Goal: Book appointment/travel/reservation

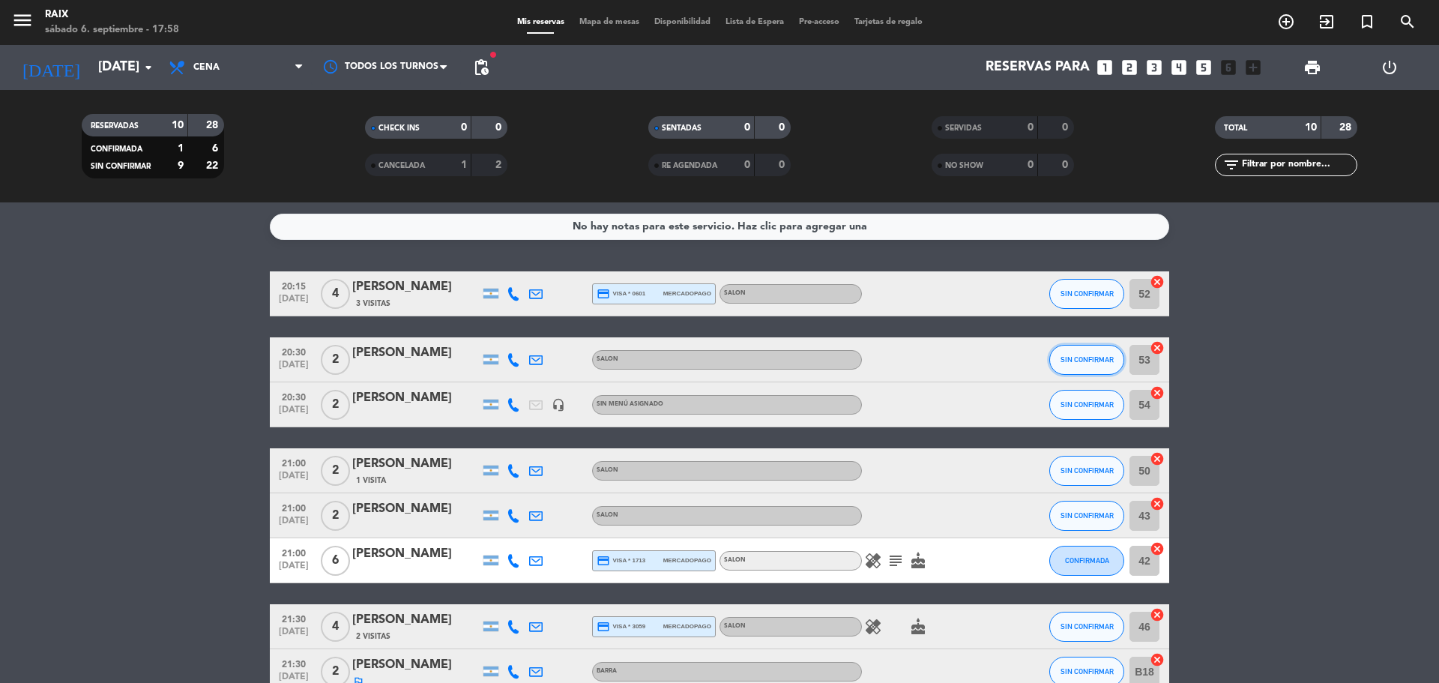
click at [1053, 366] on button "SIN CONFIRMAR" at bounding box center [1087, 360] width 75 height 30
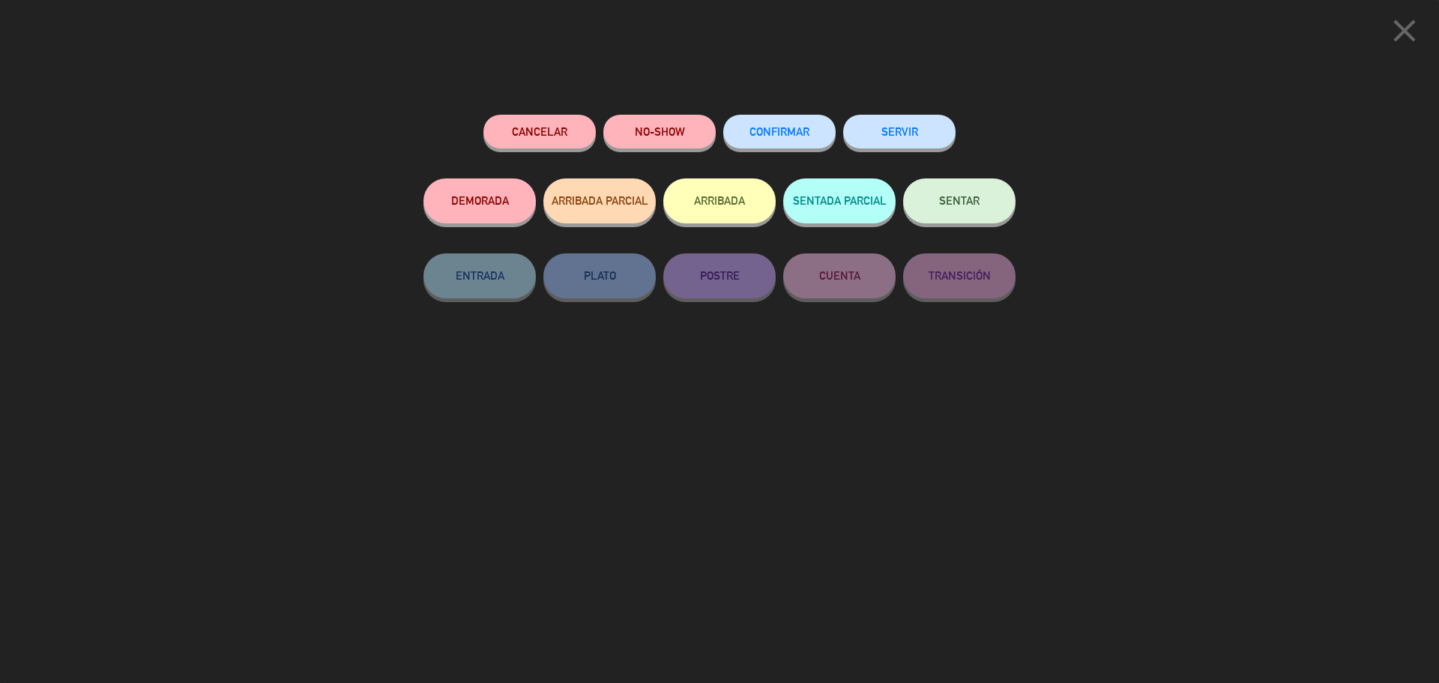
click at [798, 144] on button "CONFIRMAR" at bounding box center [779, 132] width 112 height 34
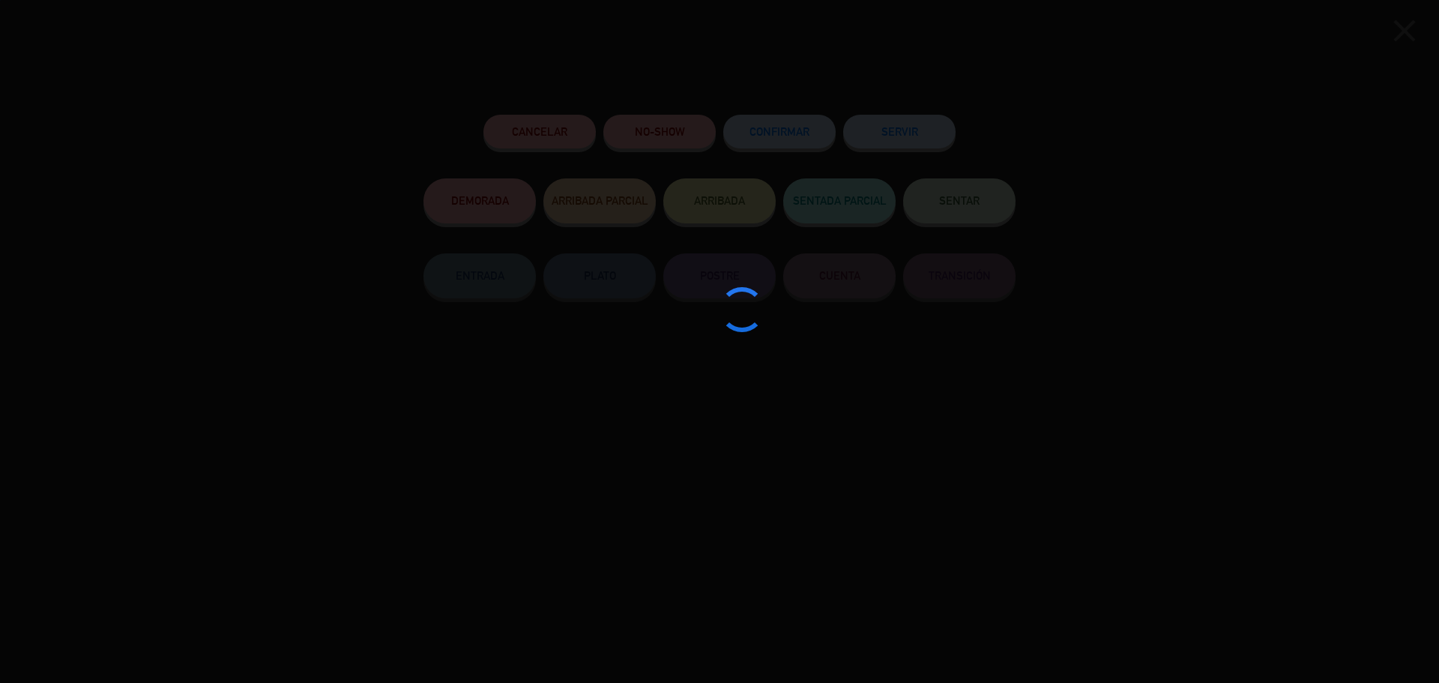
type input "41"
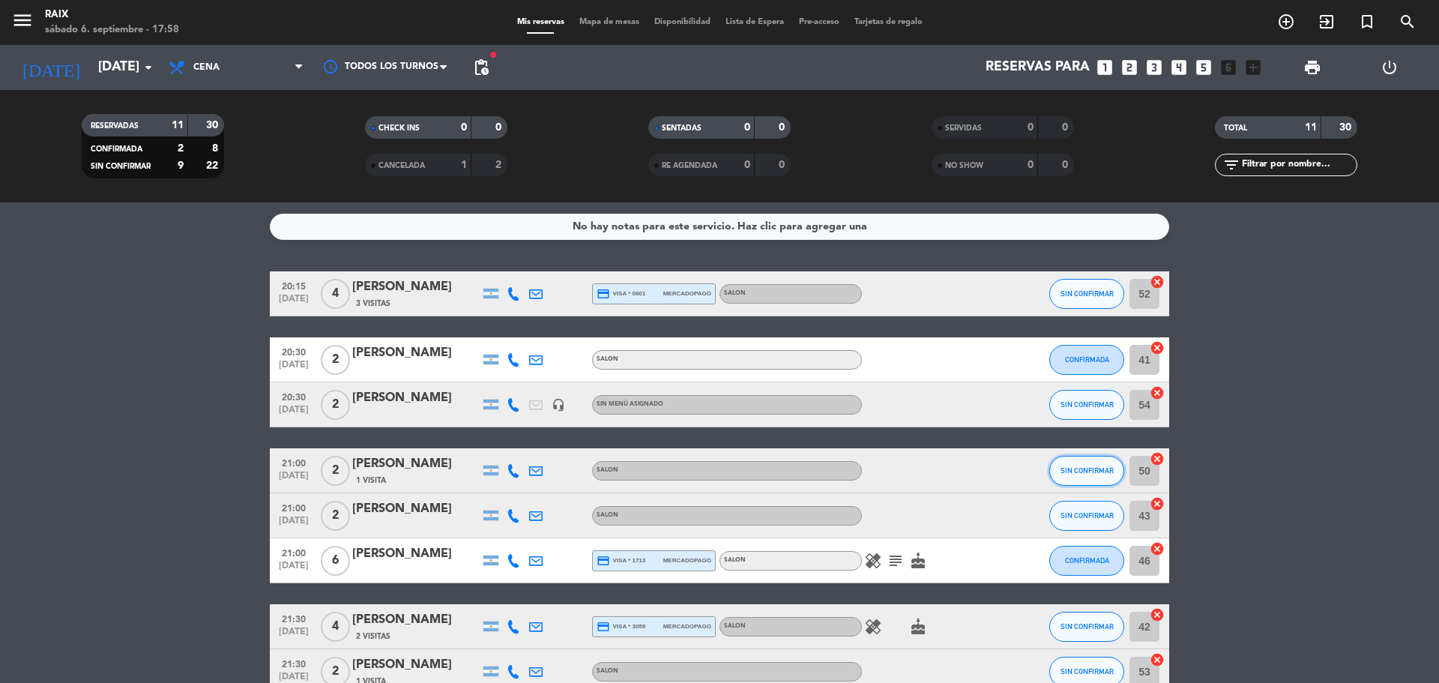
click at [1077, 470] on span "SIN CONFIRMAR" at bounding box center [1087, 470] width 53 height 8
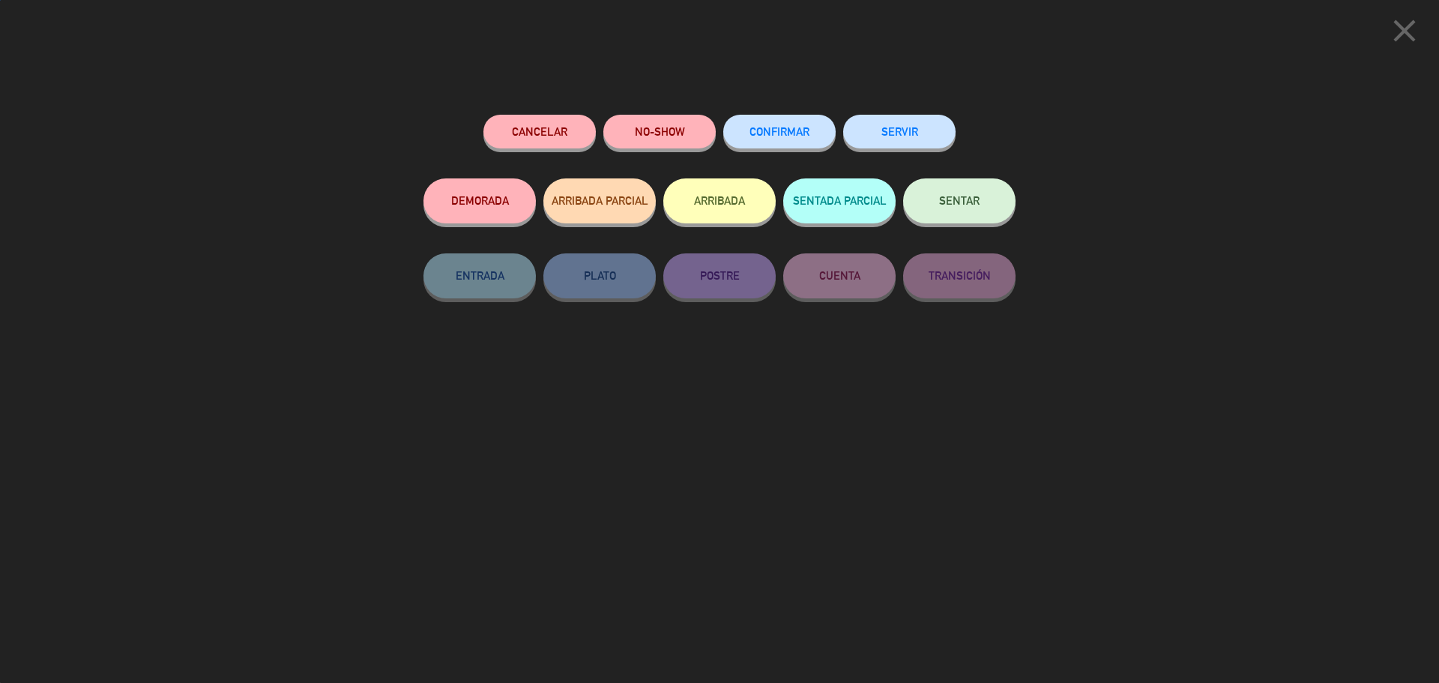
click at [771, 131] on span "CONFIRMAR" at bounding box center [780, 131] width 60 height 13
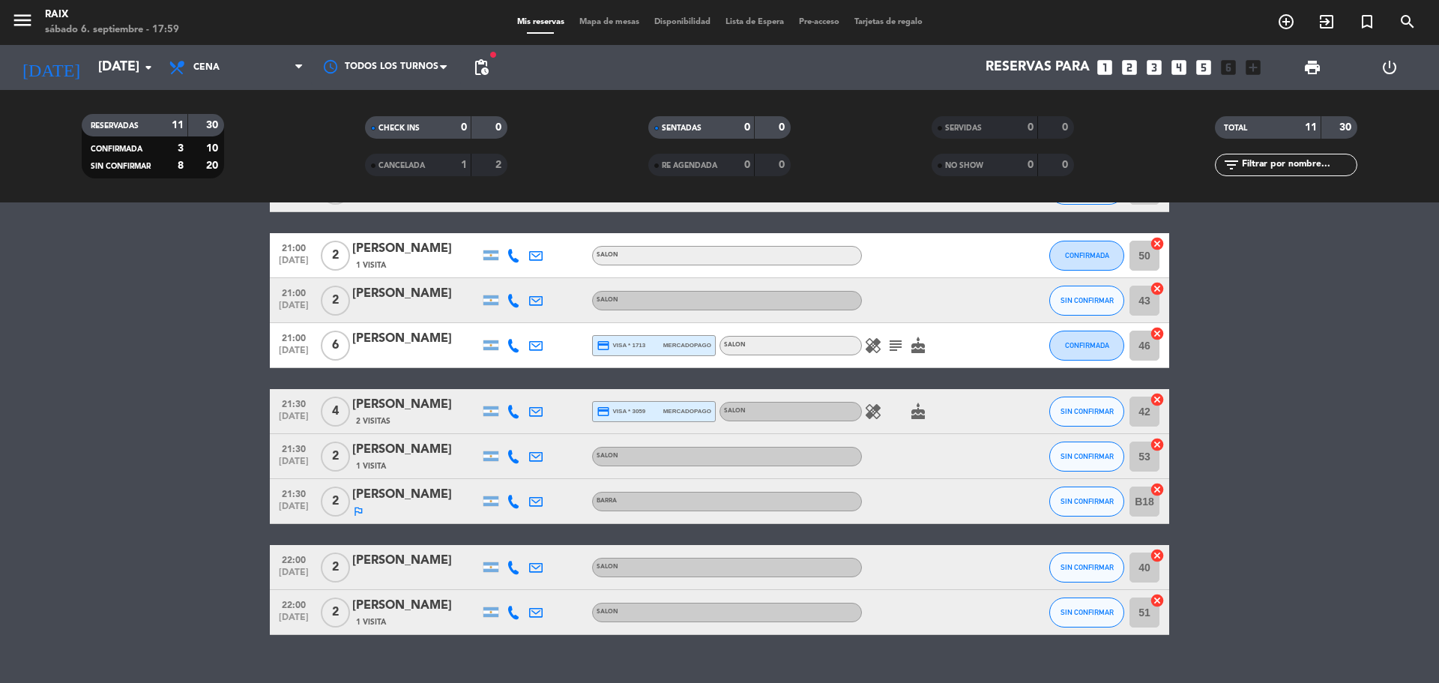
scroll to position [242, 0]
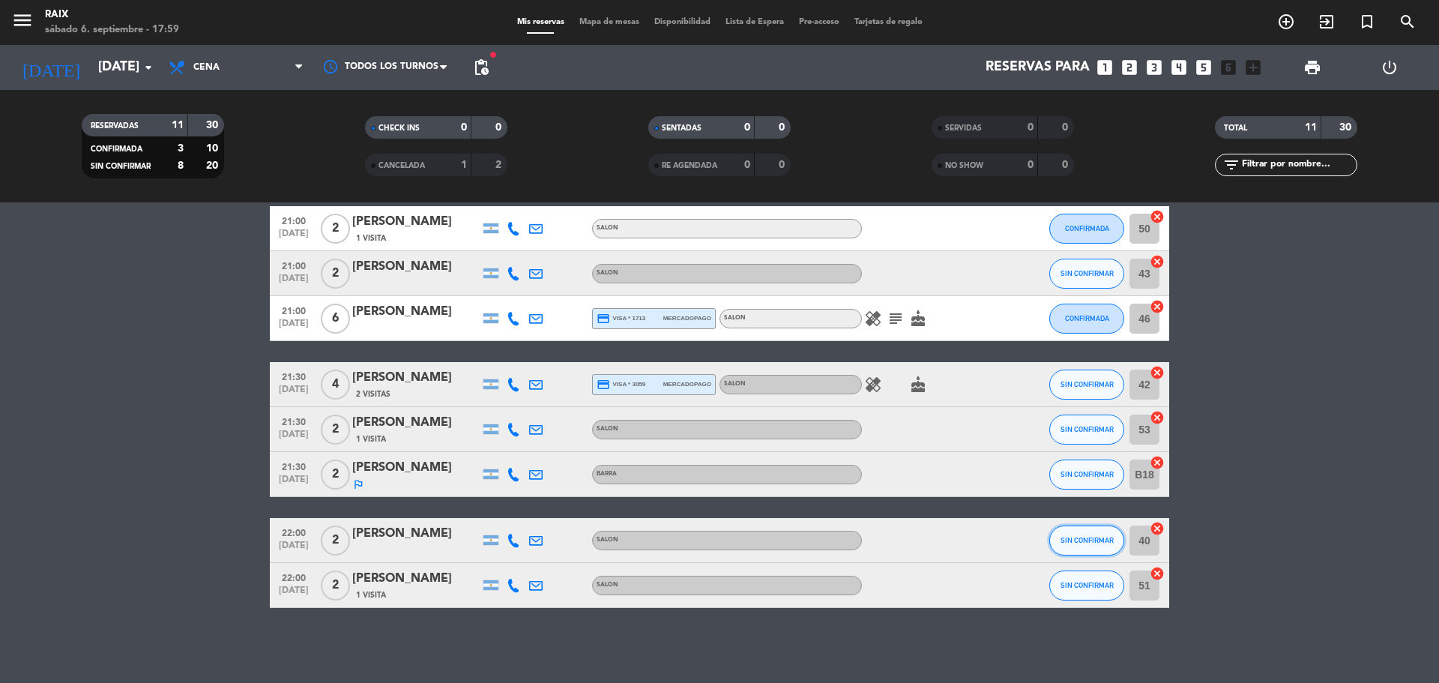
click at [1091, 550] on button "SIN CONFIRMAR" at bounding box center [1087, 541] width 75 height 30
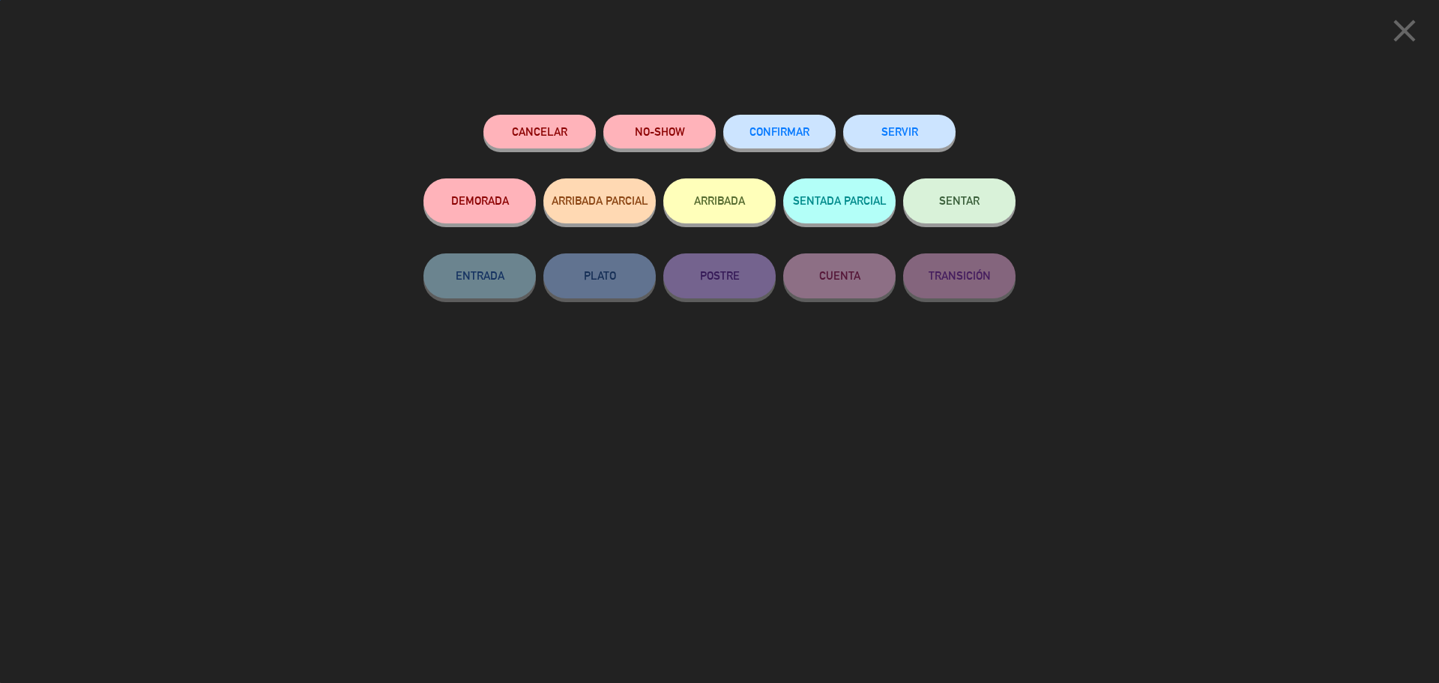
click at [789, 142] on button "CONFIRMAR" at bounding box center [779, 132] width 112 height 34
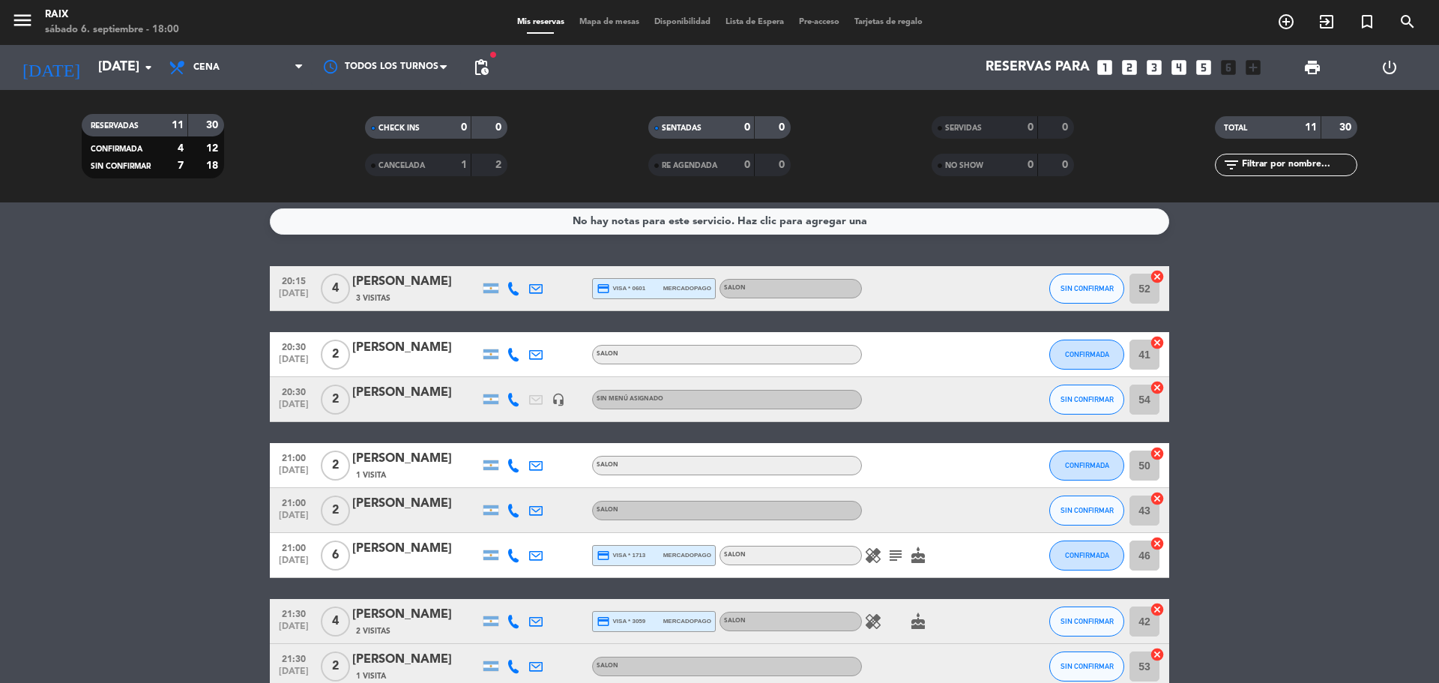
scroll to position [0, 0]
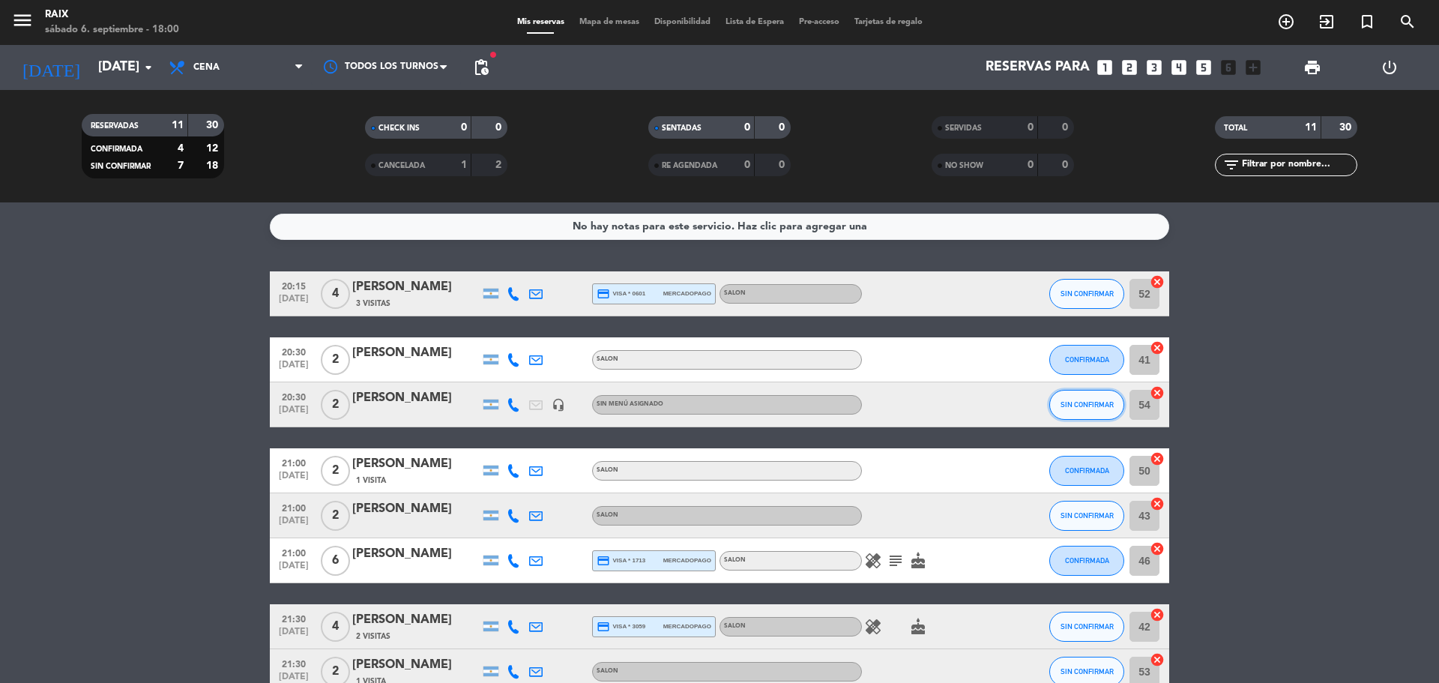
click at [1101, 400] on button "SIN CONFIRMAR" at bounding box center [1087, 405] width 75 height 30
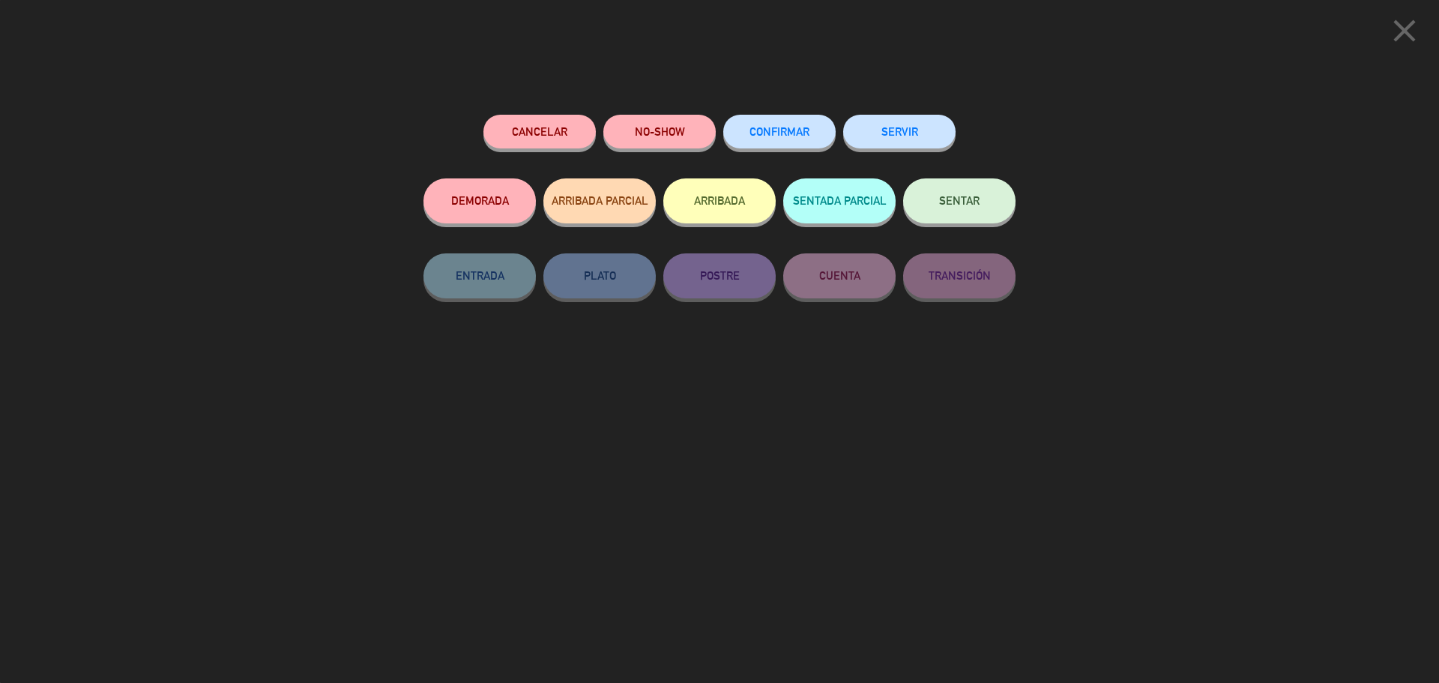
click at [783, 128] on span "CONFIRMAR" at bounding box center [780, 131] width 60 height 13
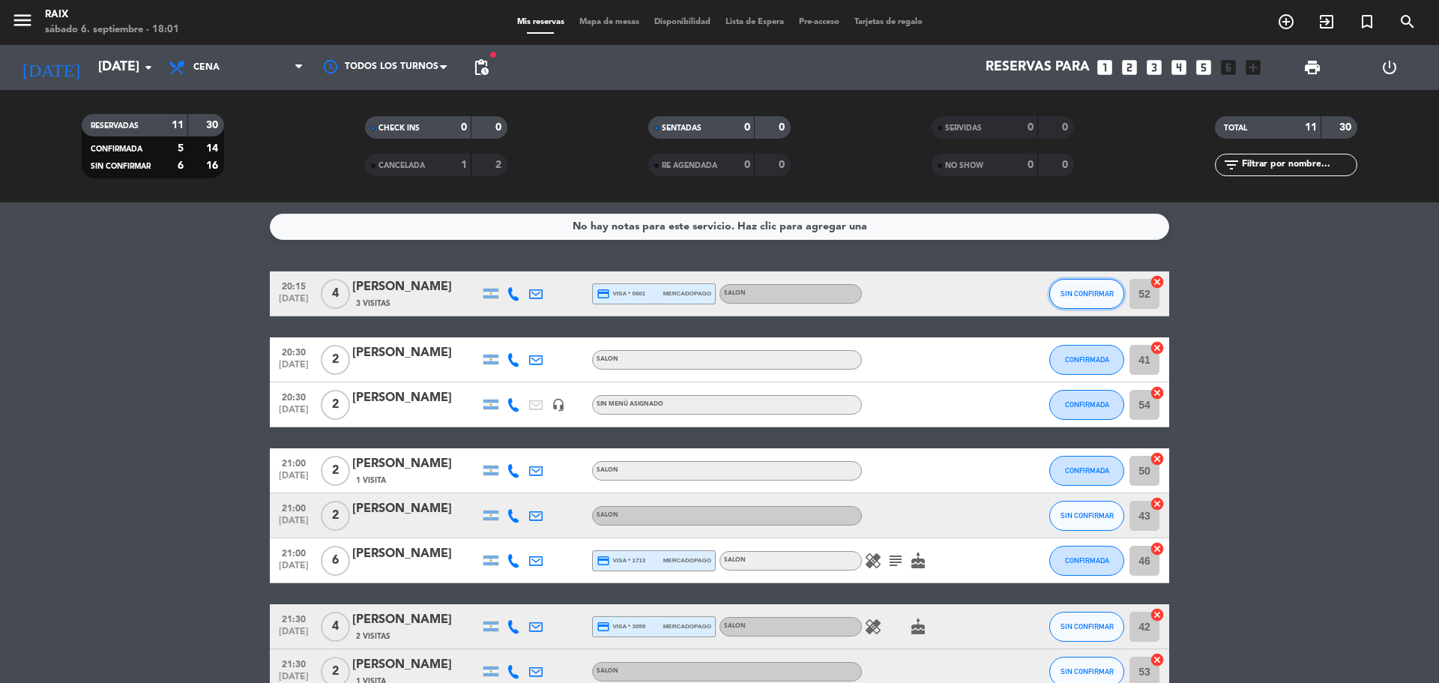
click at [1080, 300] on button "SIN CONFIRMAR" at bounding box center [1087, 294] width 75 height 30
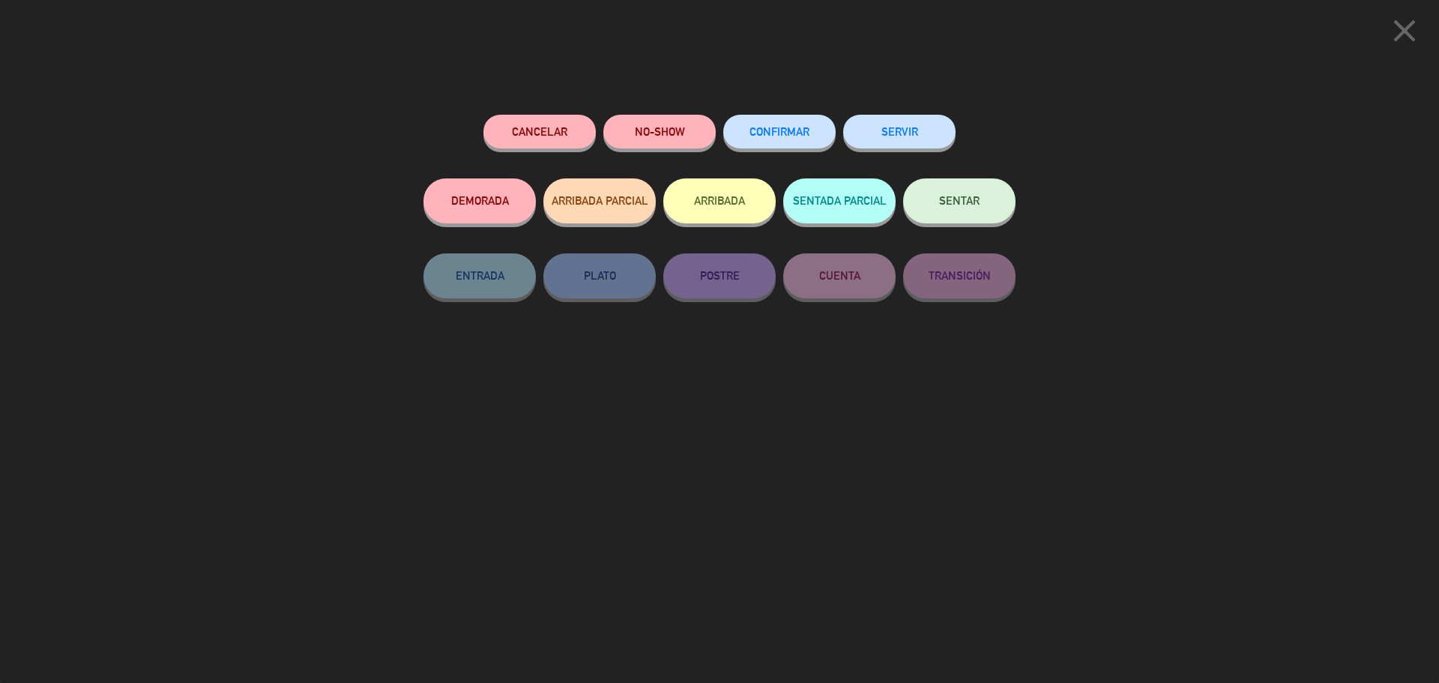
click at [807, 143] on button "CONFIRMAR" at bounding box center [779, 132] width 112 height 34
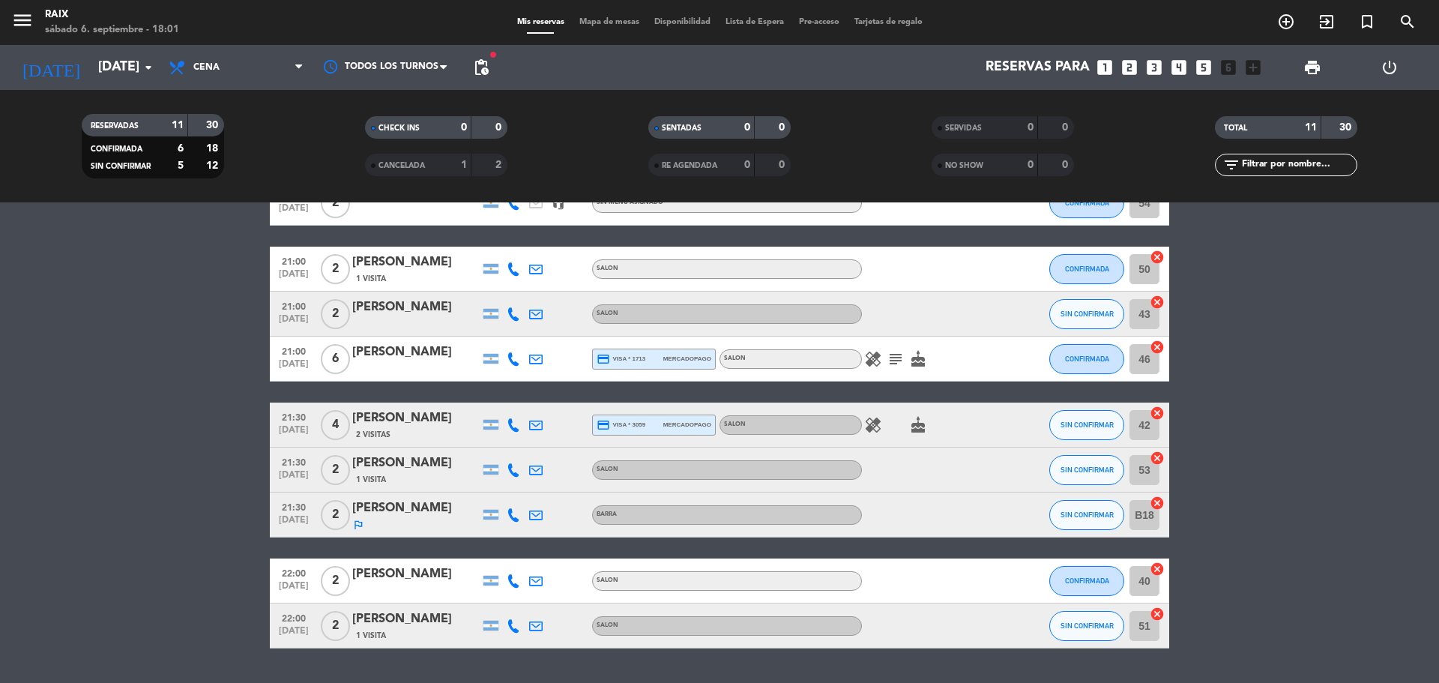
scroll to position [225, 0]
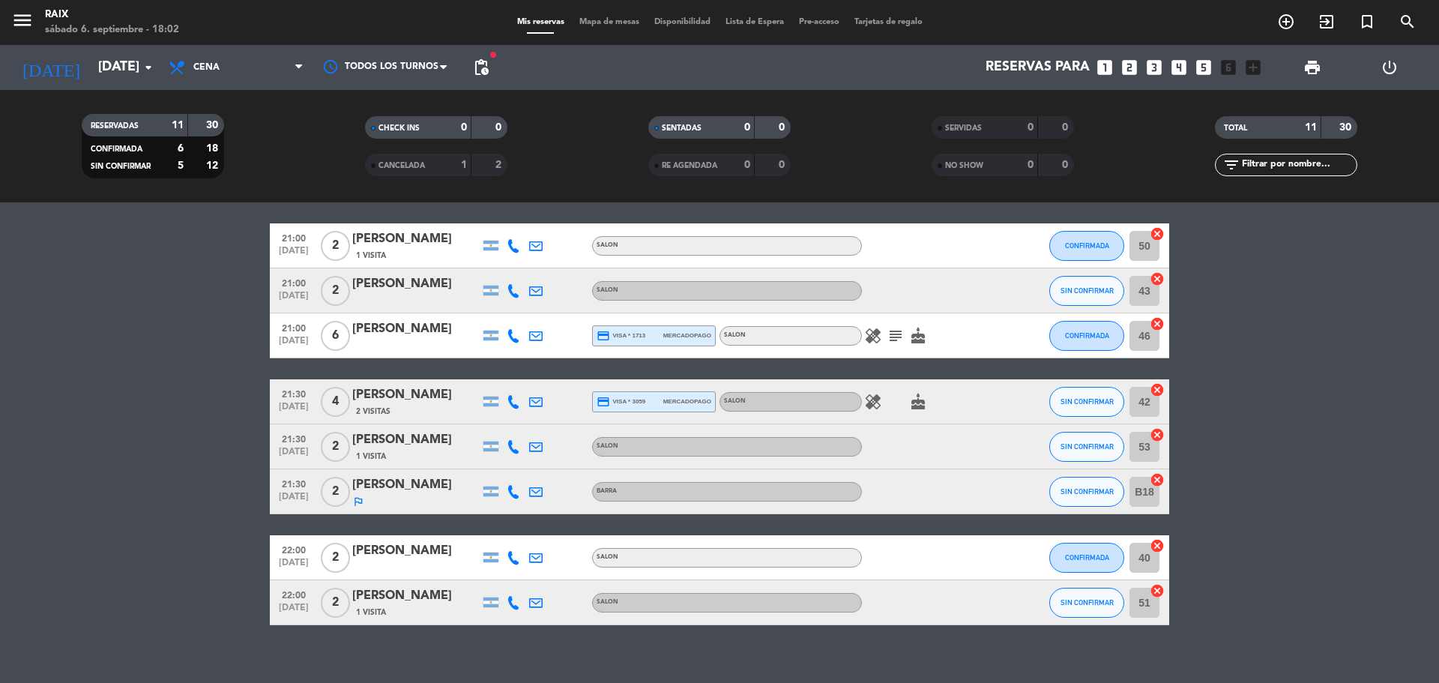
click at [511, 485] on icon at bounding box center [513, 491] width 13 height 13
click at [494, 462] on span "Copiar" at bounding box center [502, 467] width 31 height 16
click at [134, 377] on bookings-row "20:15 [DATE] 4 [PERSON_NAME] 3 Visitas credit_card visa * 0601 mercadopago SALO…" at bounding box center [719, 335] width 1439 height 579
click at [293, 478] on span "21:30" at bounding box center [293, 483] width 37 height 17
click at [178, 466] on bookings-row "20:15 [DATE] 4 [PERSON_NAME] 3 Visitas credit_card visa * 0601 mercadopago SALO…" at bounding box center [719, 335] width 1439 height 579
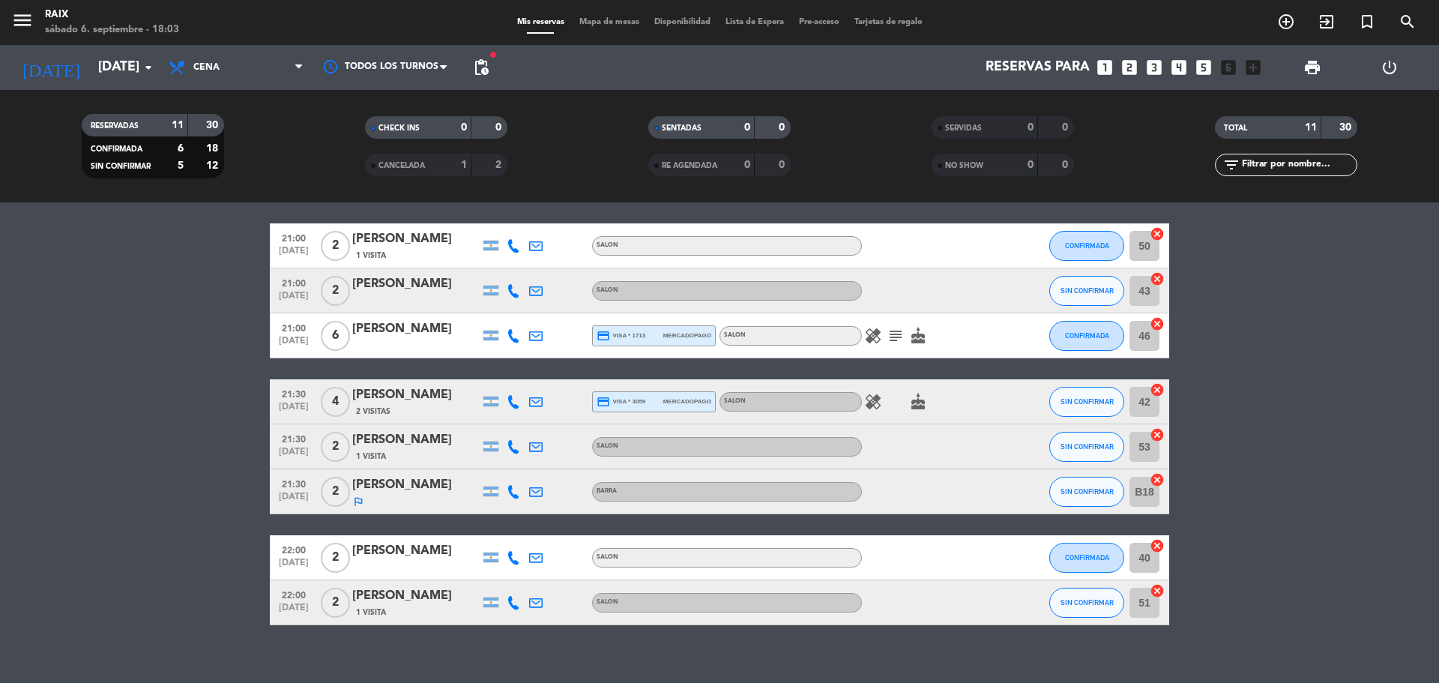
click at [295, 438] on span "21:30" at bounding box center [293, 438] width 37 height 17
click at [208, 429] on bookings-row "20:15 [DATE] 4 [PERSON_NAME] 3 Visitas credit_card visa * 0601 mercadopago SALO…" at bounding box center [719, 335] width 1439 height 579
click at [280, 412] on span "[DATE]" at bounding box center [293, 410] width 37 height 17
click at [170, 421] on bookings-row "20:15 [DATE] 4 [PERSON_NAME] 3 Visitas credit_card visa * 0601 mercadopago SALO…" at bounding box center [719, 335] width 1439 height 579
click at [591, 25] on span "Mapa de mesas" at bounding box center [609, 22] width 75 height 8
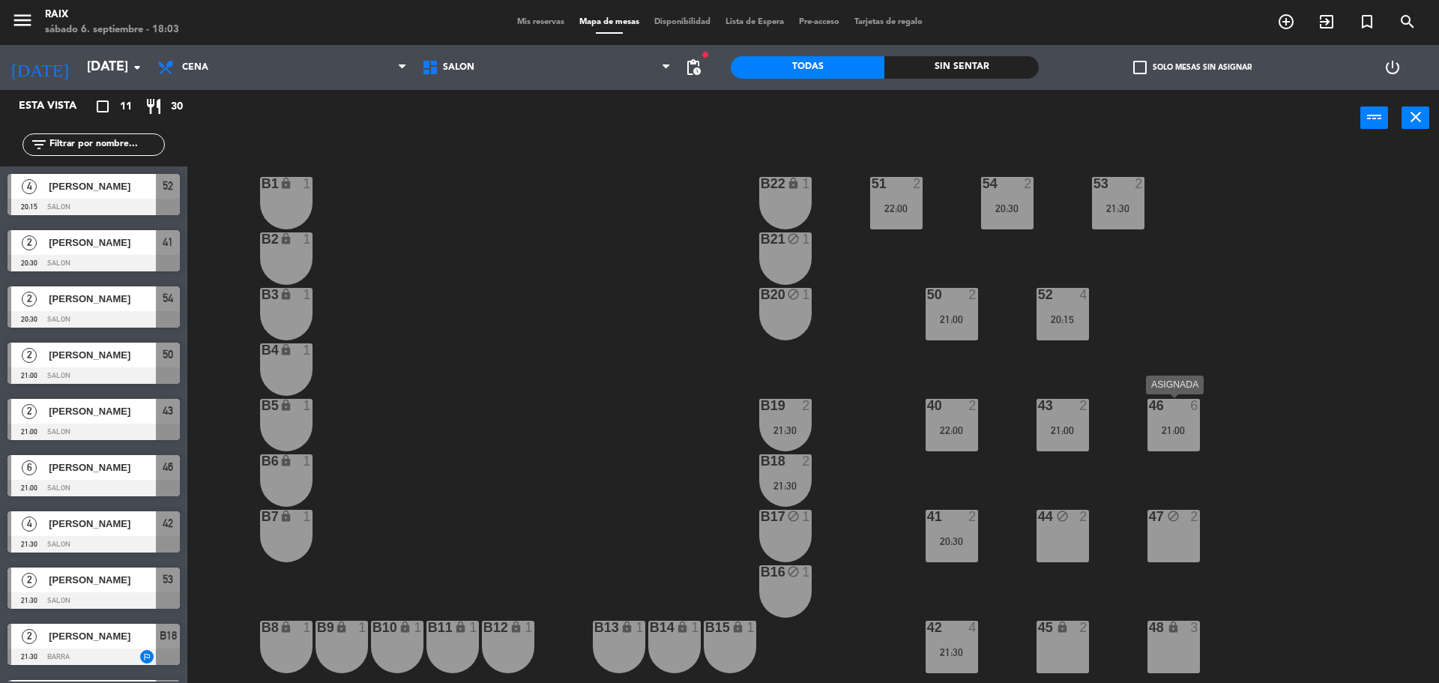
click at [1179, 423] on div "46 6 21:00" at bounding box center [1174, 425] width 52 height 52
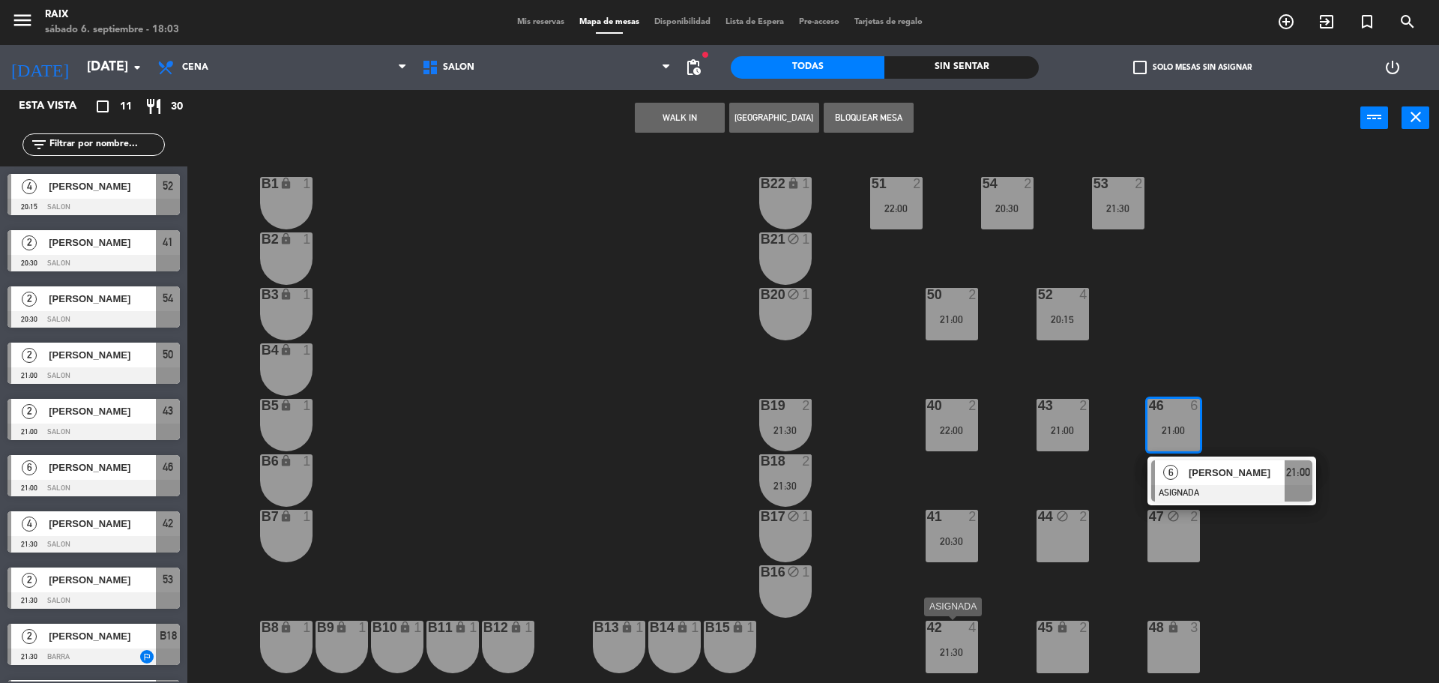
click at [954, 632] on div at bounding box center [951, 627] width 25 height 13
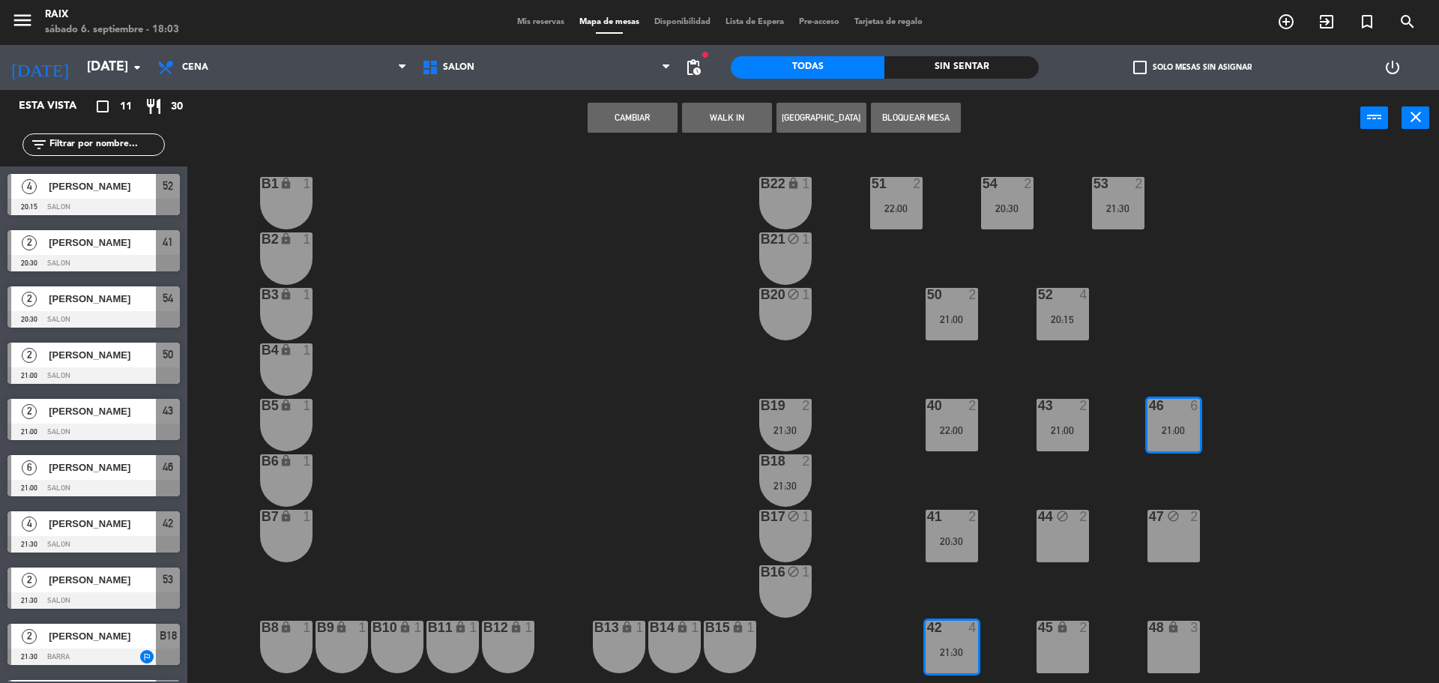
click at [656, 112] on button "Cambiar" at bounding box center [633, 118] width 90 height 30
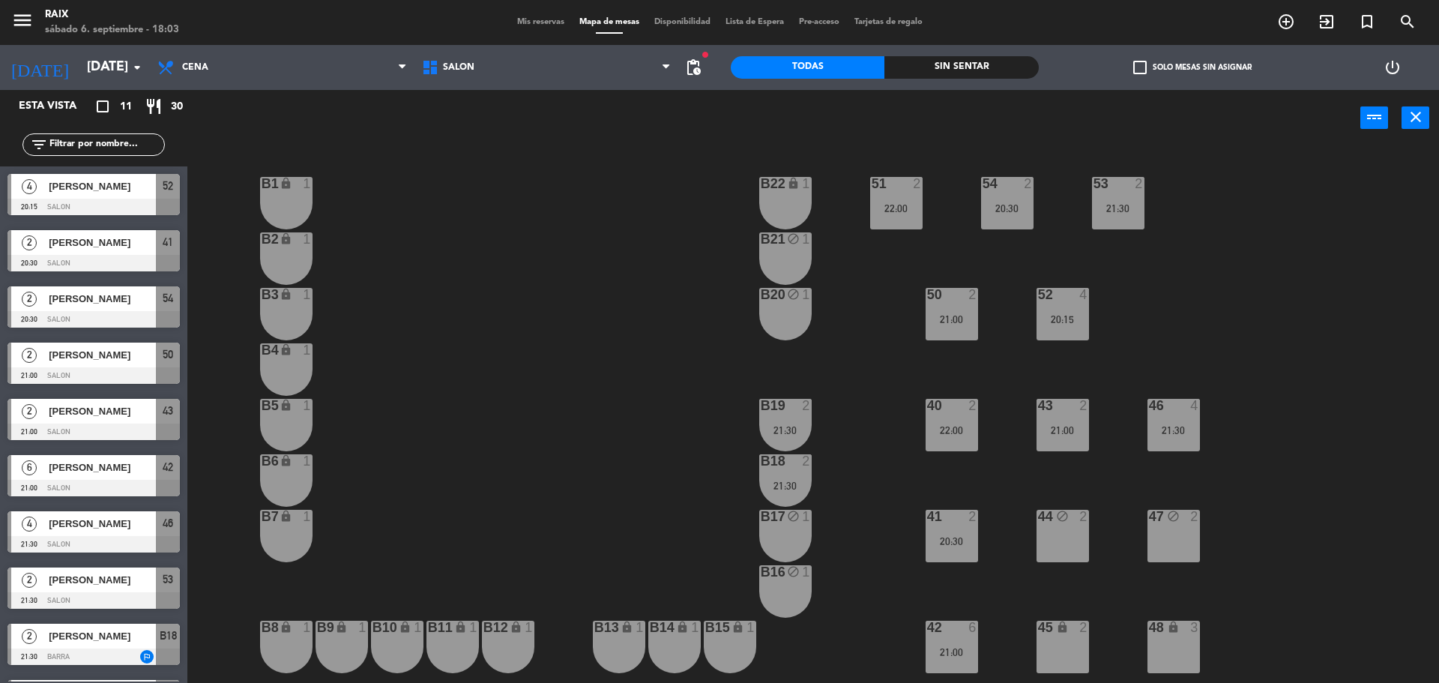
click at [1062, 315] on div "20:15" at bounding box center [1063, 319] width 52 height 10
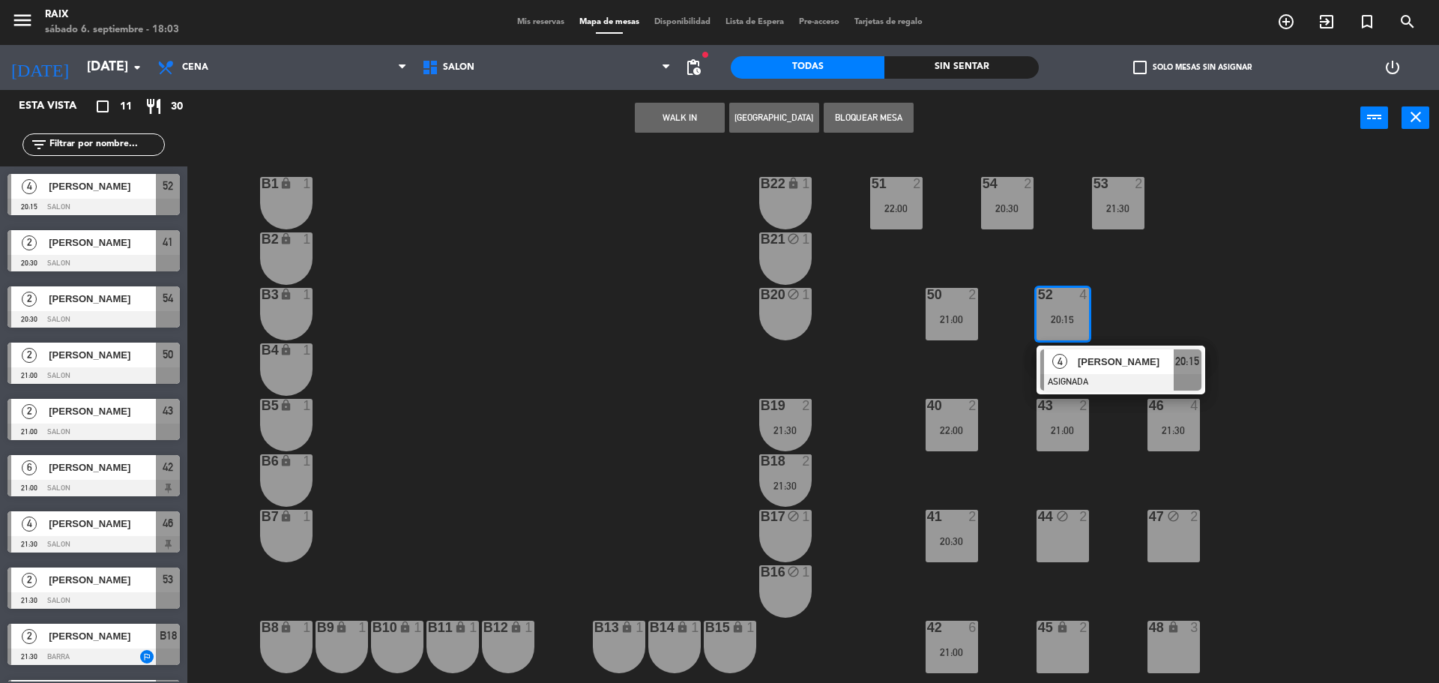
click at [1268, 421] on div "51 2 22:00 53 2 21:30 54 2 20:30 B1 lock 1 B22 lock 1 B2 lock 1 B21 block 1 50 …" at bounding box center [821, 418] width 1238 height 537
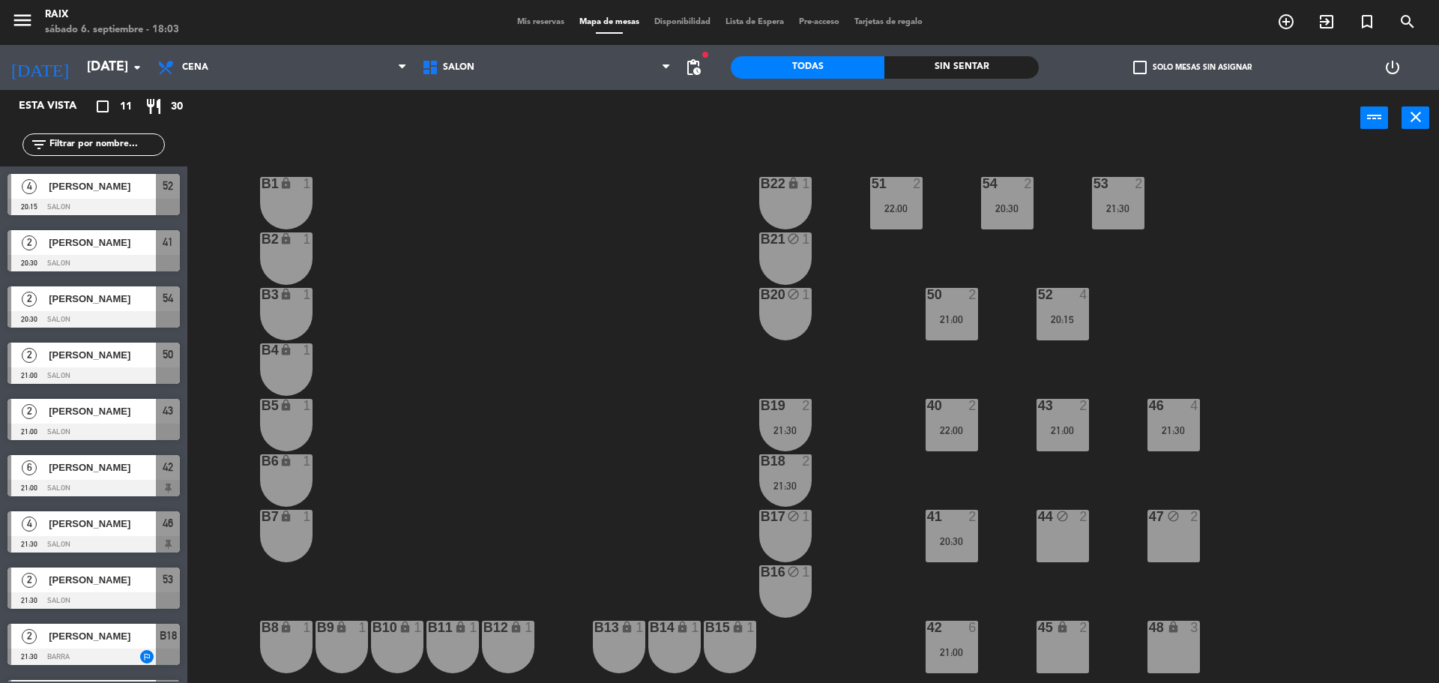
click at [975, 517] on div "2" at bounding box center [973, 516] width 9 height 13
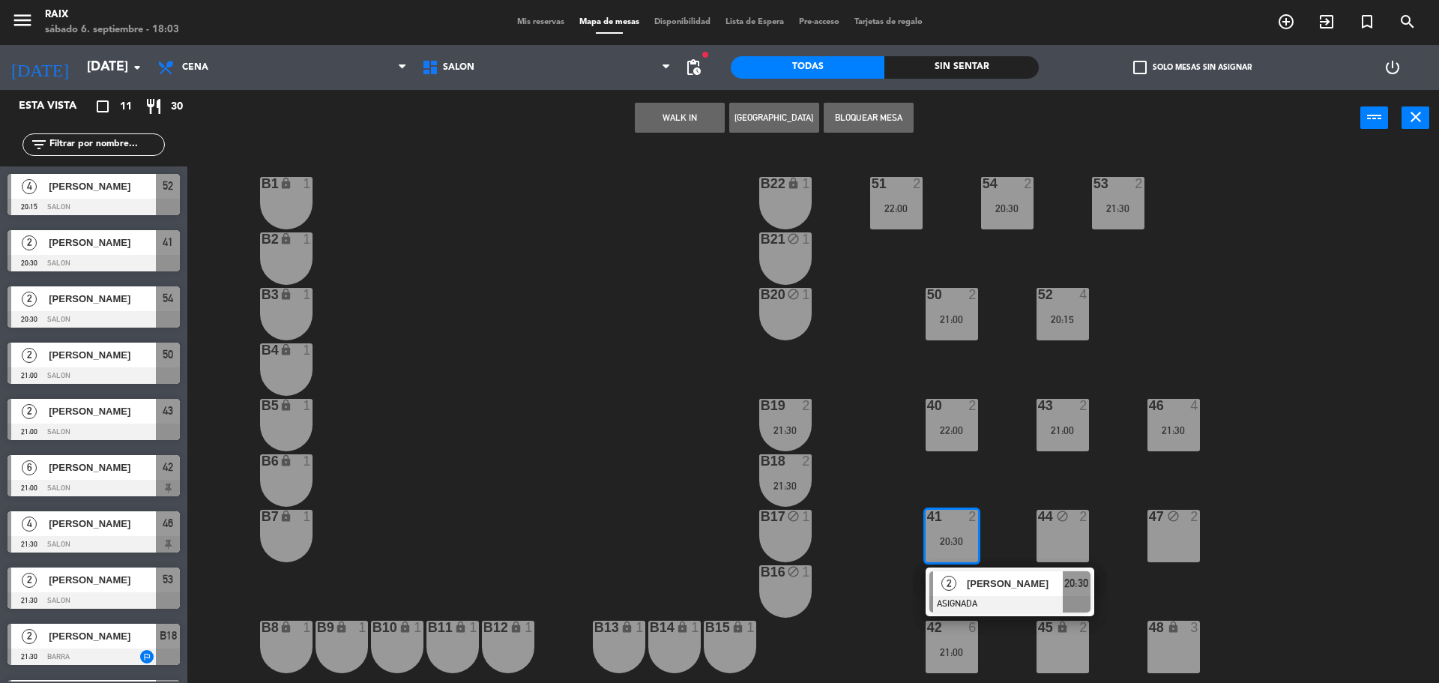
click at [1066, 421] on div "43 2 21:00" at bounding box center [1063, 425] width 52 height 52
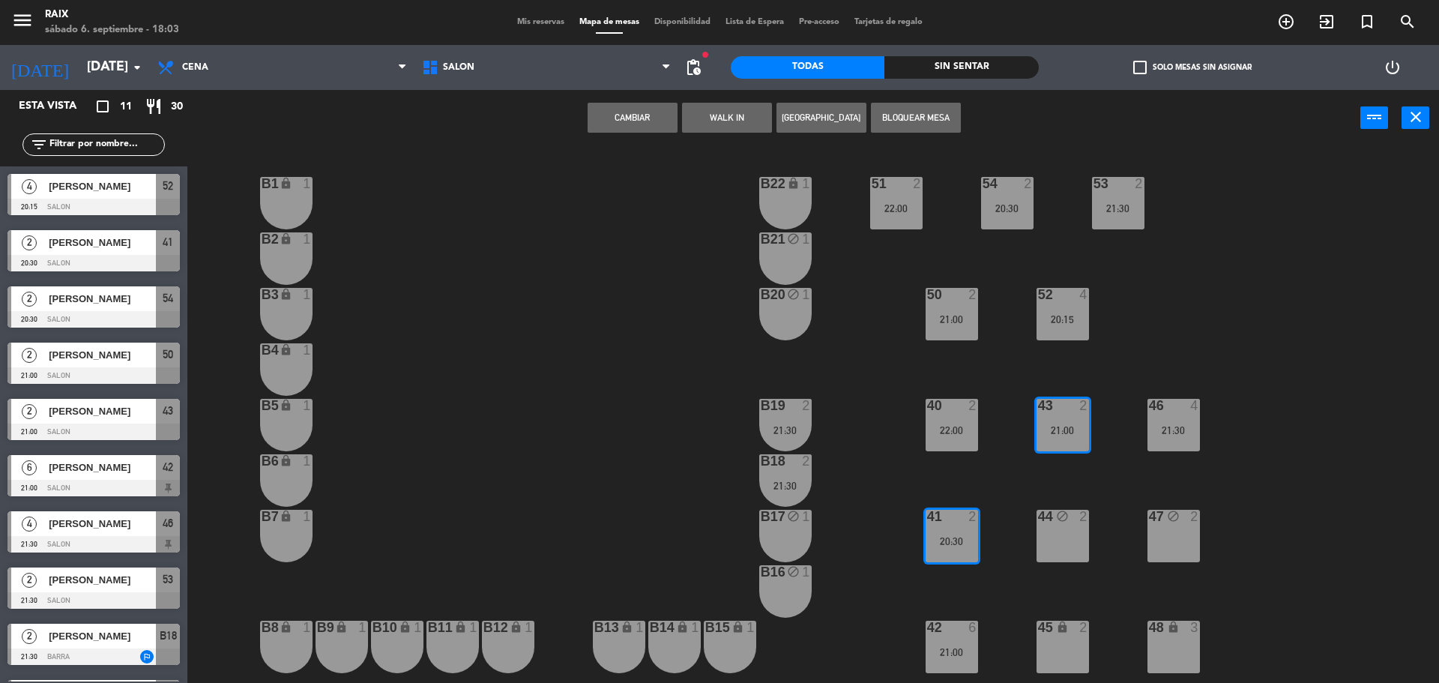
click at [613, 118] on button "Cambiar" at bounding box center [633, 118] width 90 height 30
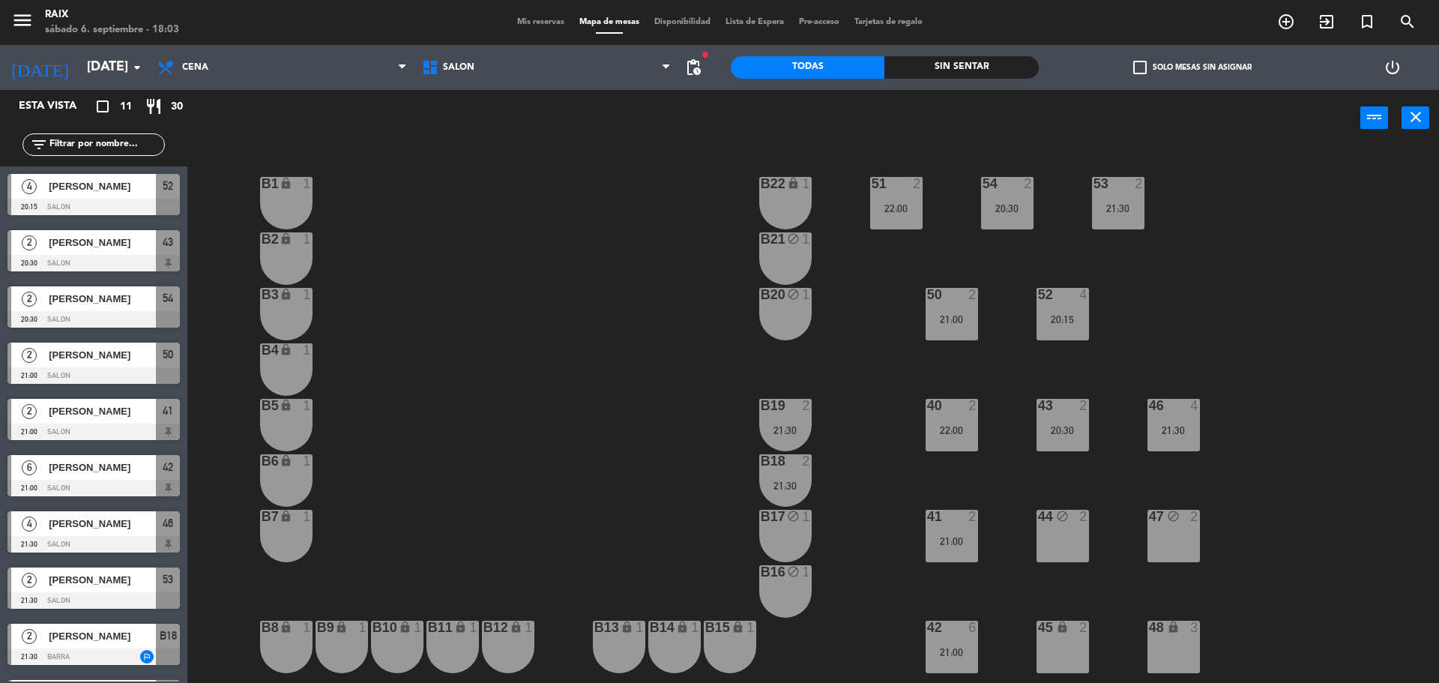
click at [549, 20] on span "Mis reservas" at bounding box center [541, 22] width 62 height 8
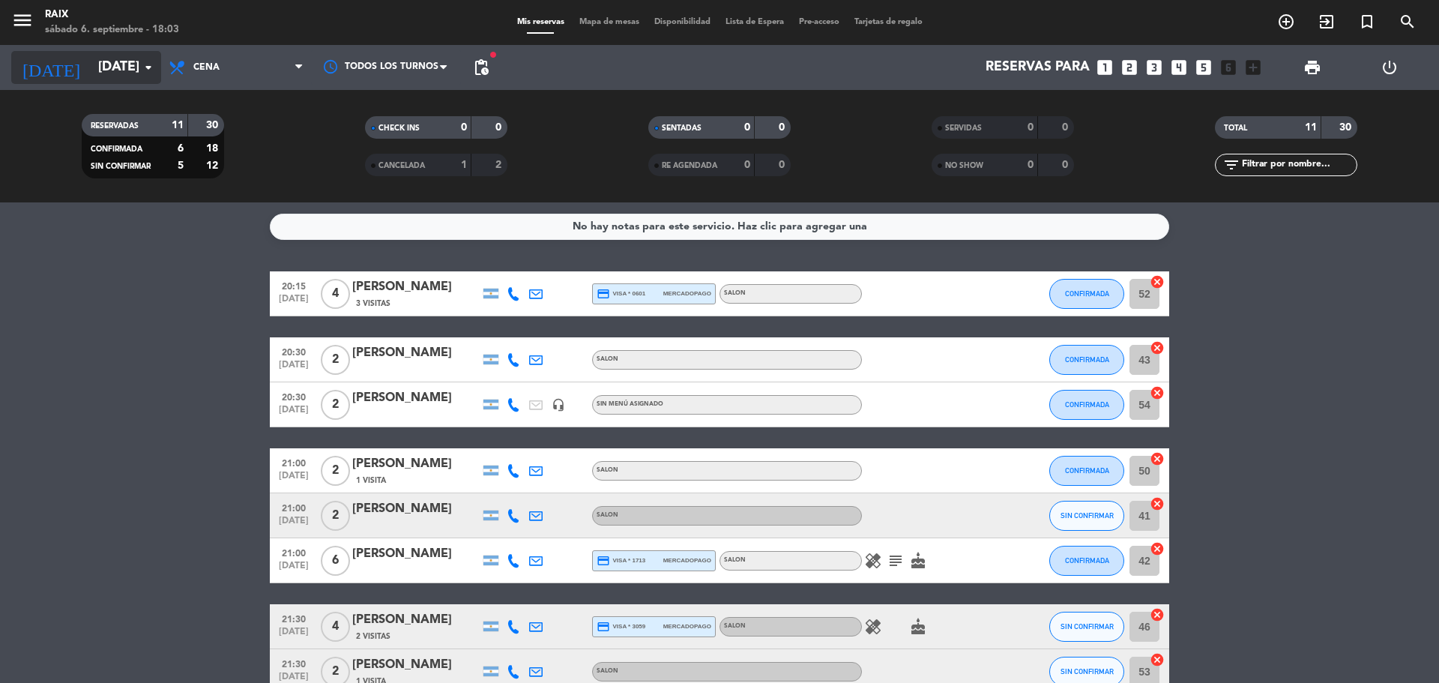
click at [126, 60] on input "[DATE]" at bounding box center [178, 67] width 174 height 30
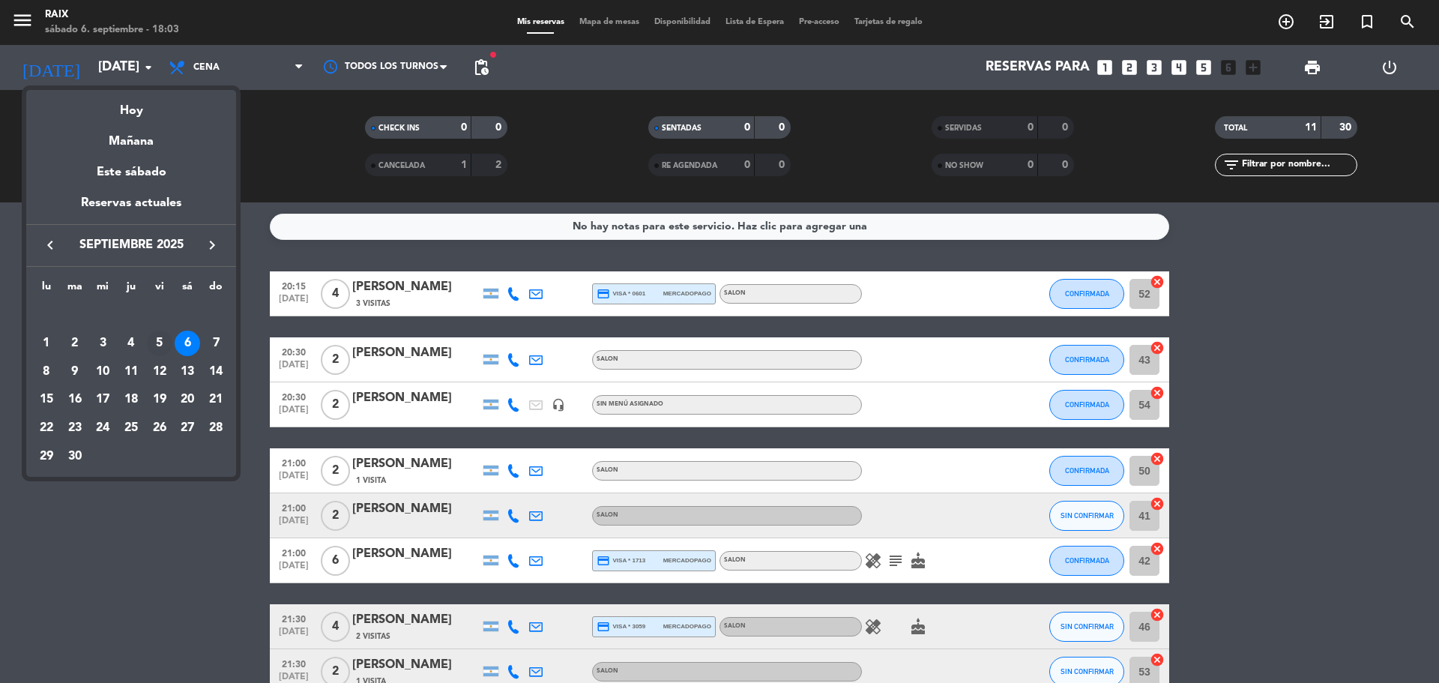
click at [166, 343] on div "5" at bounding box center [159, 343] width 25 height 25
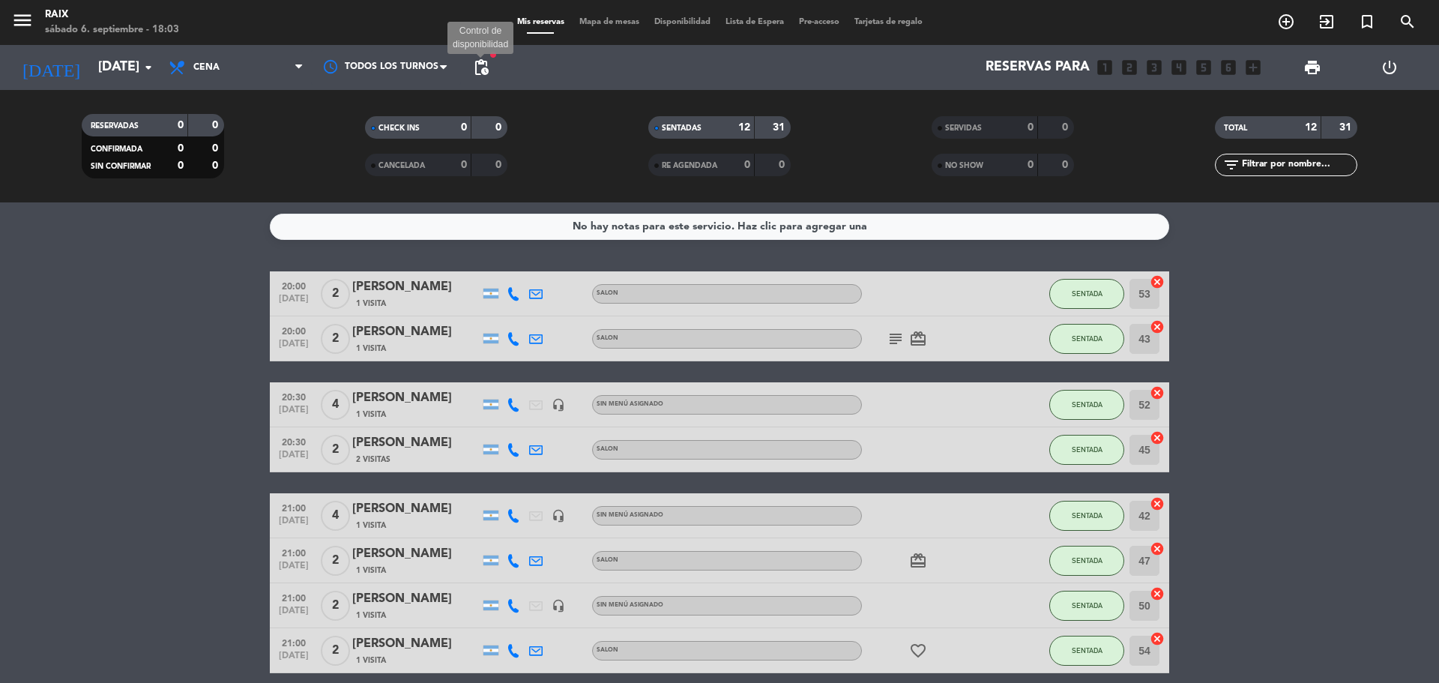
click at [487, 64] on span "pending_actions" at bounding box center [481, 67] width 18 height 18
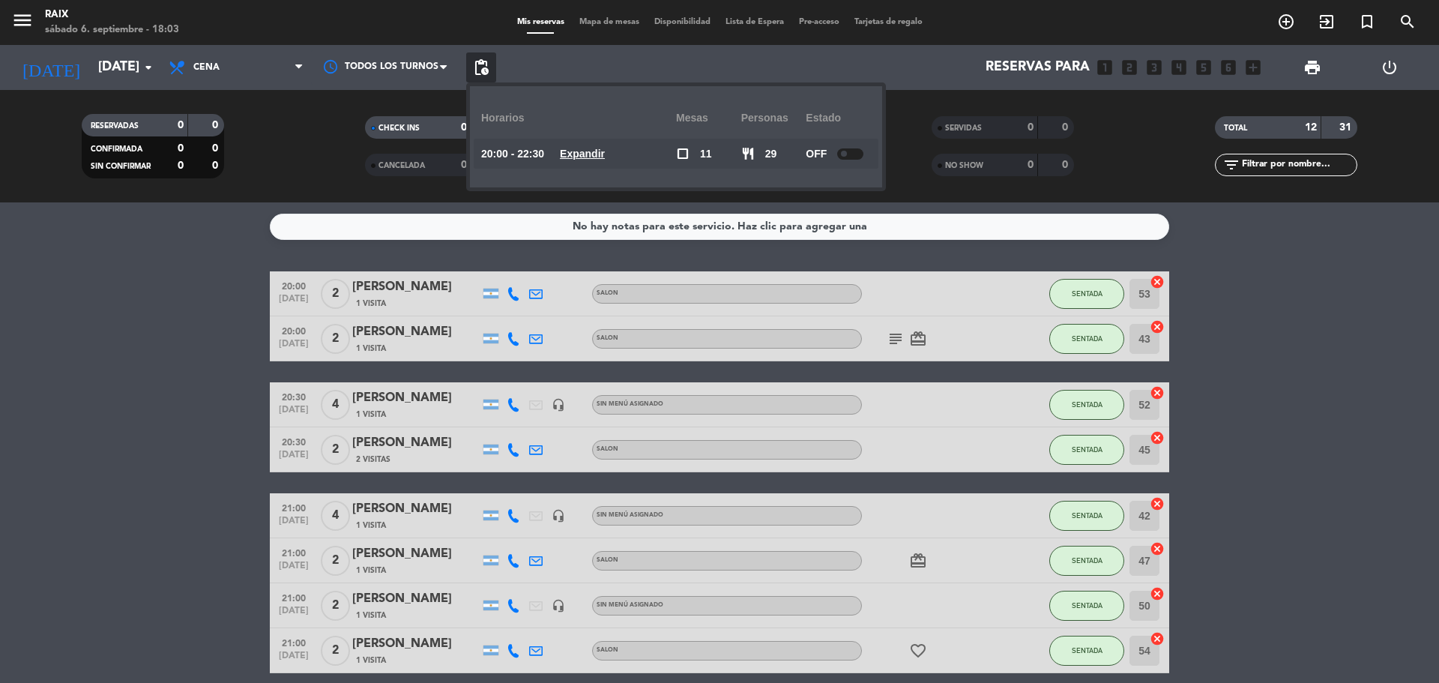
click at [603, 155] on u "Expandir" at bounding box center [582, 154] width 45 height 12
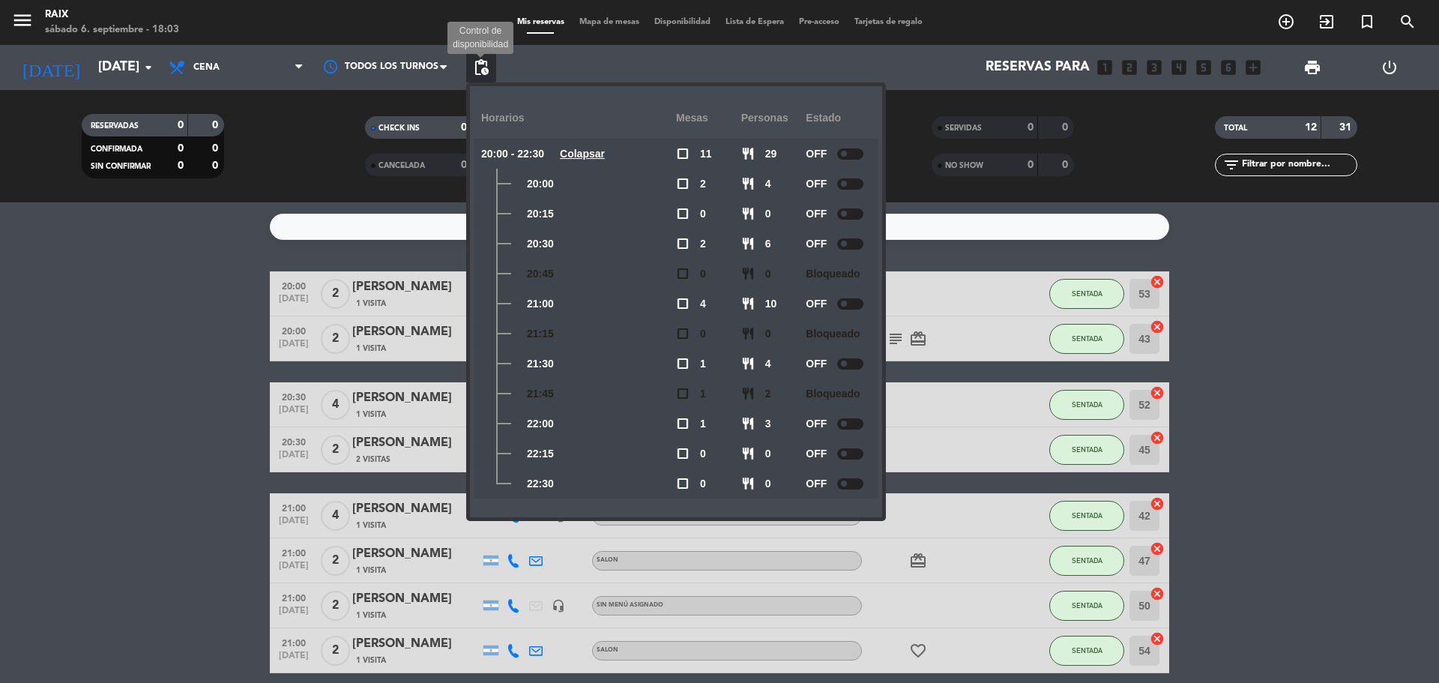
click at [473, 69] on span "pending_actions" at bounding box center [481, 67] width 18 height 18
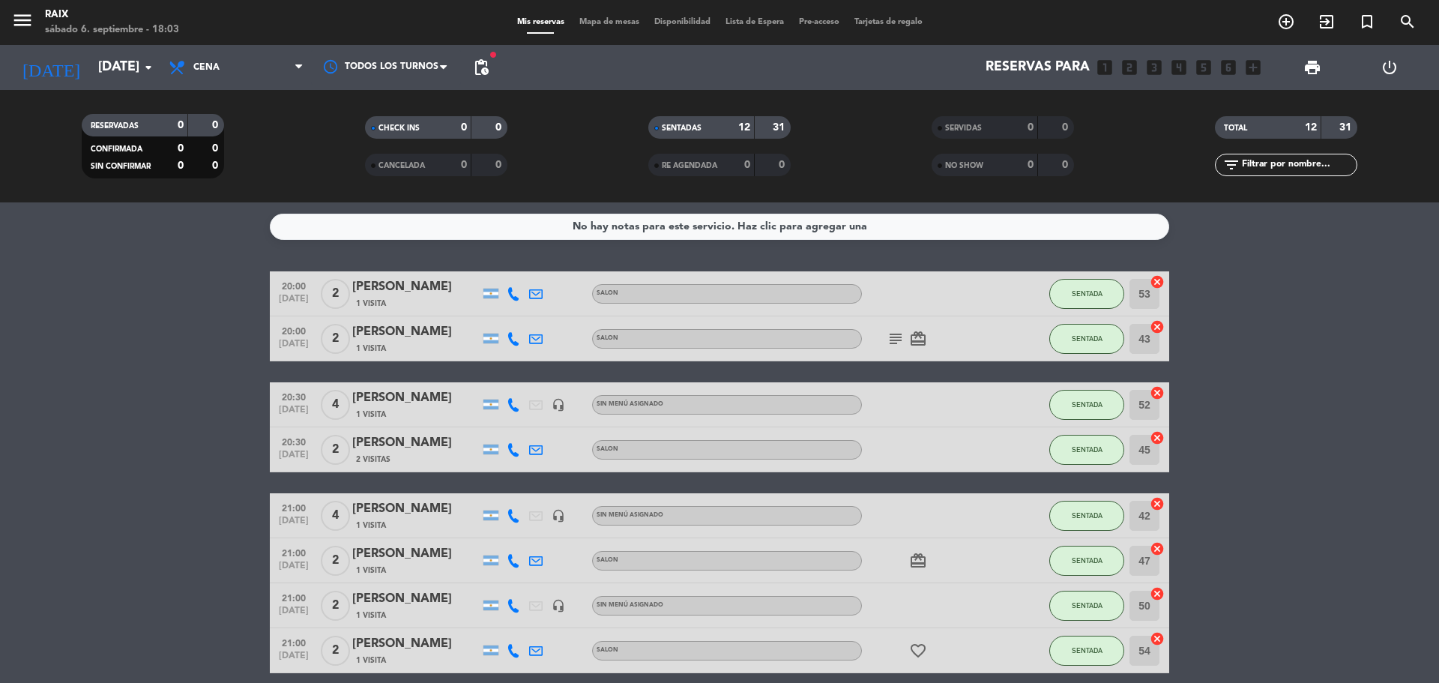
click at [485, 69] on span "pending_actions" at bounding box center [481, 67] width 18 height 18
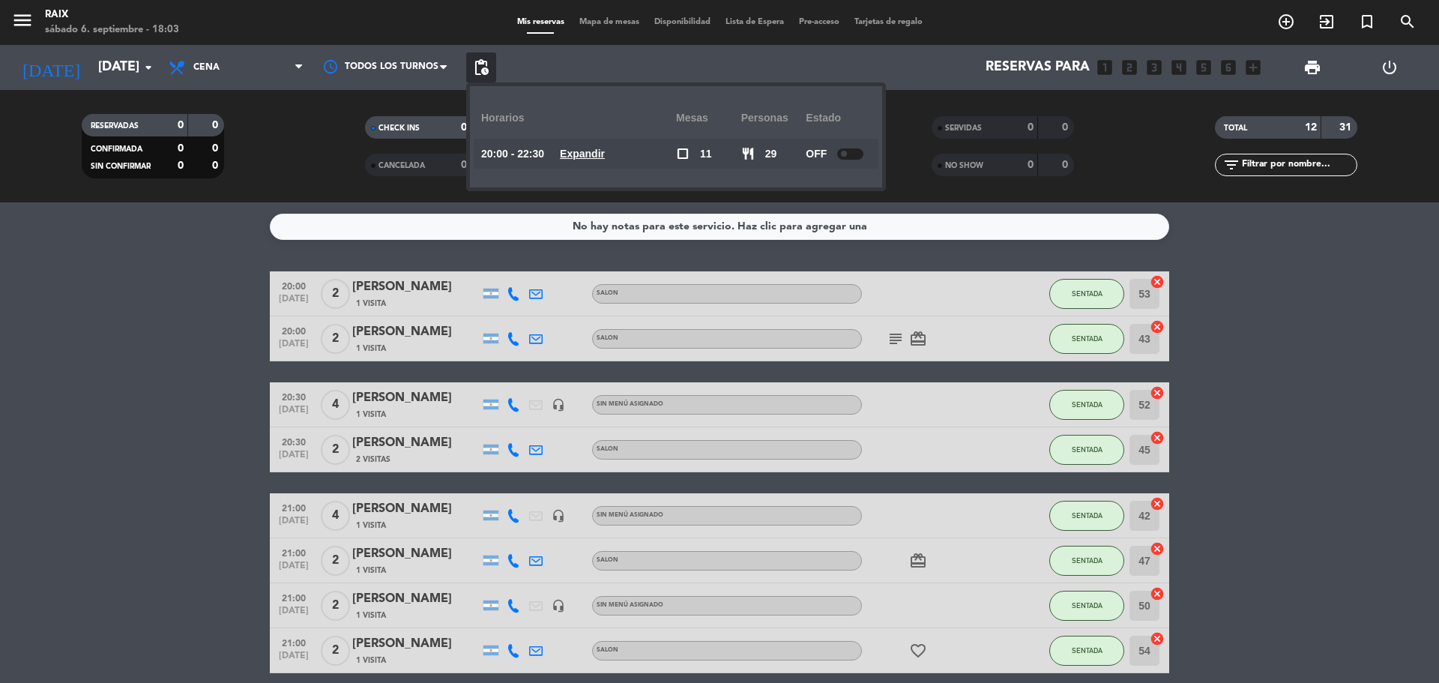
click at [870, 148] on div "OFF" at bounding box center [838, 154] width 65 height 30
click at [849, 150] on div at bounding box center [850, 153] width 26 height 11
click at [589, 152] on u "Expandir" at bounding box center [582, 154] width 45 height 12
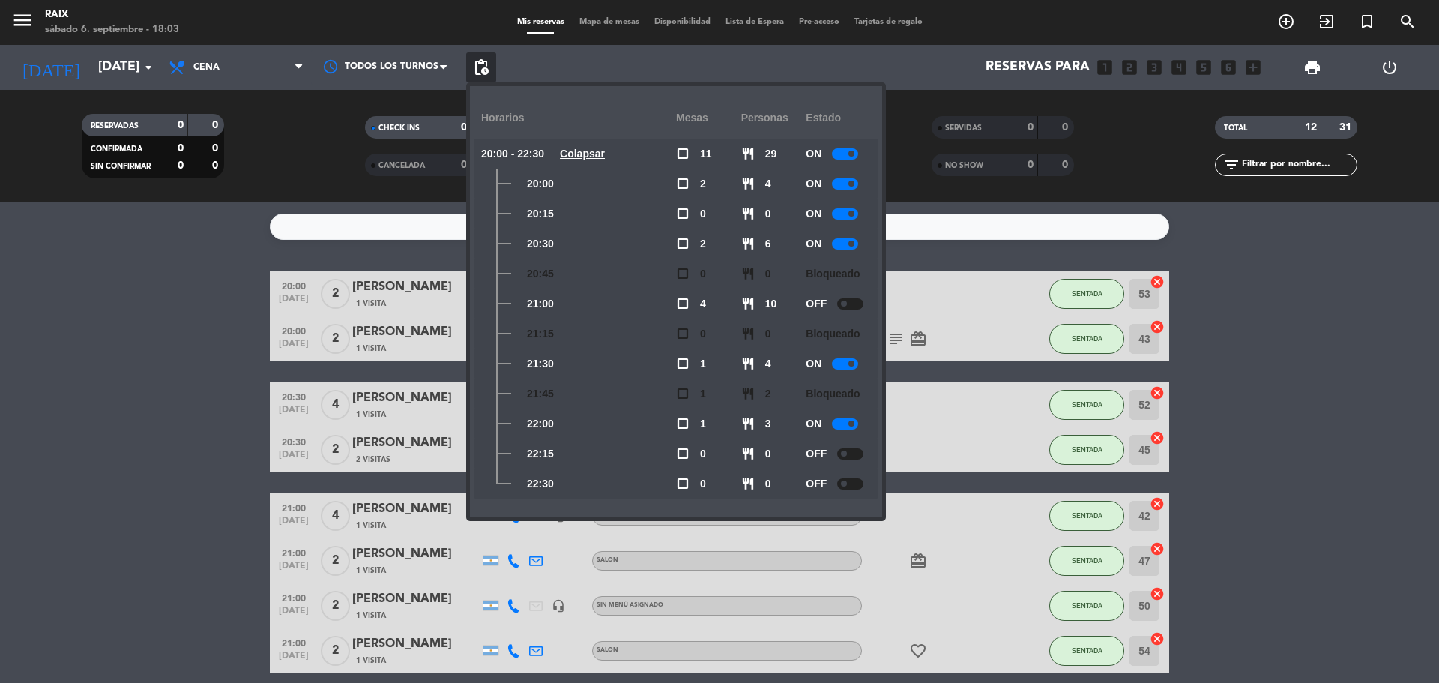
click at [847, 309] on div at bounding box center [850, 303] width 26 height 11
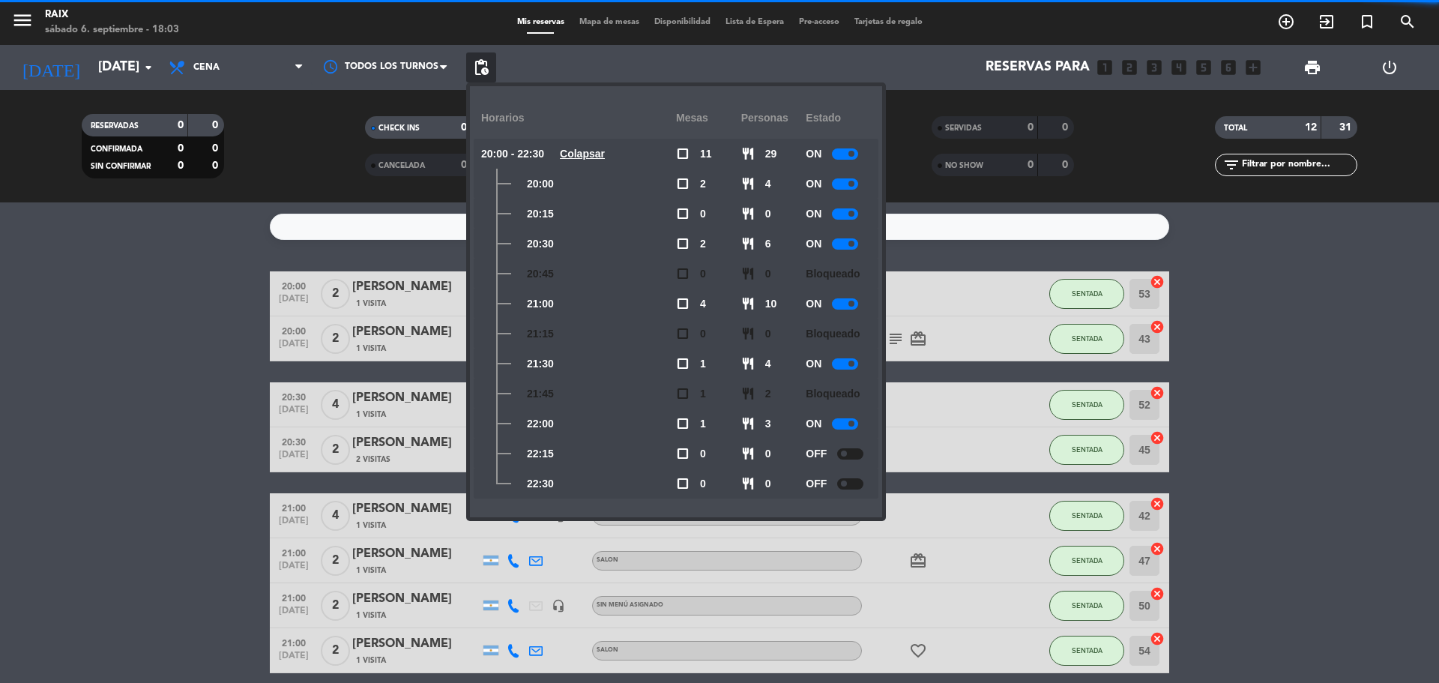
click at [861, 451] on div at bounding box center [850, 453] width 26 height 11
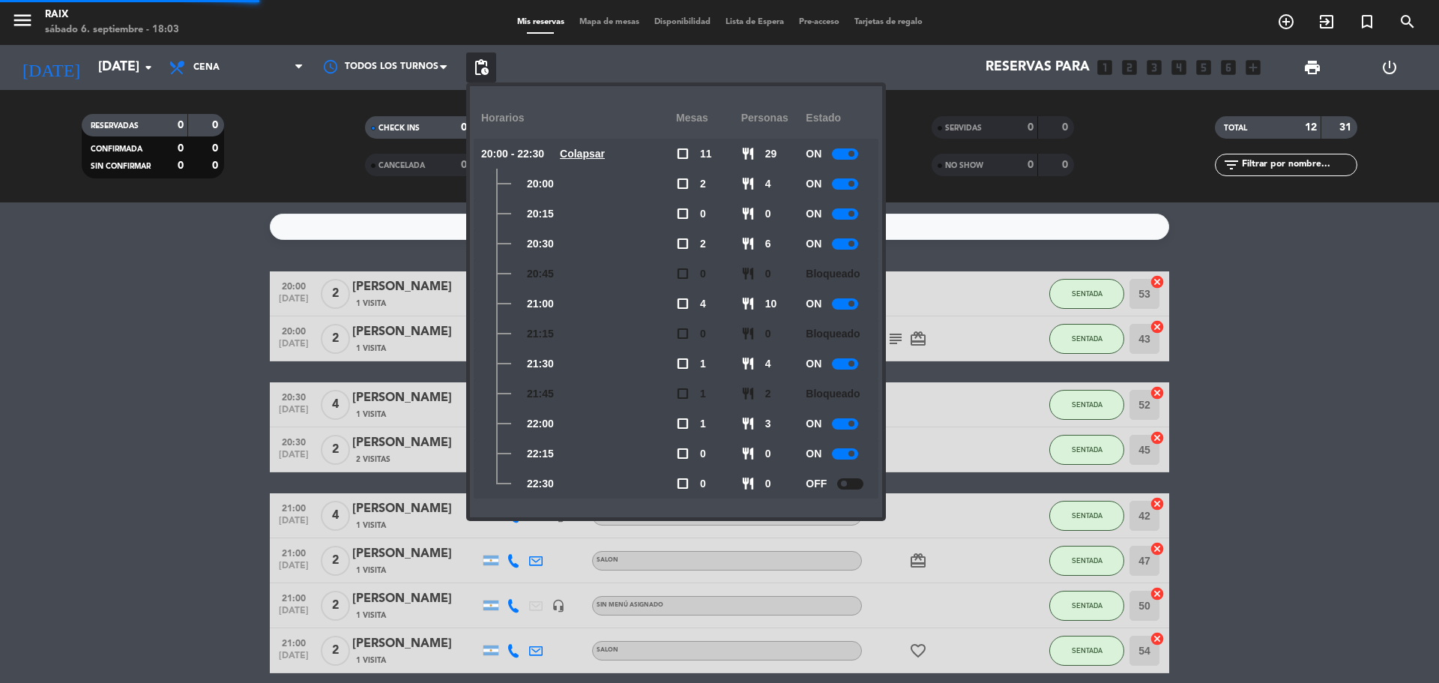
click at [859, 480] on div at bounding box center [850, 483] width 26 height 11
click at [478, 67] on span "pending_actions" at bounding box center [481, 67] width 18 height 18
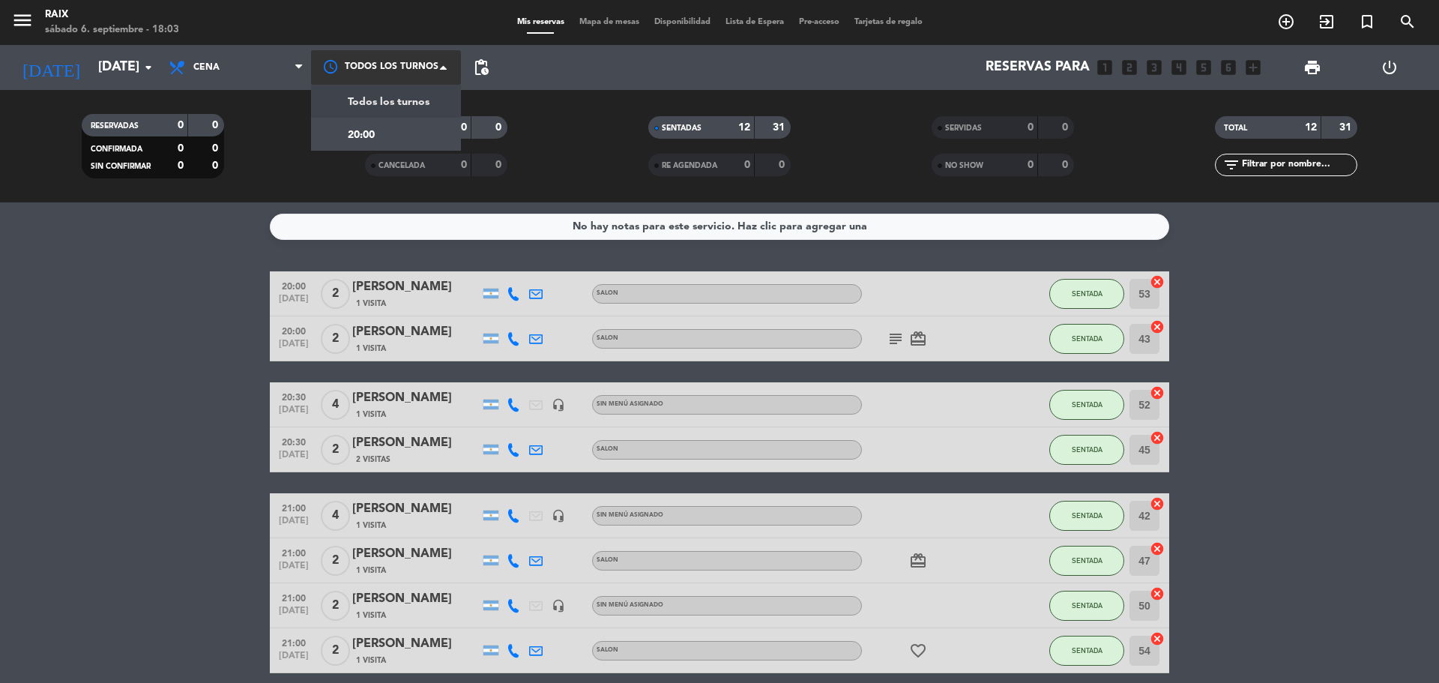
click at [392, 71] on div at bounding box center [386, 67] width 150 height 34
click at [649, 72] on div "Reservas para looks_one looks_two looks_3 looks_4 looks_5 looks_6 add_box" at bounding box center [882, 67] width 772 height 45
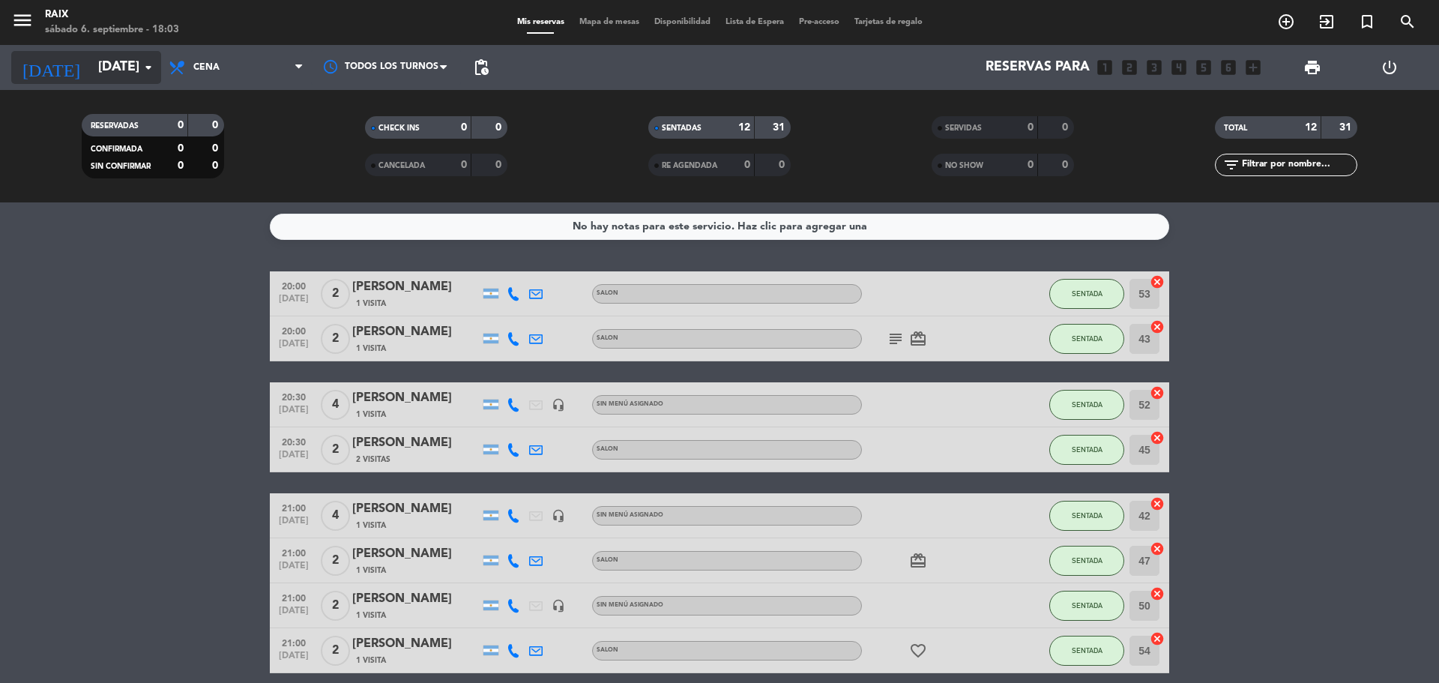
click at [115, 73] on input "[DATE]" at bounding box center [178, 67] width 174 height 30
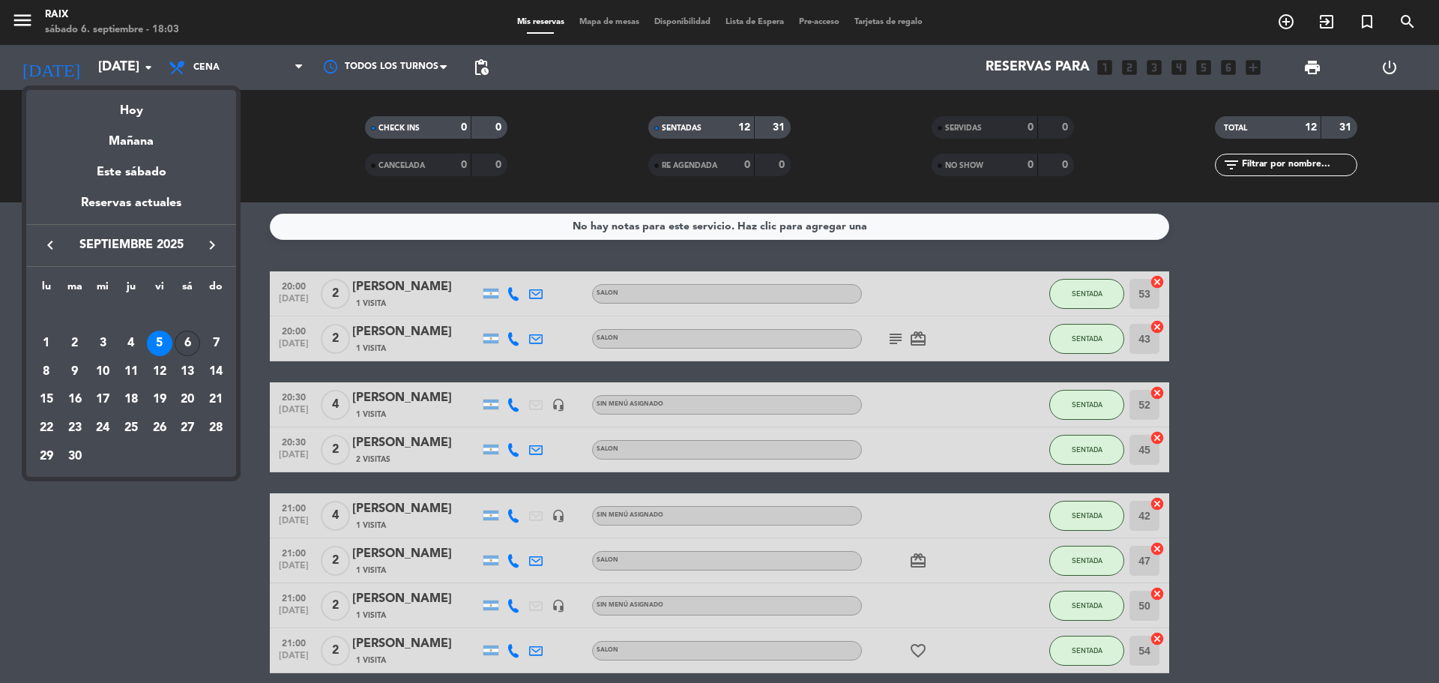
click at [185, 348] on div "6" at bounding box center [187, 343] width 25 height 25
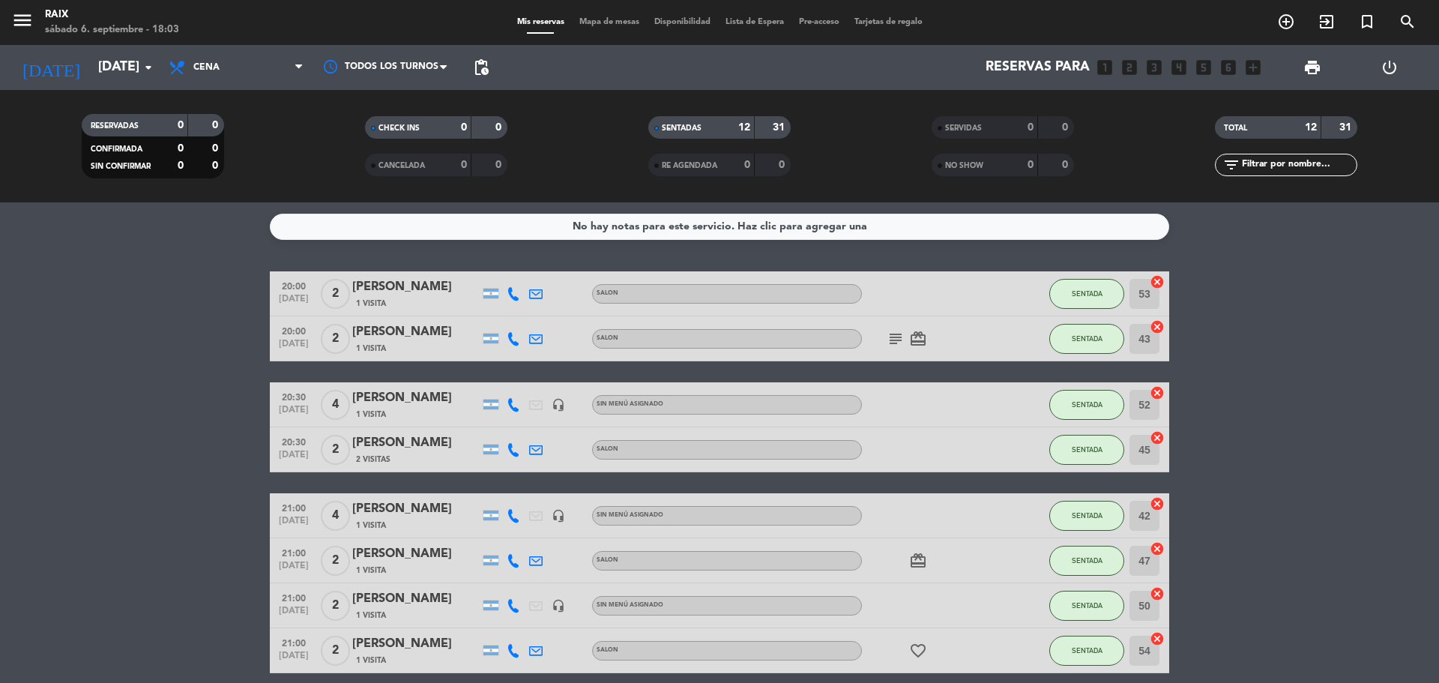
type input "[DATE]"
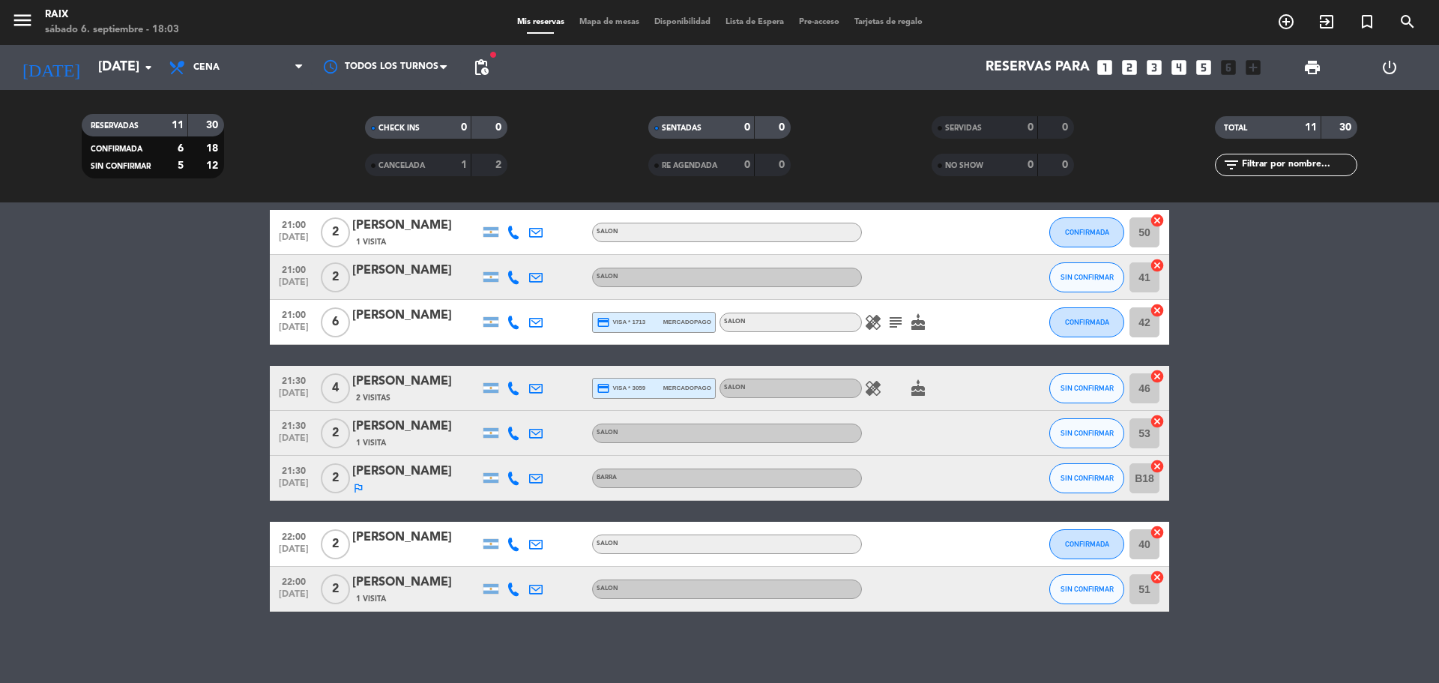
scroll to position [242, 0]
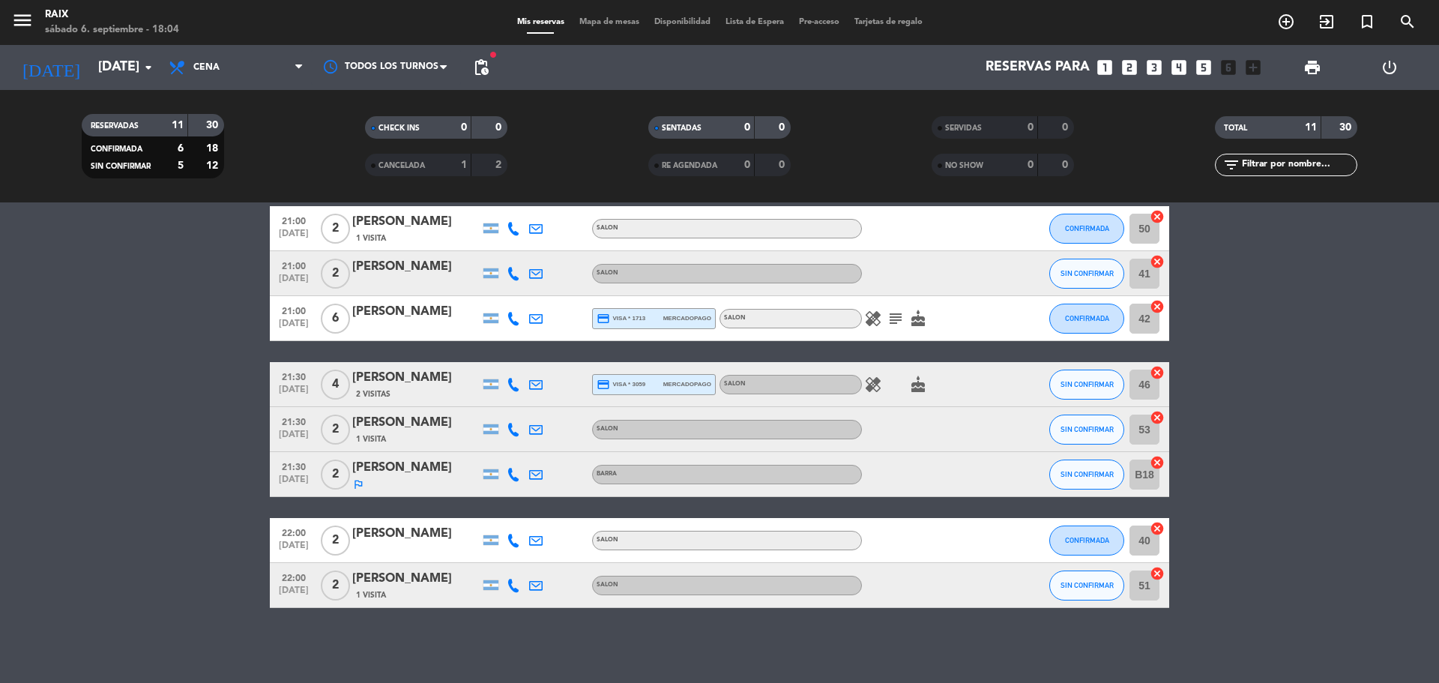
click at [579, 24] on span "Mapa de mesas" at bounding box center [609, 22] width 75 height 8
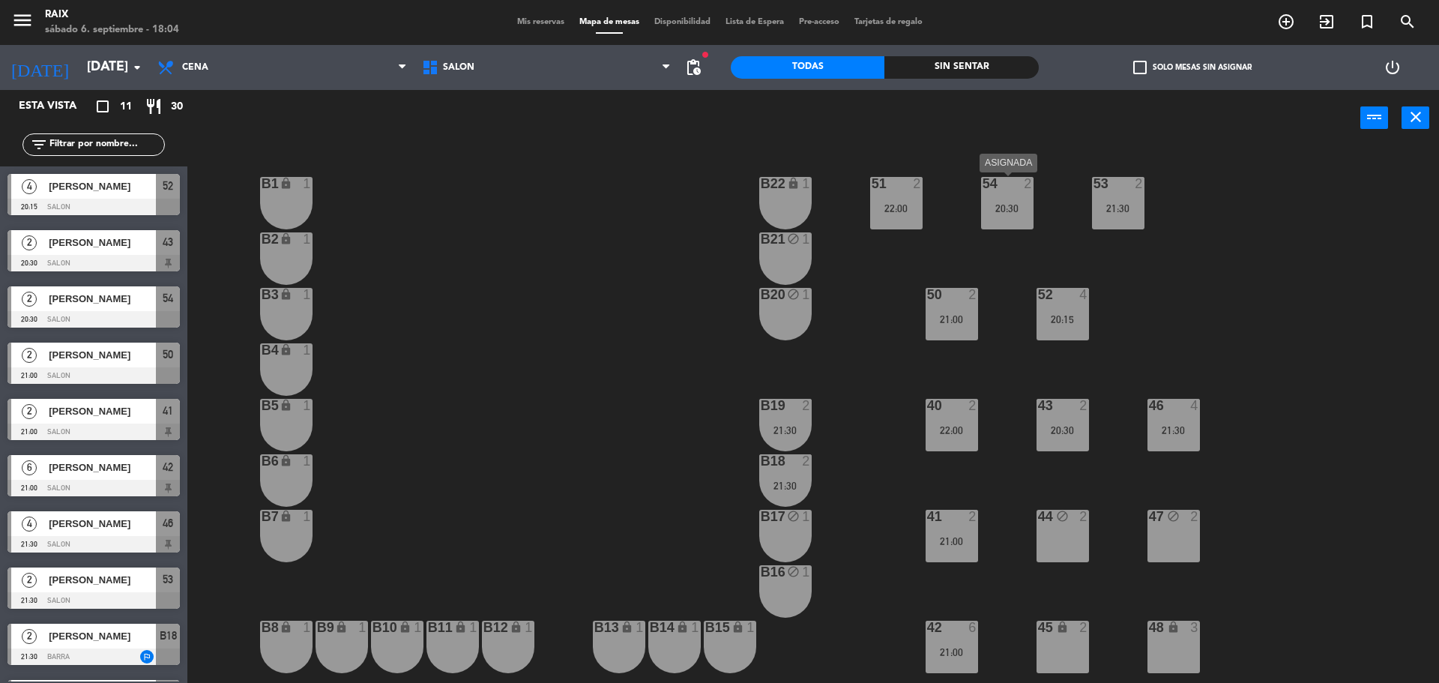
click at [1014, 224] on div "54 2 20:30" at bounding box center [1007, 203] width 52 height 52
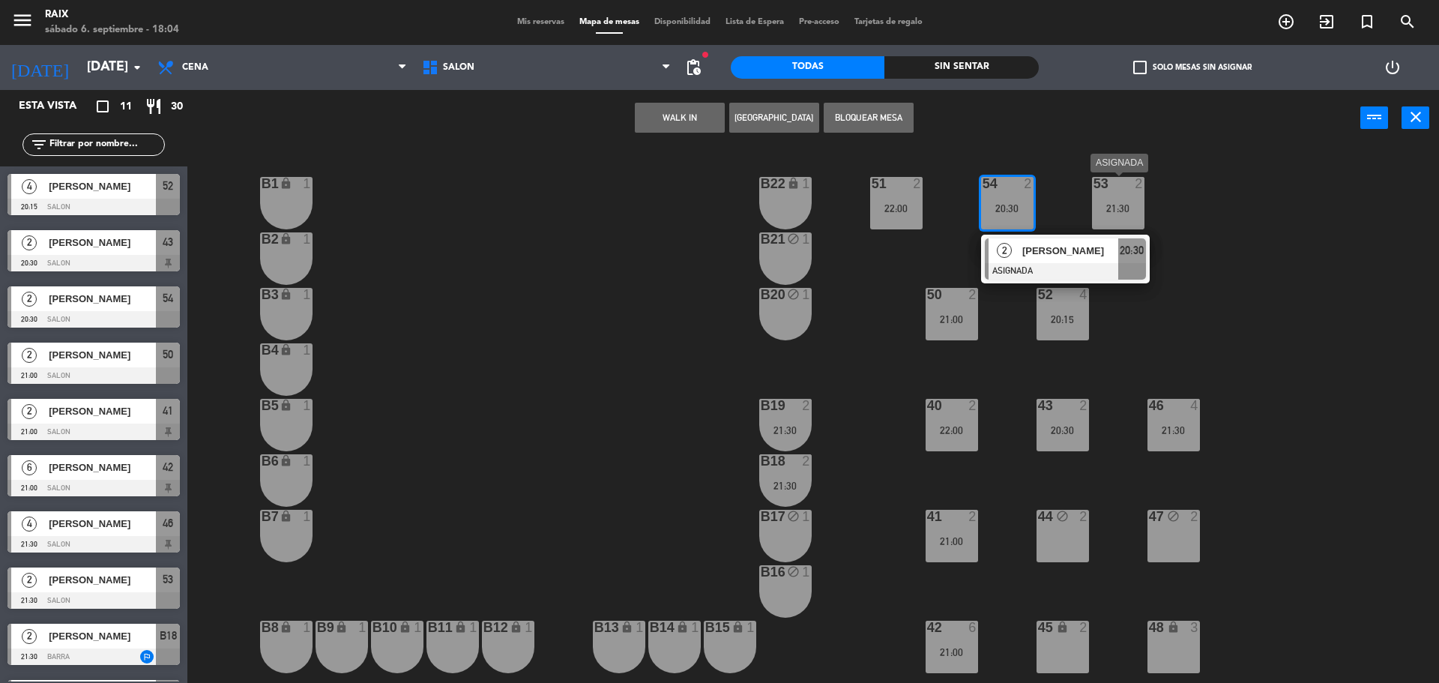
click at [1104, 204] on div "21:30" at bounding box center [1118, 208] width 52 height 10
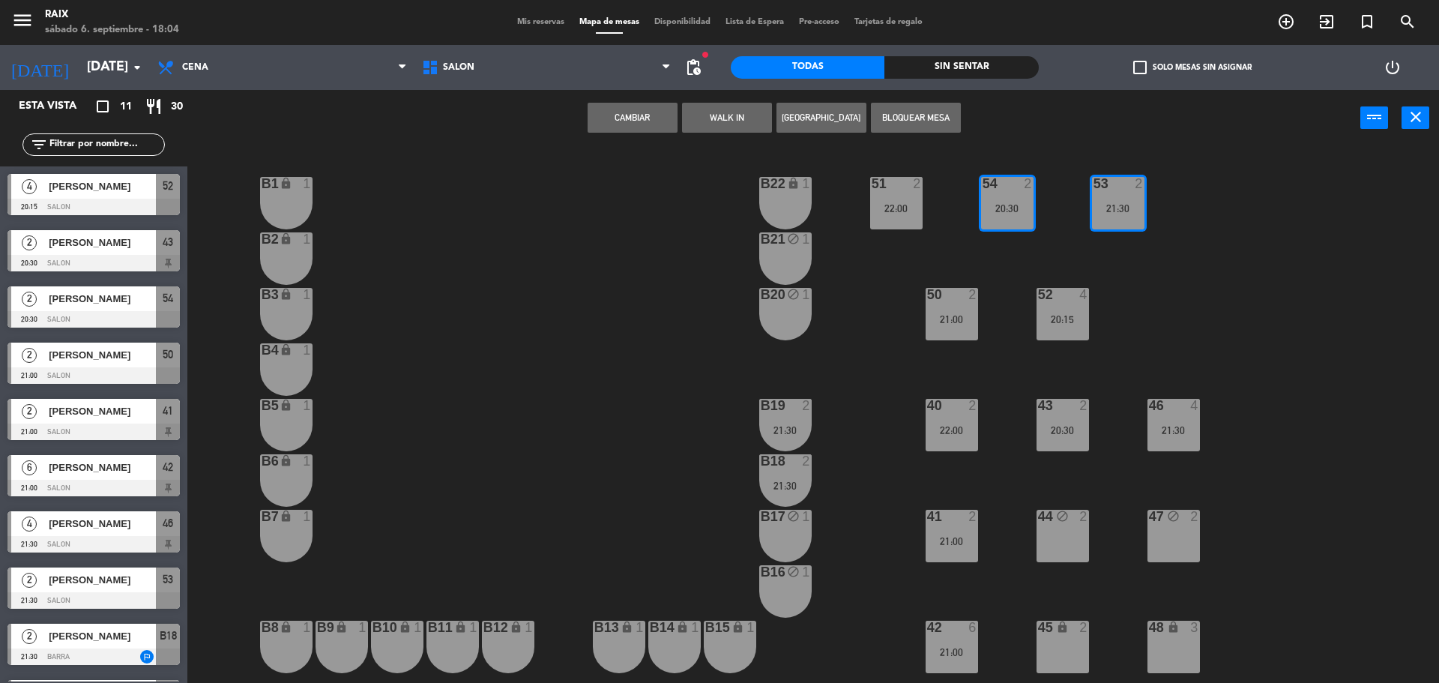
click at [647, 118] on button "Cambiar" at bounding box center [633, 118] width 90 height 30
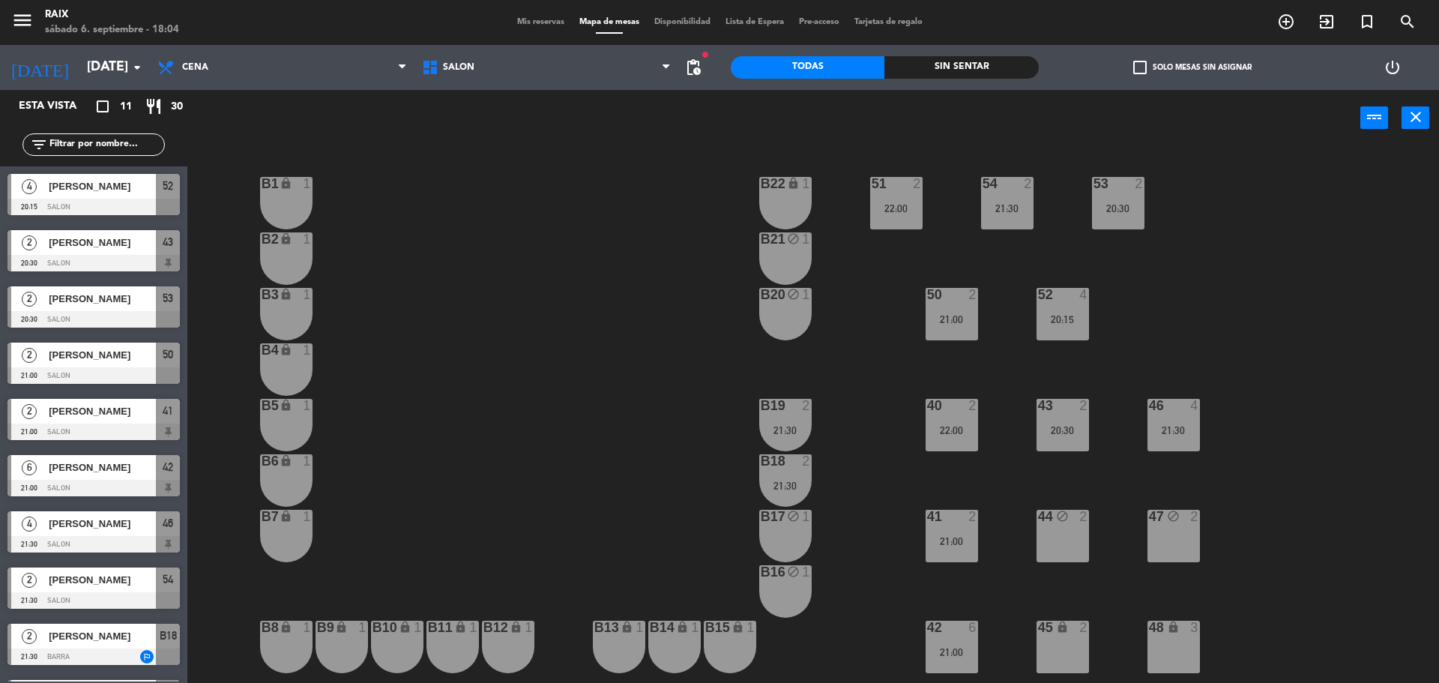
click at [1243, 257] on div "51 2 22:00 53 2 20:30 54 2 21:30 B1 lock 1 B22 lock 1 B2 lock 1 B21 block 1 50 …" at bounding box center [821, 418] width 1238 height 537
click at [1120, 213] on div "20:30" at bounding box center [1118, 208] width 52 height 10
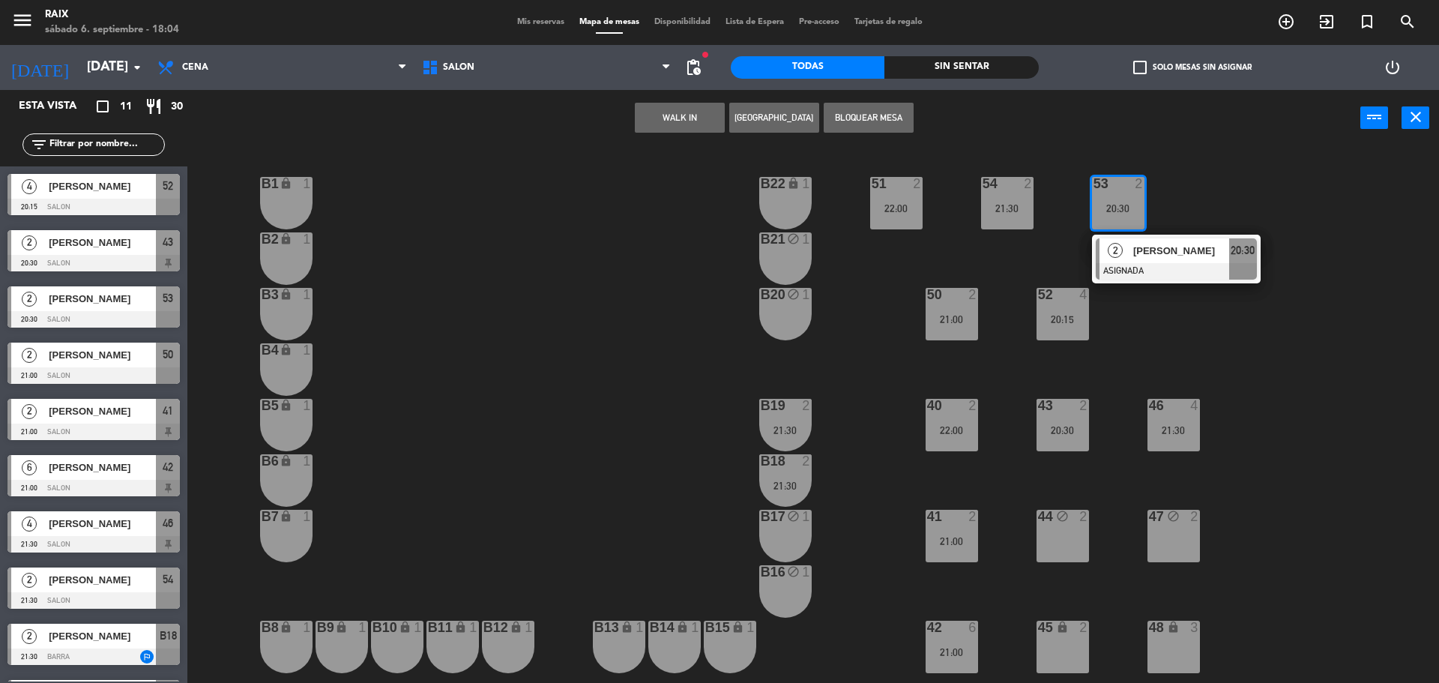
click at [1320, 321] on div "51 2 22:00 53 2 20:30 2 [PERSON_NAME] ASIGNADA 20:30 54 2 21:30 B1 lock 1 B22 l…" at bounding box center [821, 418] width 1238 height 537
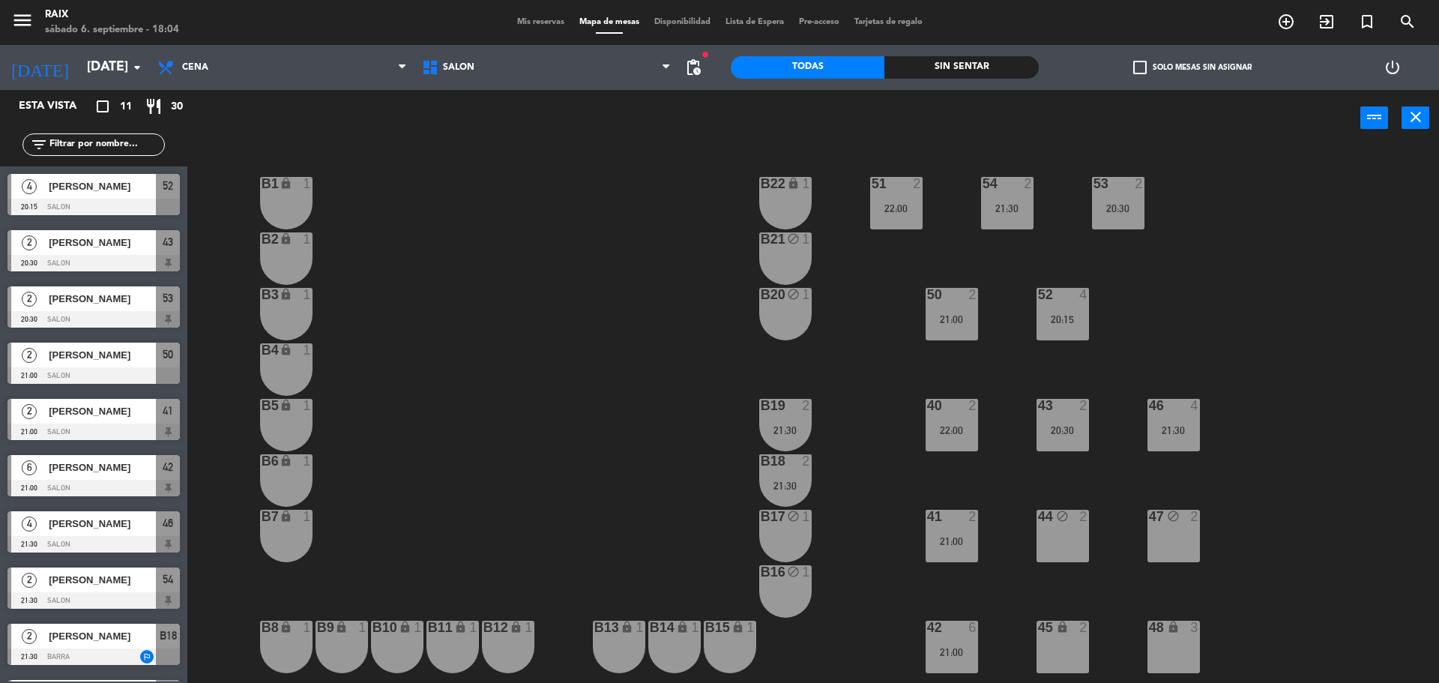
click at [1049, 433] on div "20:30" at bounding box center [1063, 430] width 52 height 10
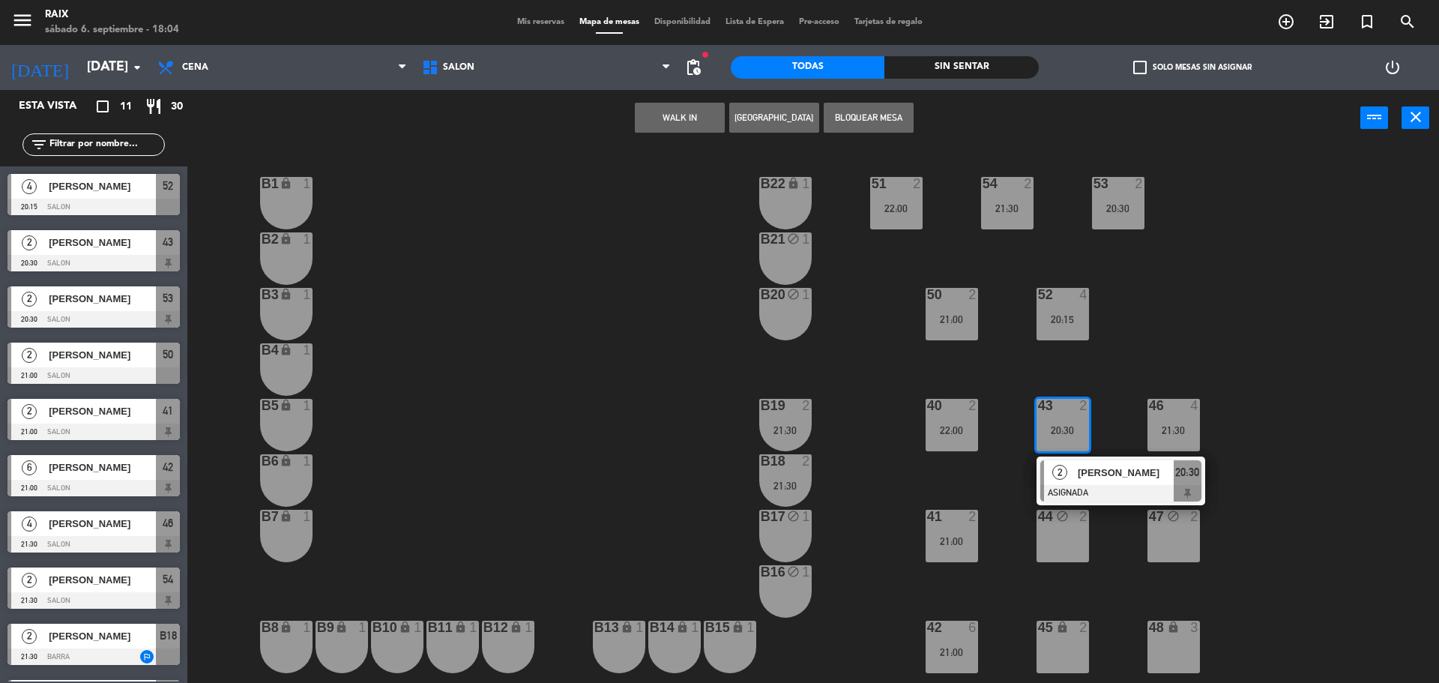
click at [1284, 332] on div "51 2 22:00 53 2 20:30 54 2 21:30 B1 lock 1 B22 lock 1 B2 lock 1 B21 block 1 50 …" at bounding box center [821, 418] width 1238 height 537
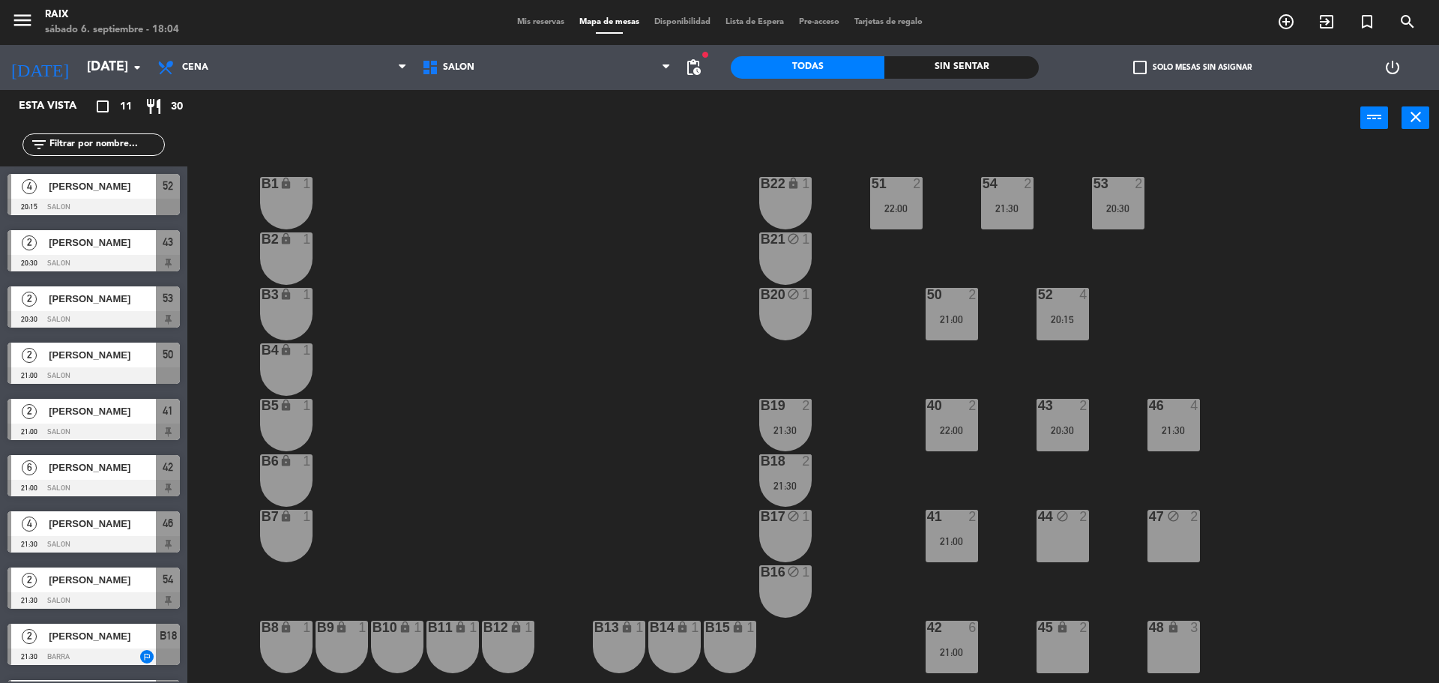
click at [1011, 216] on div "54 2 21:30" at bounding box center [1007, 203] width 52 height 52
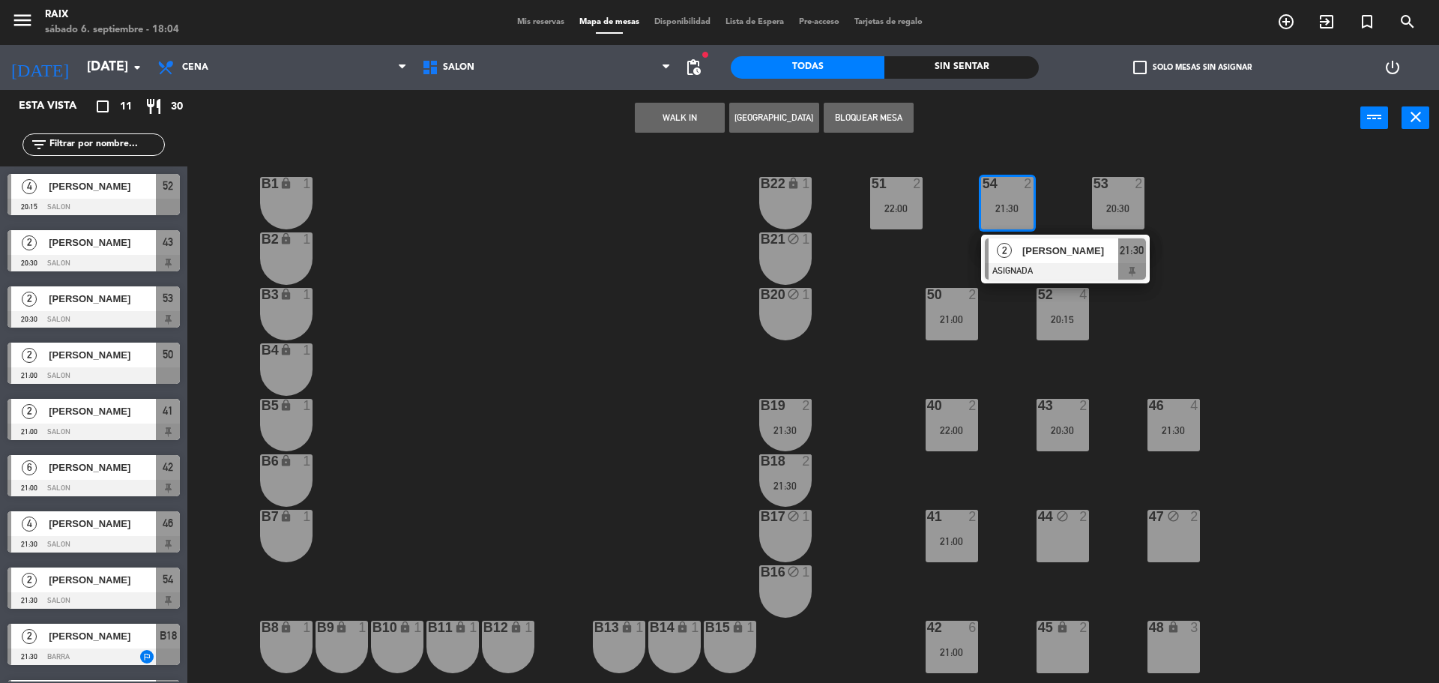
click at [1275, 373] on div "51 2 22:00 53 2 20:30 54 2 21:30 2 [PERSON_NAME] ASIGNADA 21:30 B1 lock 1 B22 l…" at bounding box center [821, 418] width 1238 height 537
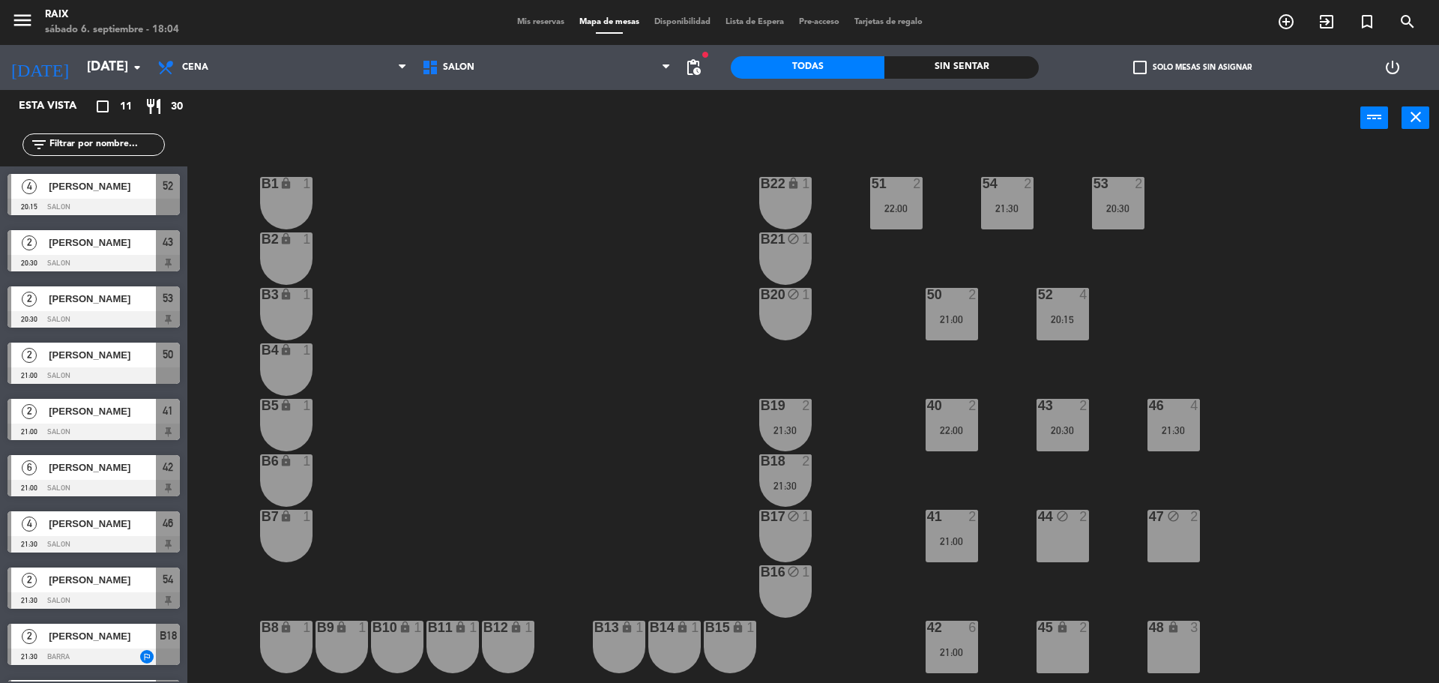
click at [963, 310] on div "50 2 21:00" at bounding box center [952, 314] width 52 height 52
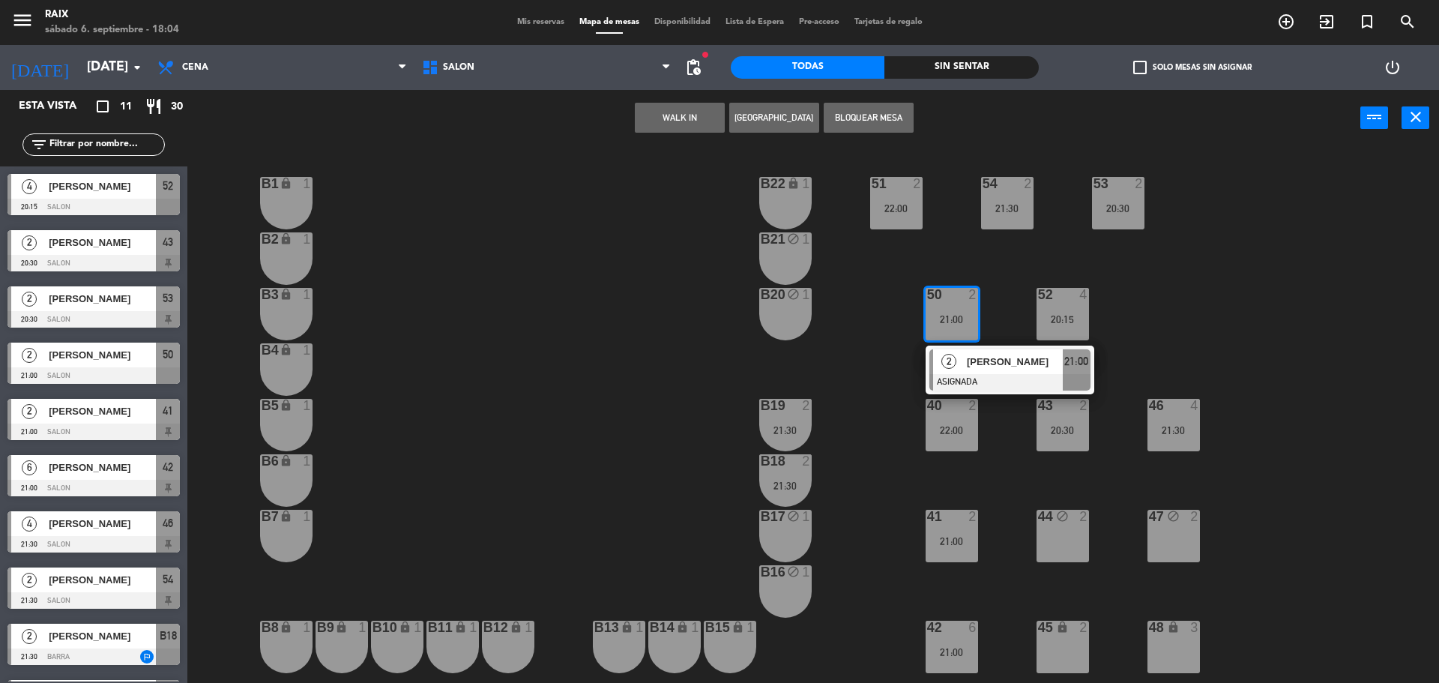
click at [1295, 341] on div "51 2 22:00 53 2 20:30 54 2 21:30 B1 lock 1 B22 lock 1 B2 lock 1 B21 block 1 50 …" at bounding box center [821, 418] width 1238 height 537
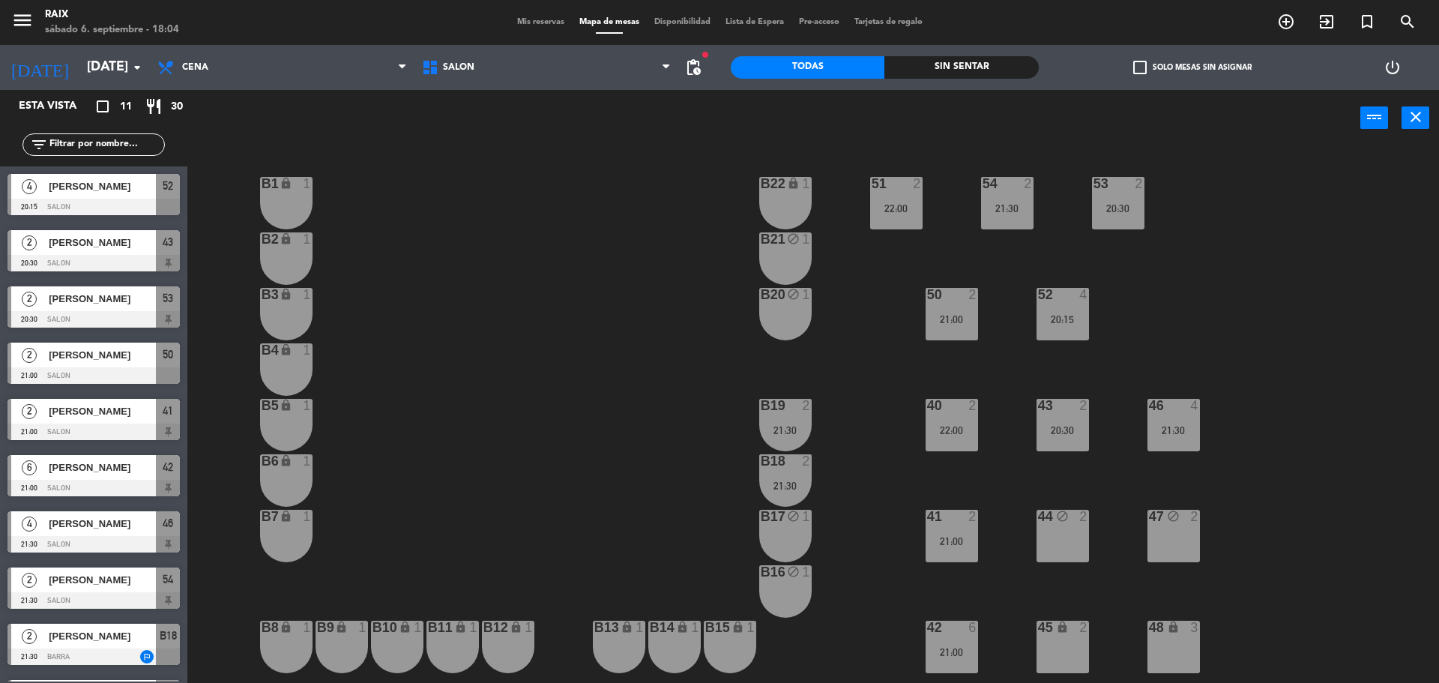
click at [534, 29] on div "menu RAIX sábado 6. septiembre - 18:04 Mis reservas Mapa de mesas Disponibilida…" at bounding box center [719, 22] width 1439 height 45
click at [532, 19] on span "Mis reservas" at bounding box center [541, 22] width 62 height 8
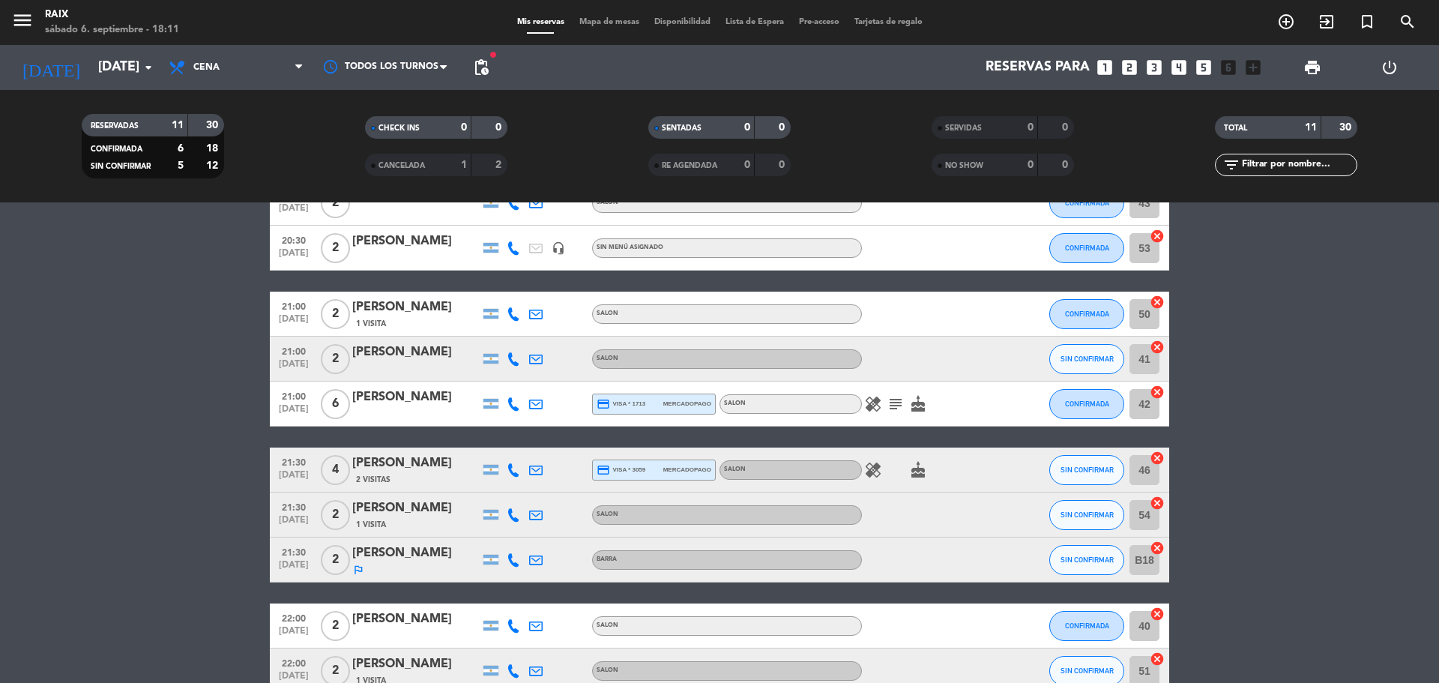
scroll to position [242, 0]
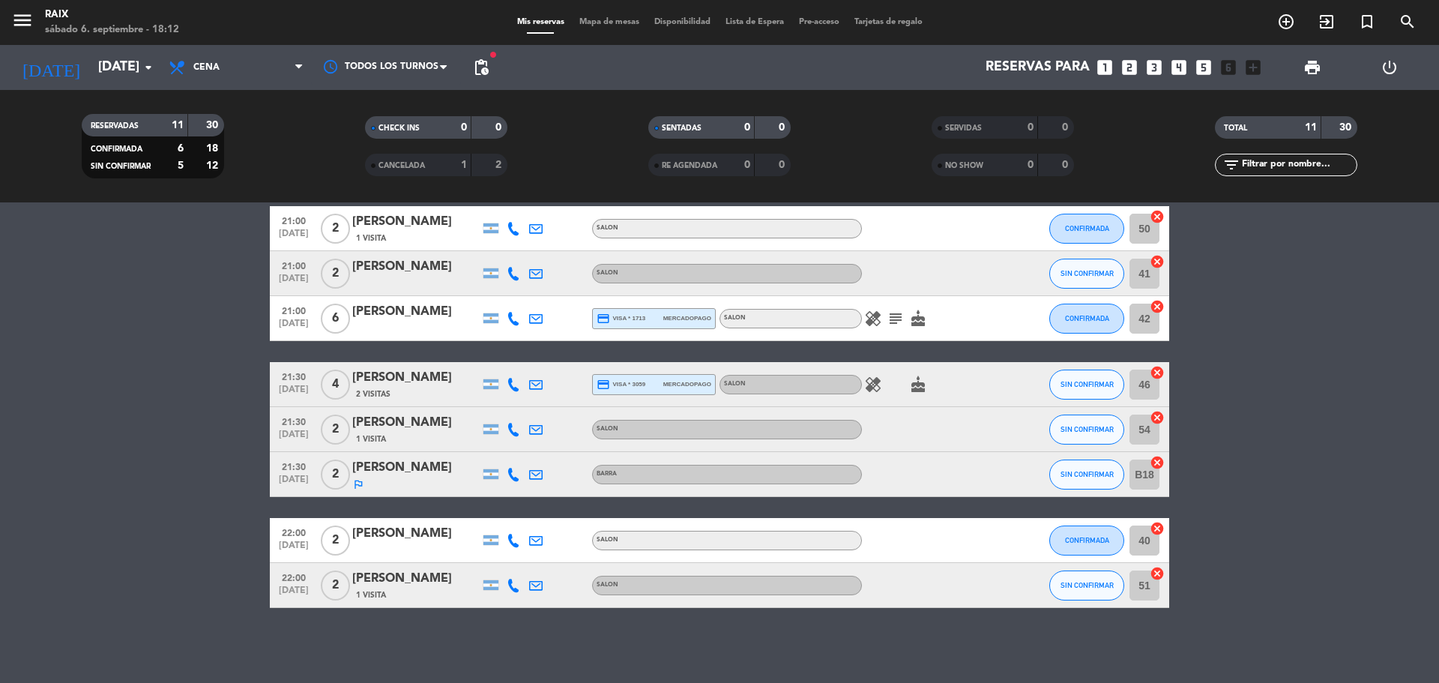
click at [627, 22] on span "Mapa de mesas" at bounding box center [609, 22] width 75 height 8
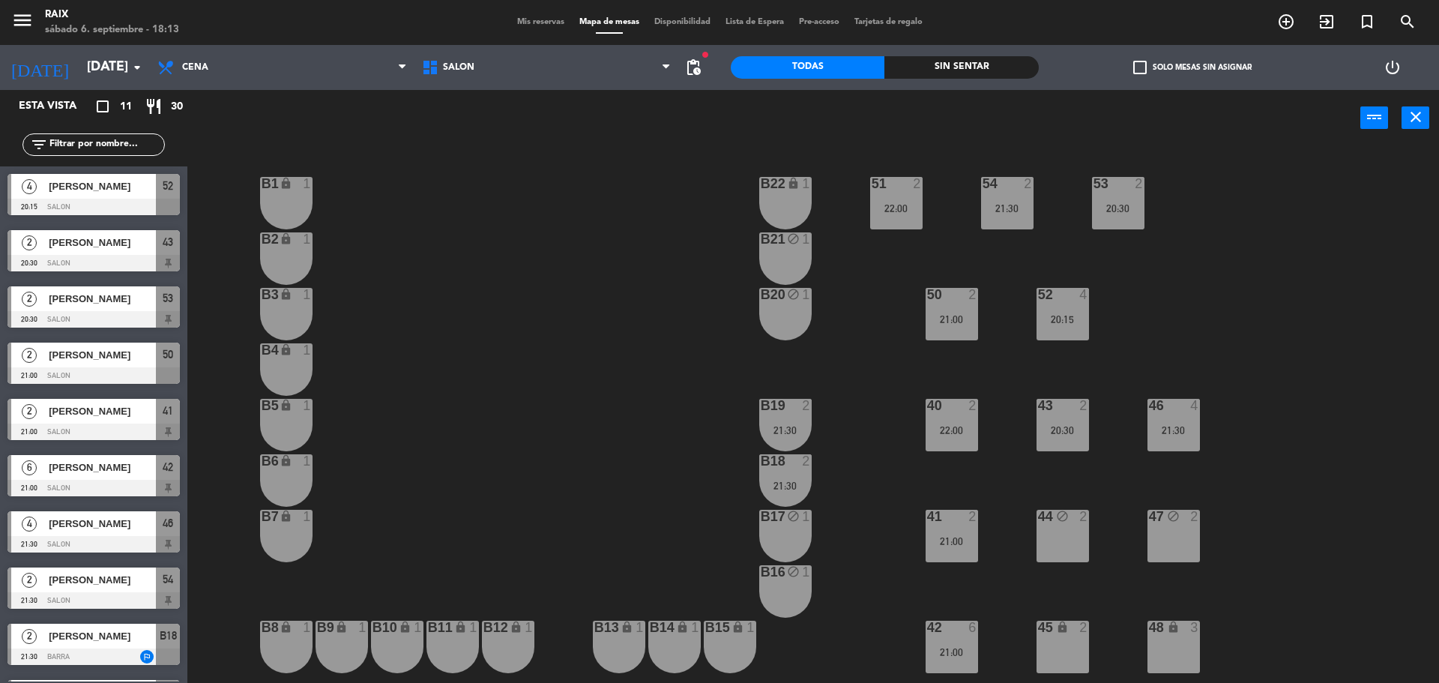
click at [531, 19] on span "Mis reservas" at bounding box center [541, 22] width 62 height 8
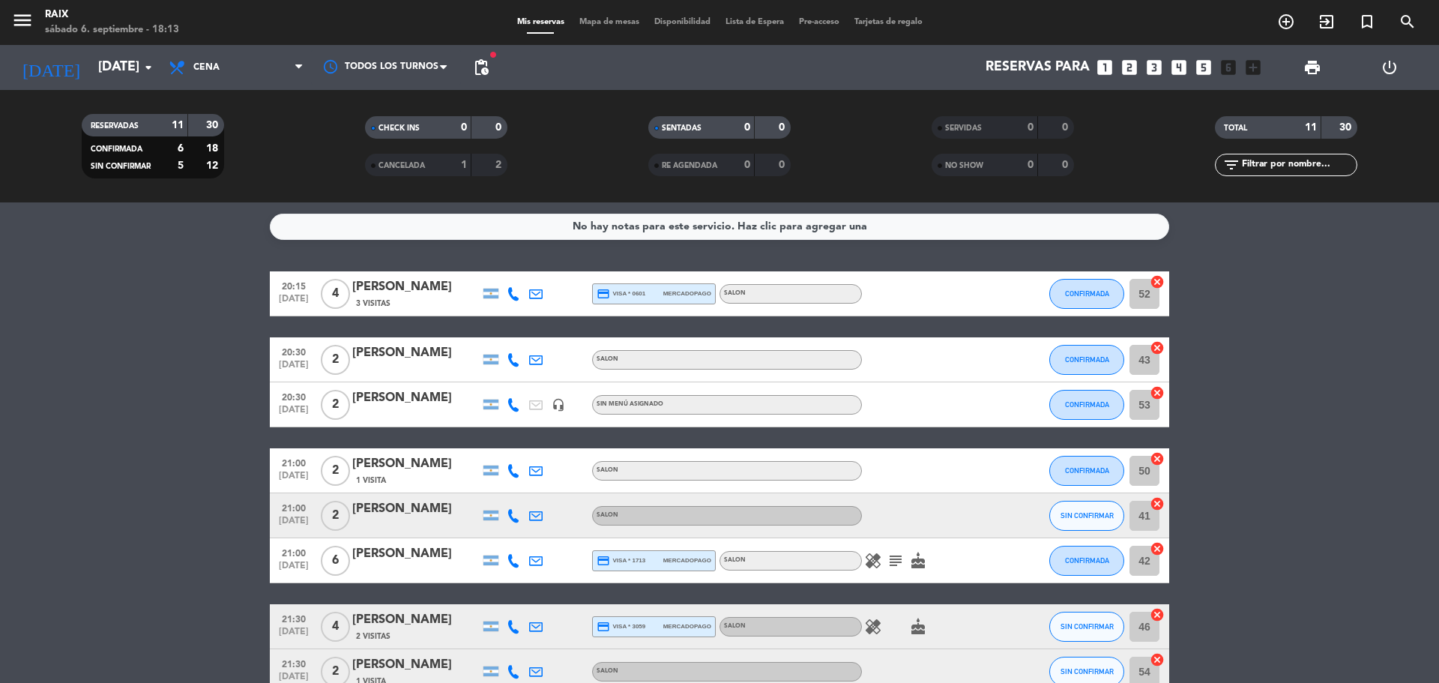
click at [1125, 61] on icon "looks_two" at bounding box center [1129, 67] width 19 height 19
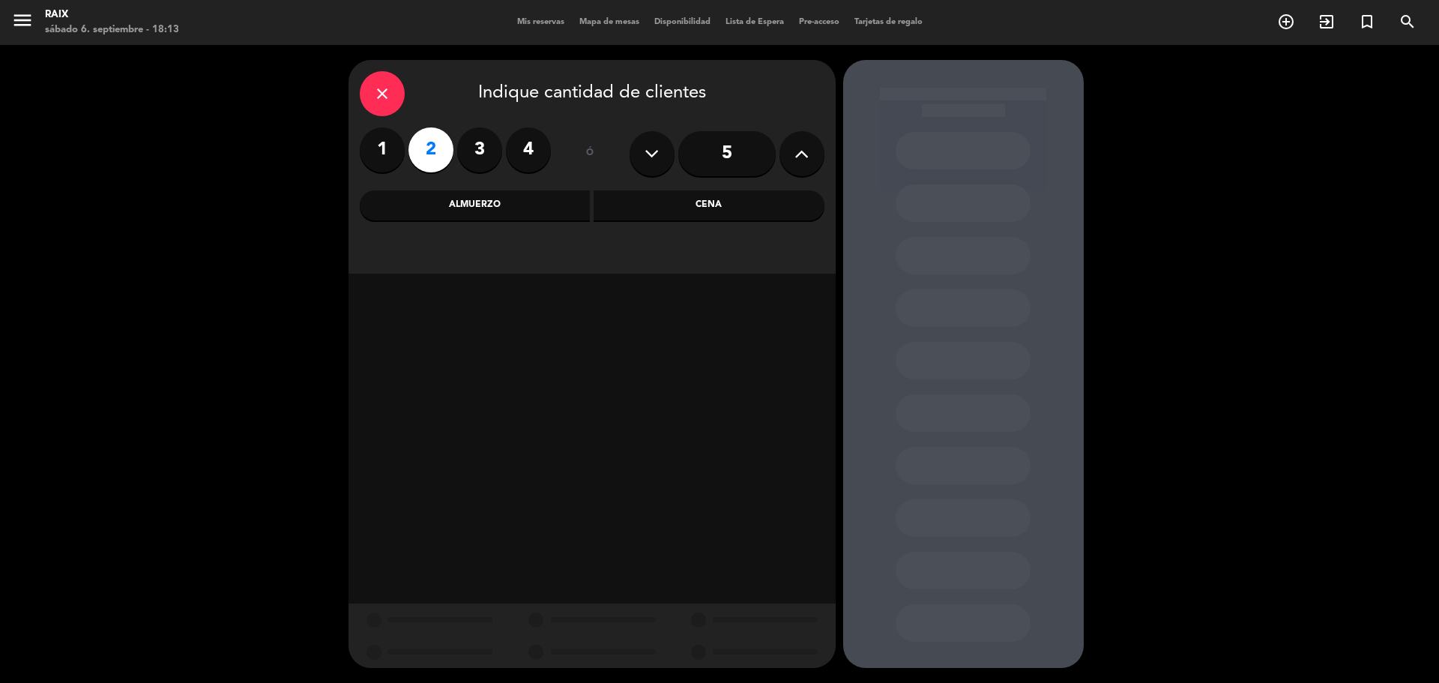
click at [670, 210] on div "Cena" at bounding box center [709, 205] width 231 height 30
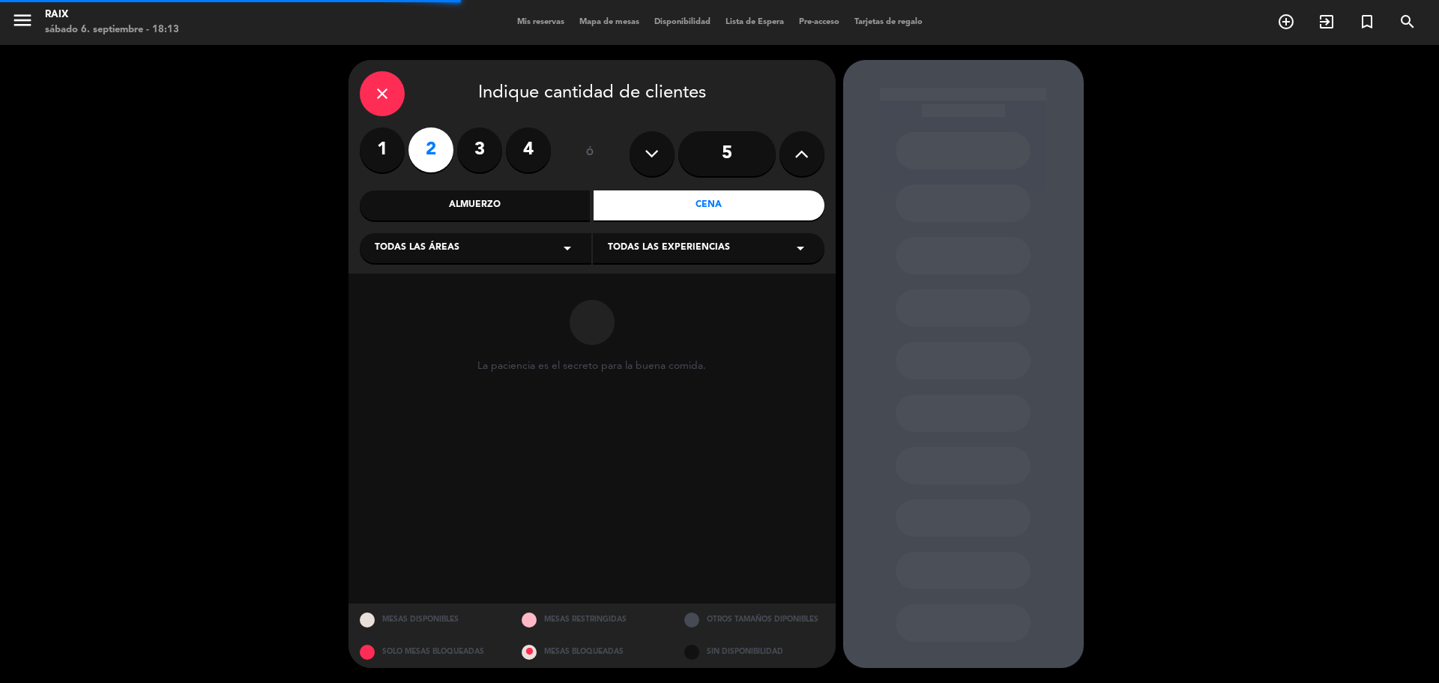
click at [505, 256] on div "Todas las áreas arrow_drop_down" at bounding box center [476, 248] width 232 height 30
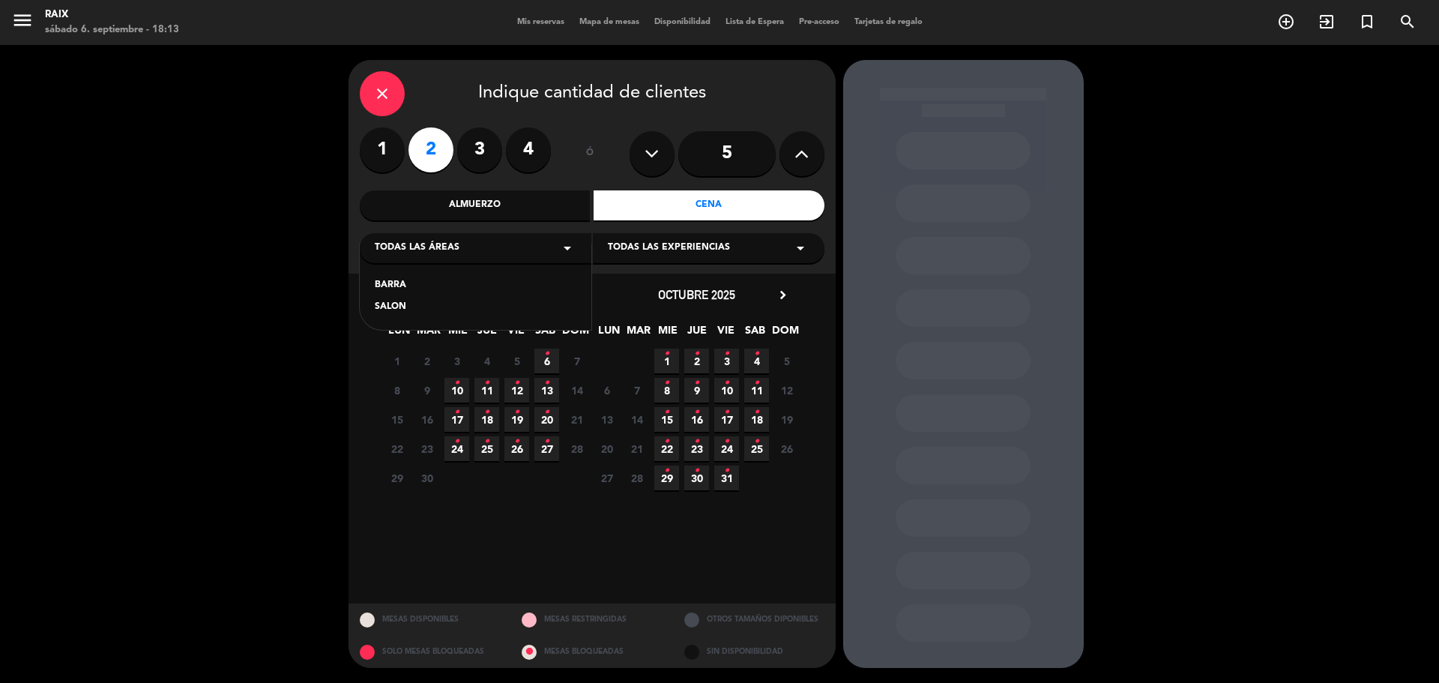
click at [117, 259] on div "close Indique cantidad de clientes 1 2 3 4 ó 5 Almuerzo Cena Todas las áreas ar…" at bounding box center [719, 364] width 1439 height 638
click at [554, 359] on span "6 •" at bounding box center [547, 361] width 25 height 25
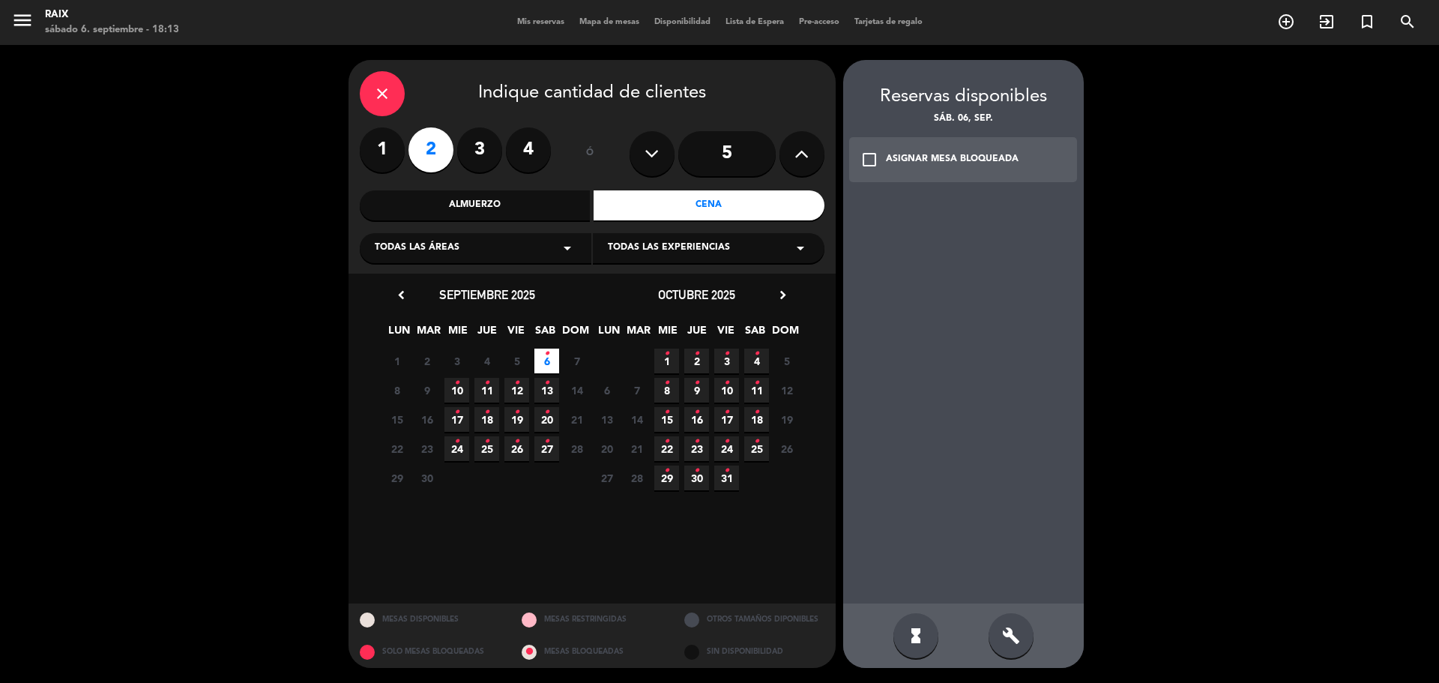
click at [920, 148] on div "check_box_outline_blank ASIGNAR MESA BLOQUEADA" at bounding box center [963, 159] width 229 height 45
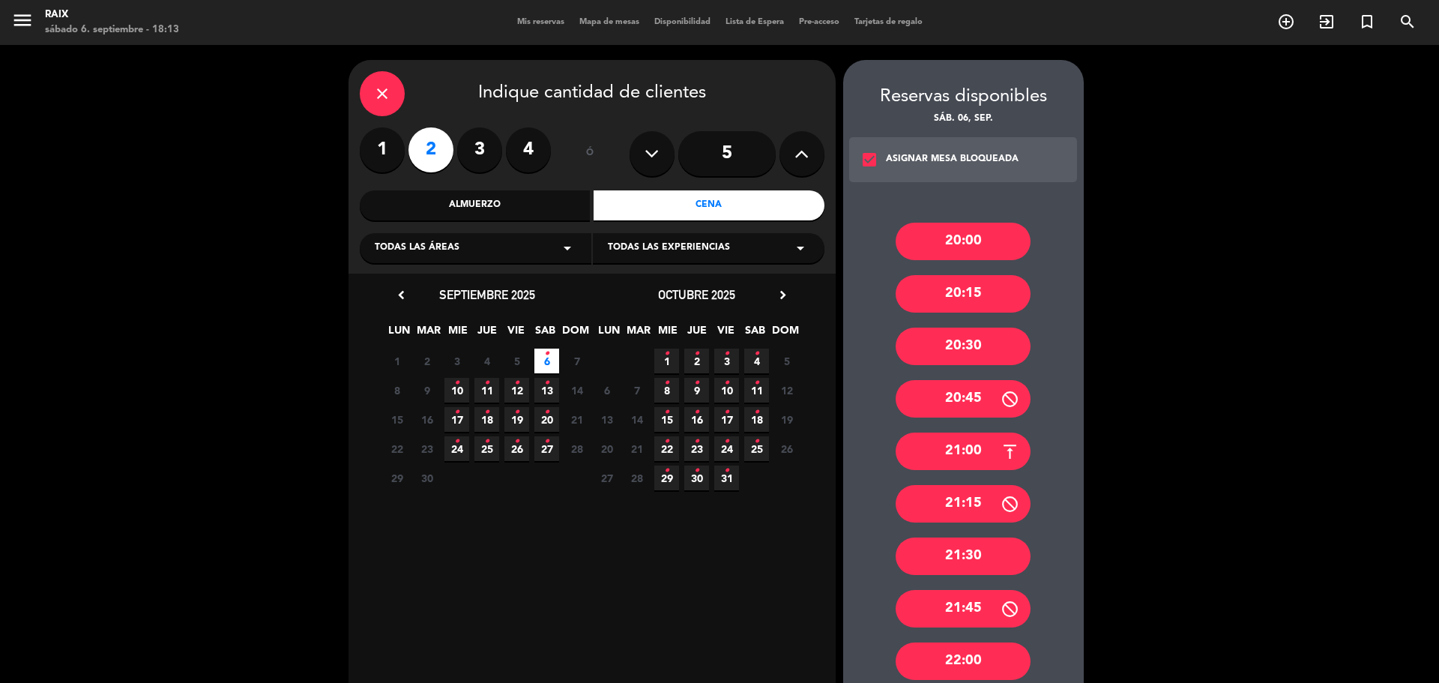
click at [996, 339] on div "20:30" at bounding box center [963, 346] width 135 height 37
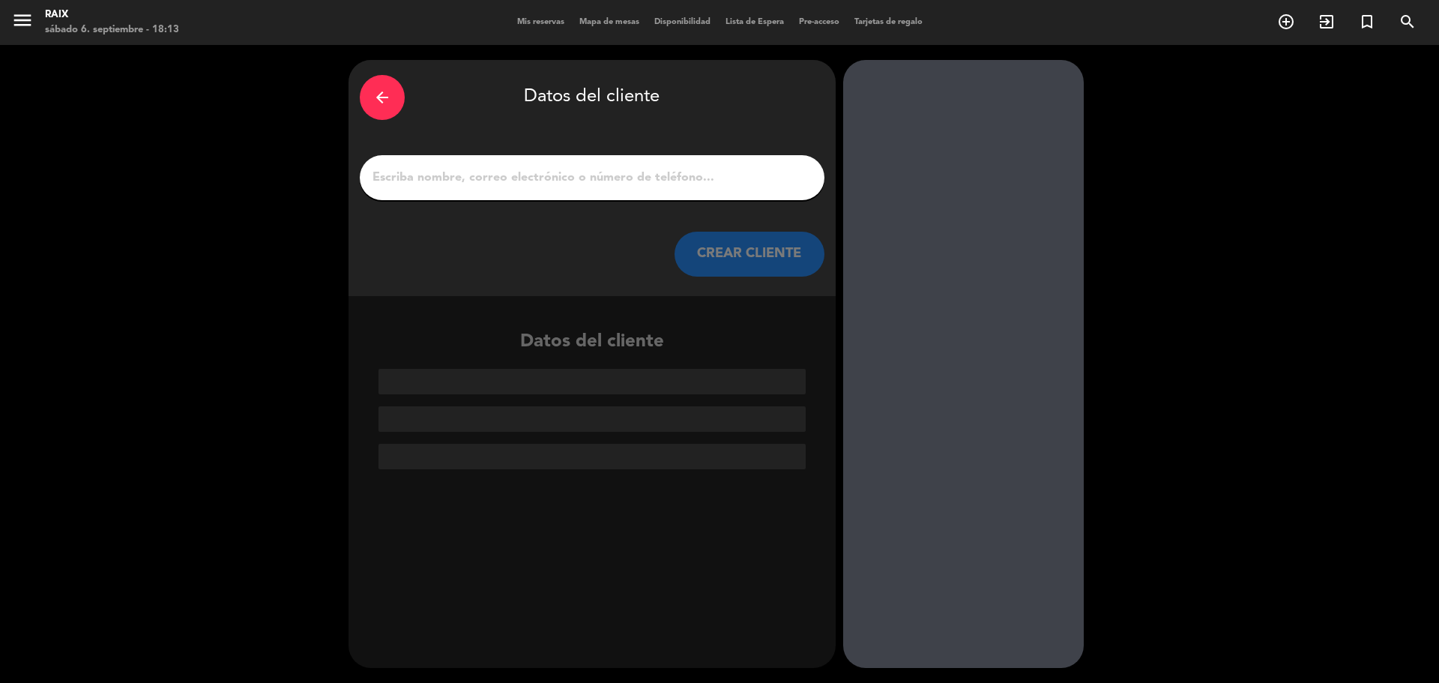
click at [627, 168] on input "1" at bounding box center [592, 177] width 442 height 21
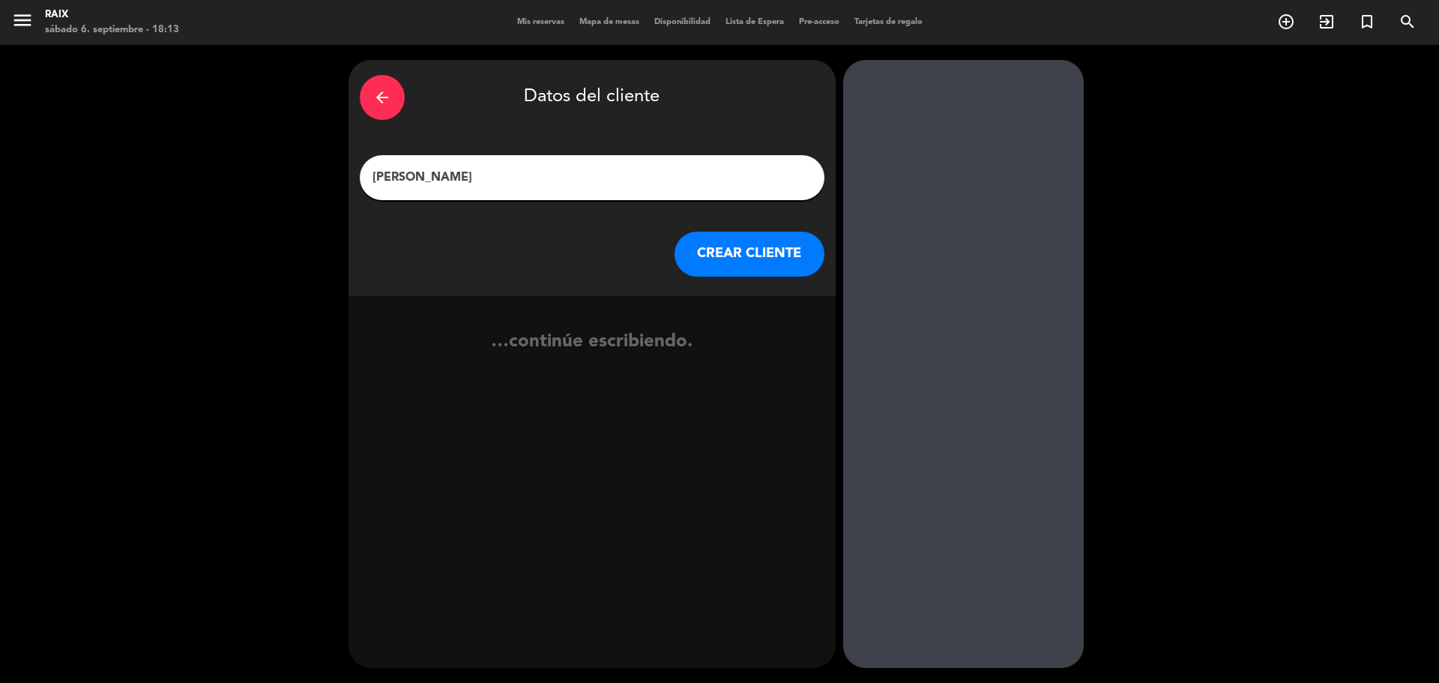
type input "[PERSON_NAME]"
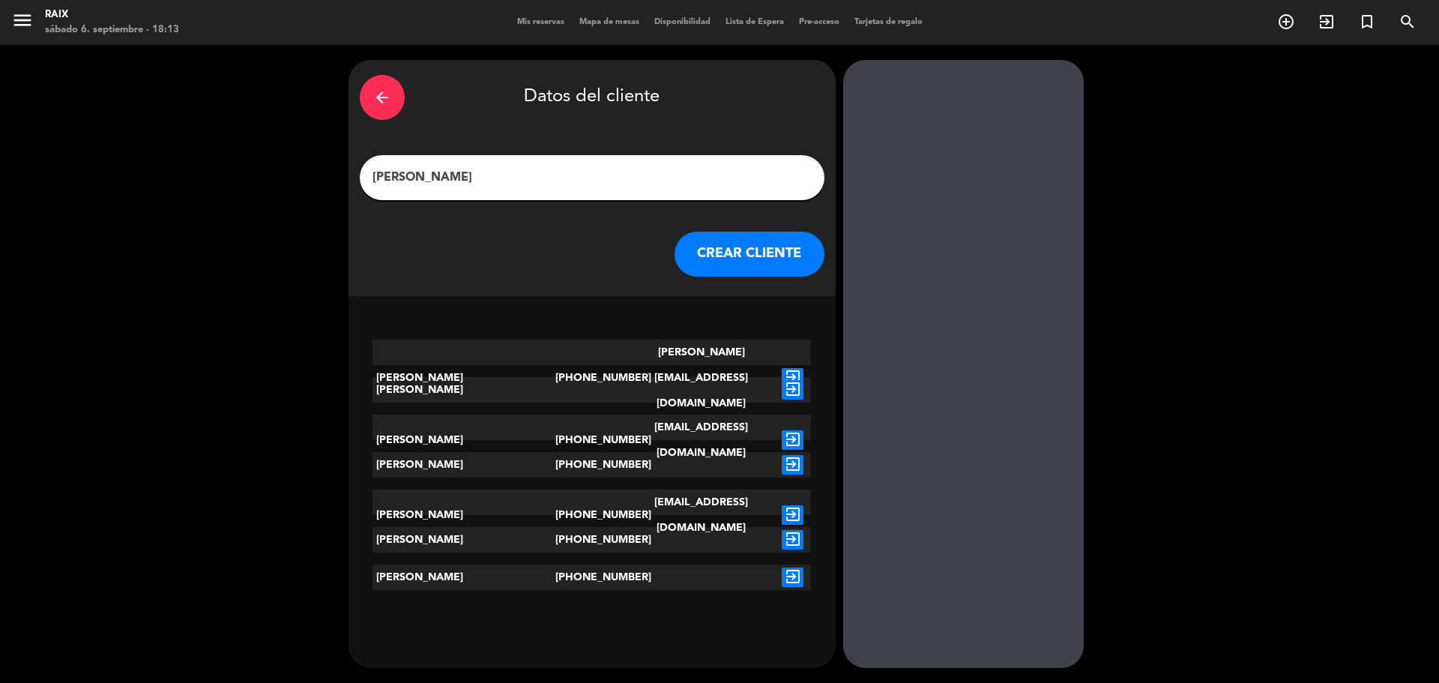
click at [723, 259] on button "CREAR CLIENTE" at bounding box center [750, 254] width 150 height 45
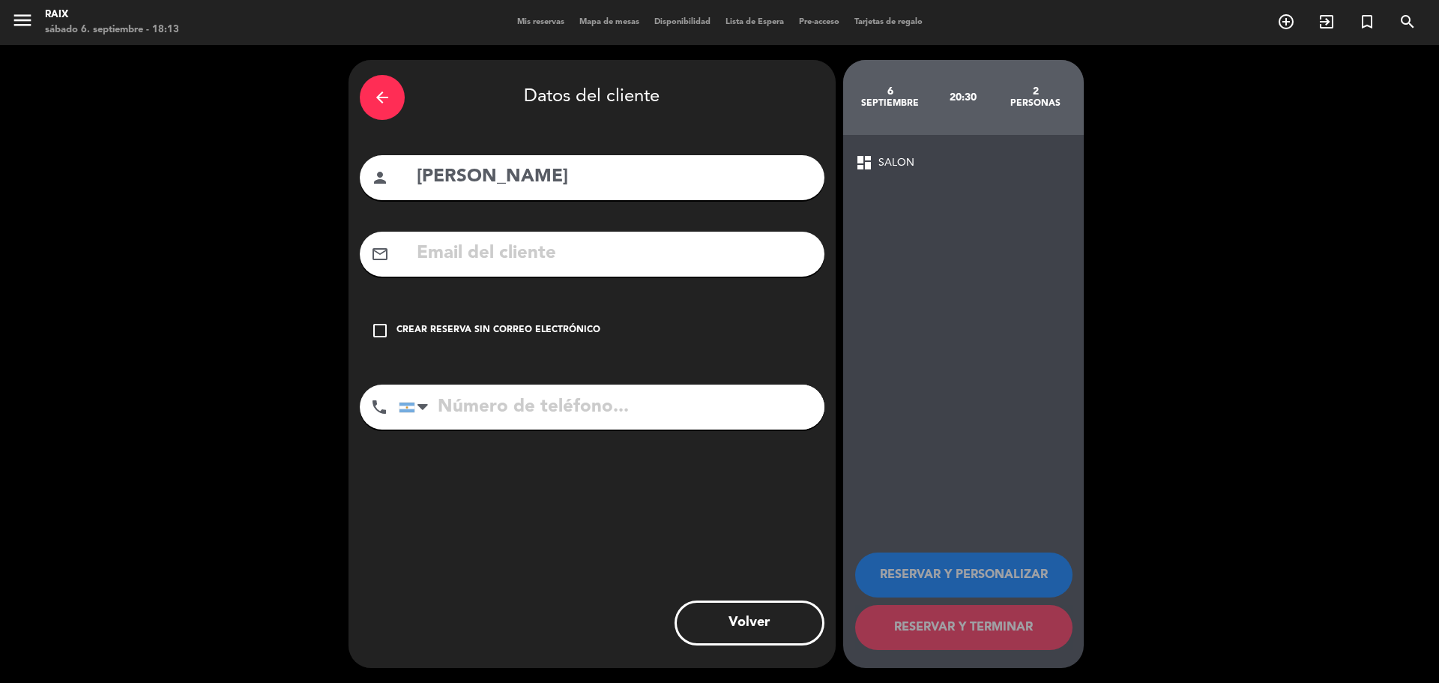
click at [573, 420] on input "tel" at bounding box center [612, 407] width 426 height 45
paste input "[PHONE_NUMBER]"
type input "[PHONE_NUMBER]"
drag, startPoint x: 387, startPoint y: 337, endPoint x: 400, endPoint y: 343, distance: 13.8
click at [385, 336] on icon "check_box_outline_blank" at bounding box center [380, 331] width 18 height 18
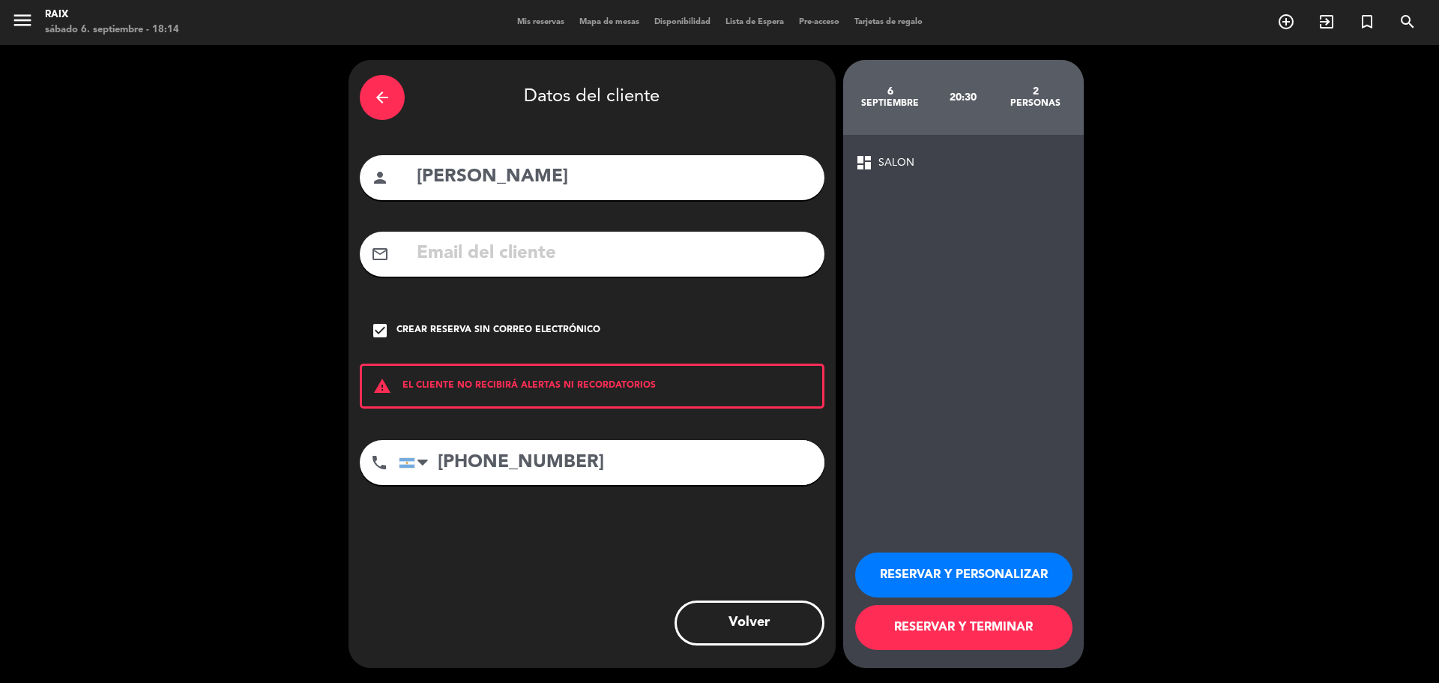
click at [963, 622] on button "RESERVAR Y TERMINAR" at bounding box center [963, 627] width 217 height 45
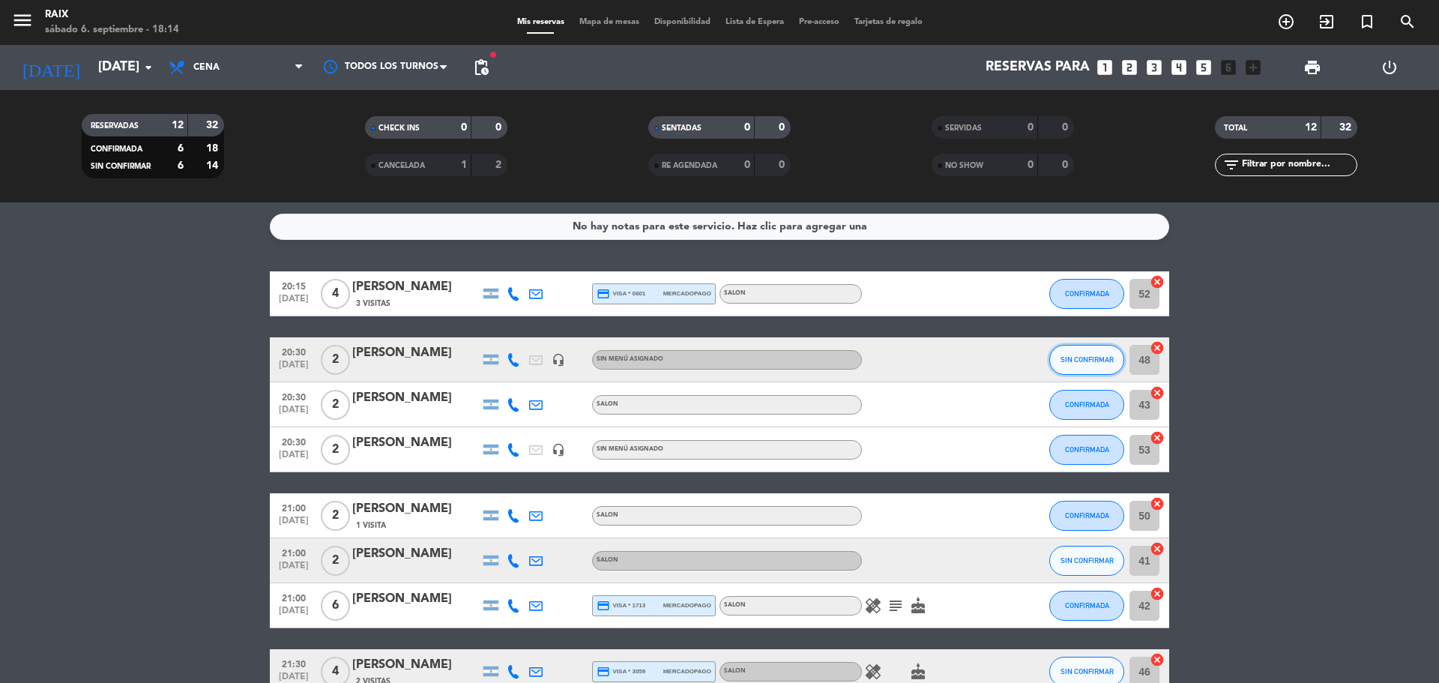
click at [1074, 361] on span "SIN CONFIRMAR" at bounding box center [1087, 359] width 53 height 8
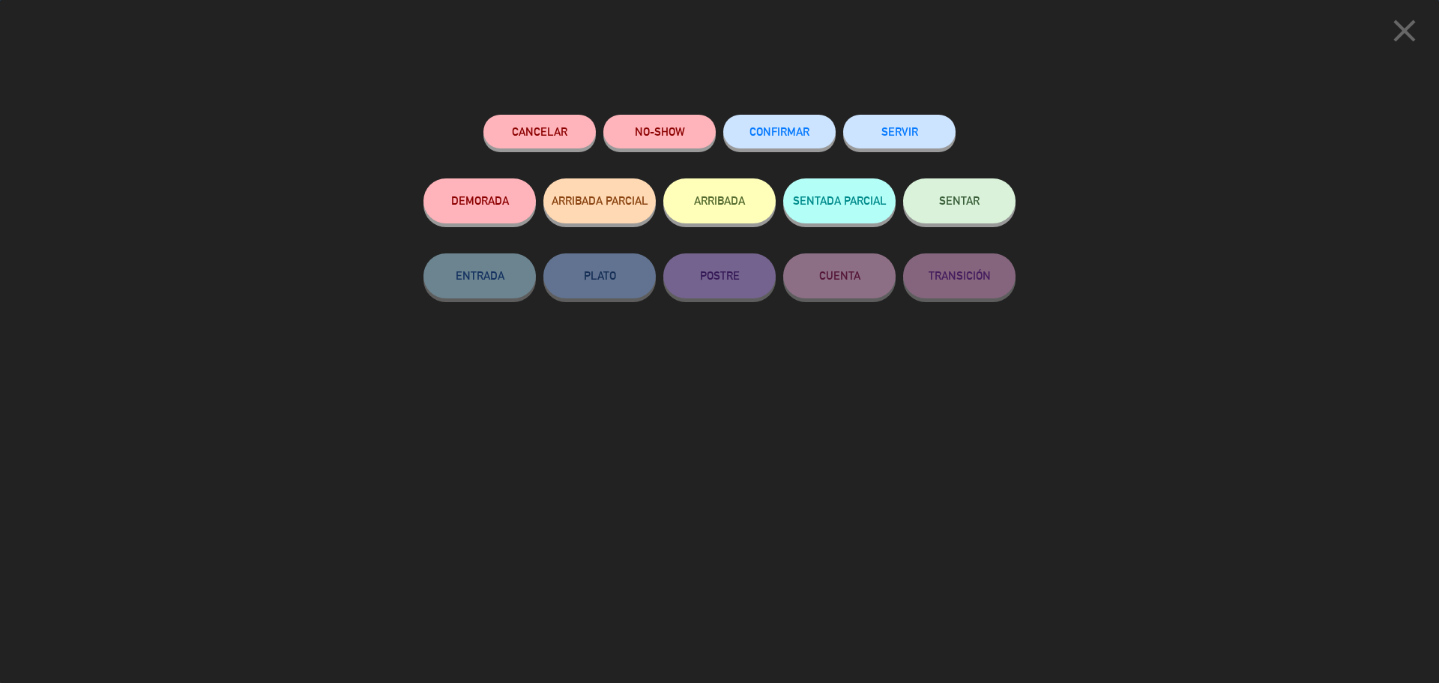
click at [779, 134] on span "CONFIRMAR" at bounding box center [780, 131] width 60 height 13
